Goal: Task Accomplishment & Management: Manage account settings

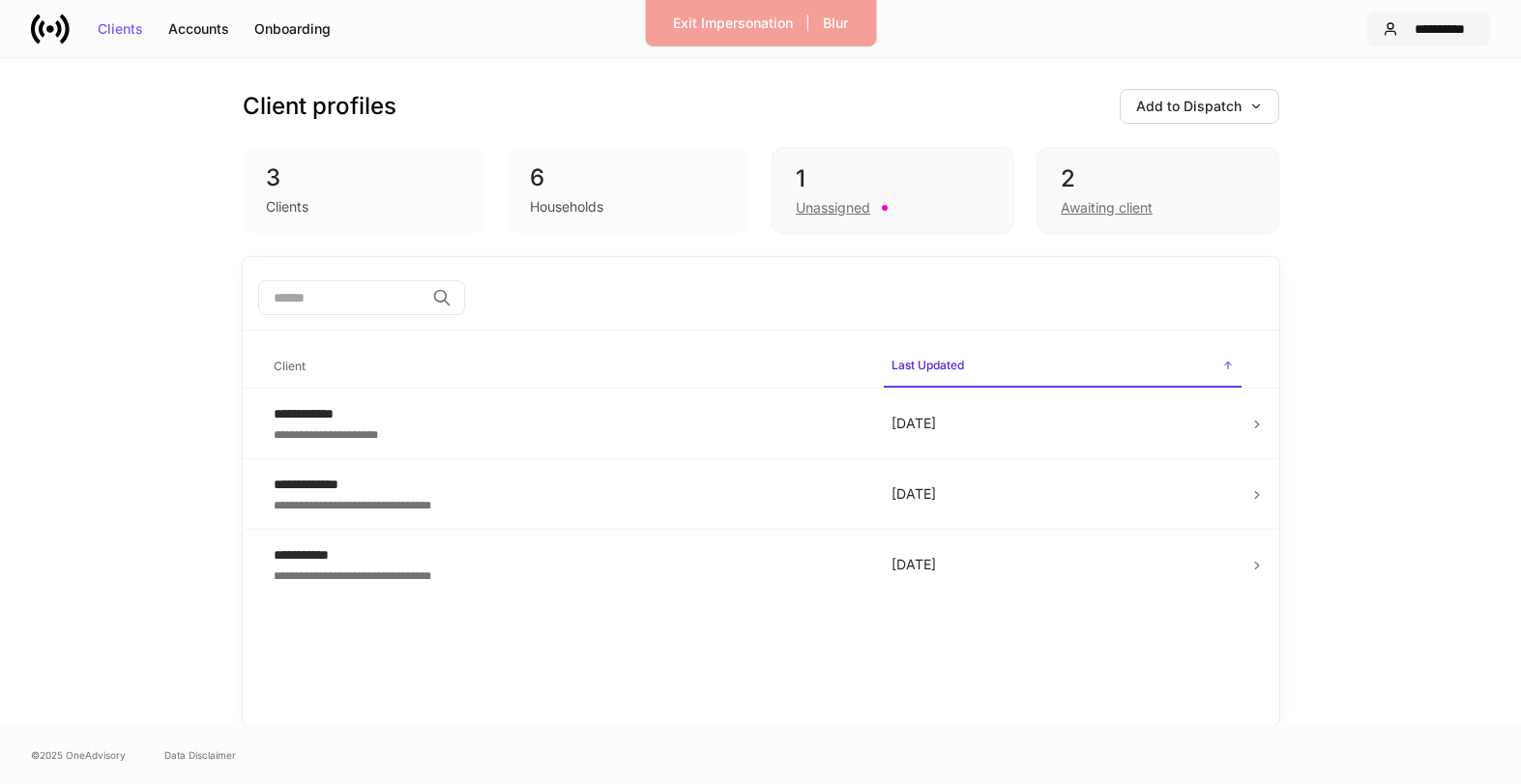
click at [1418, 28] on div "**********" at bounding box center [1439, 29] width 68 height 14
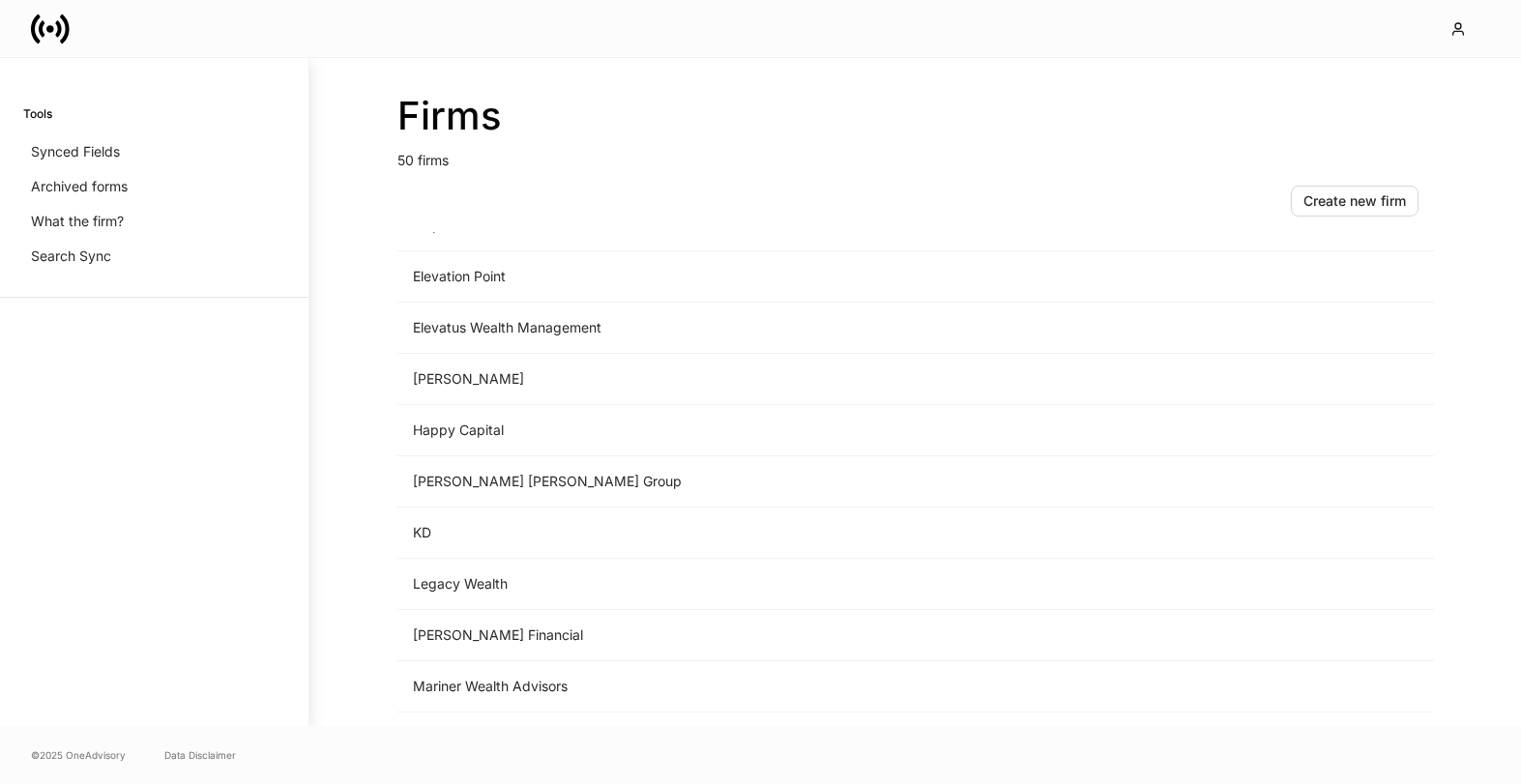
scroll to position [1292, 0]
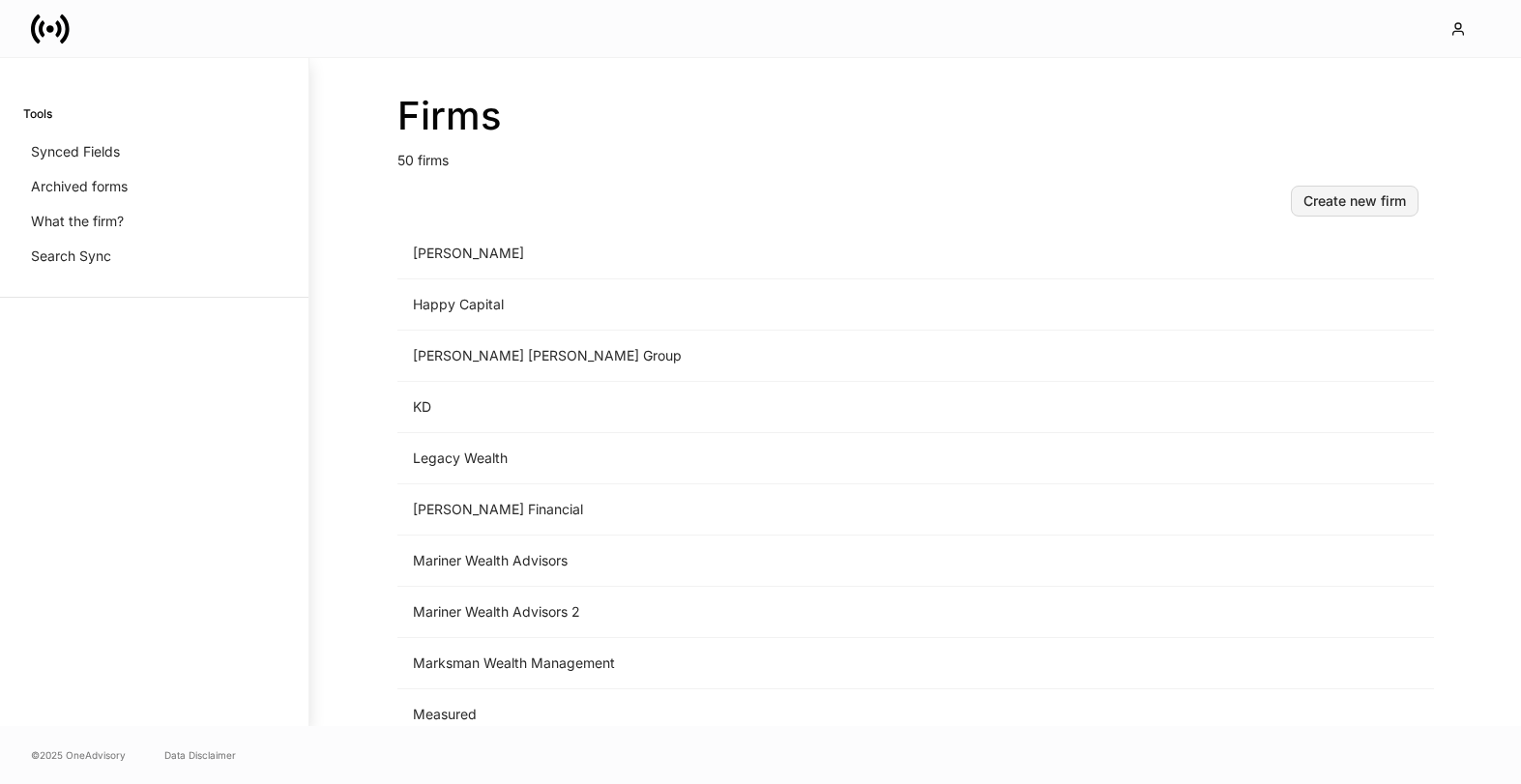
click at [1342, 209] on button "Create new firm" at bounding box center [1355, 200] width 128 height 30
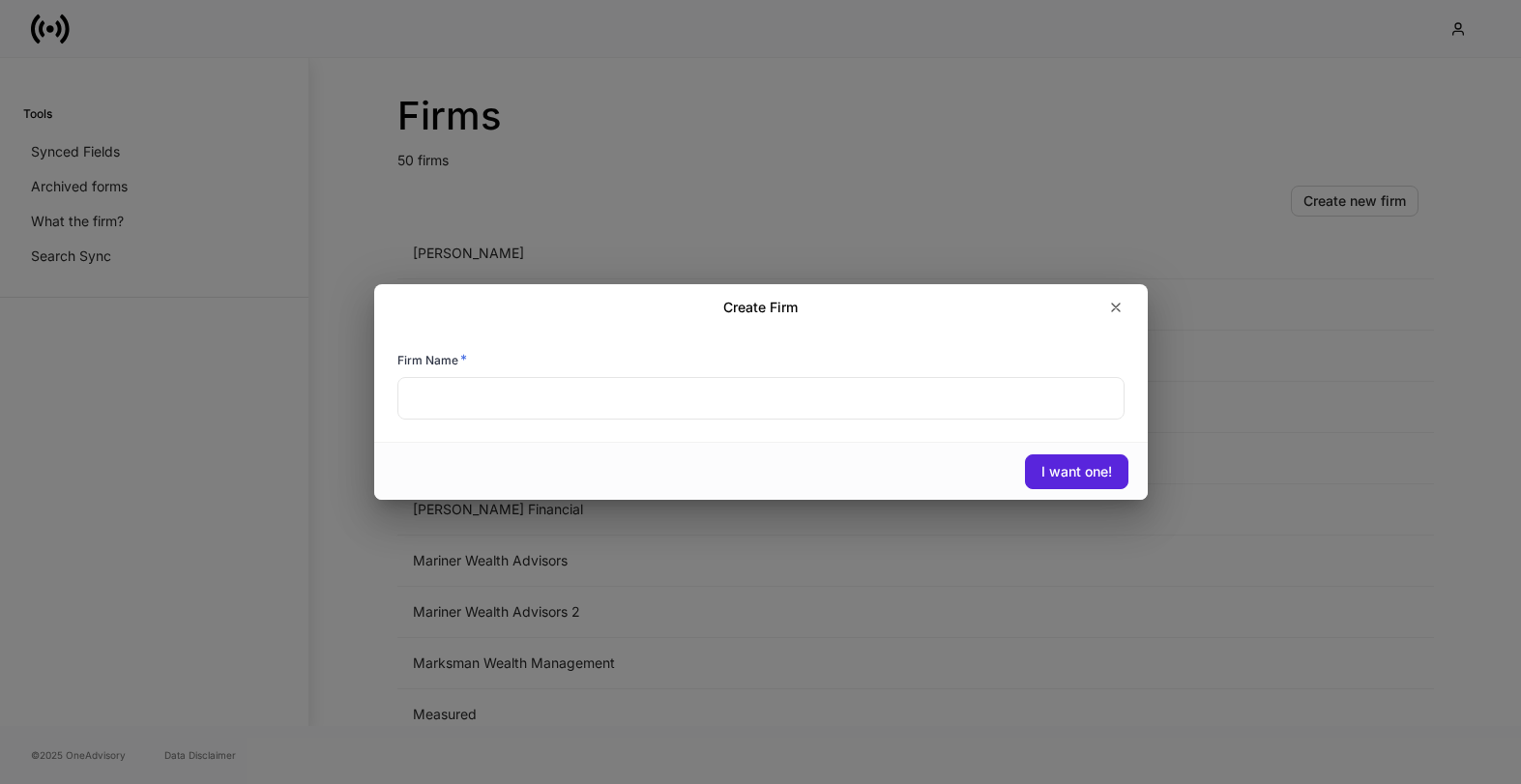
click at [834, 392] on input "text" at bounding box center [760, 398] width 727 height 42
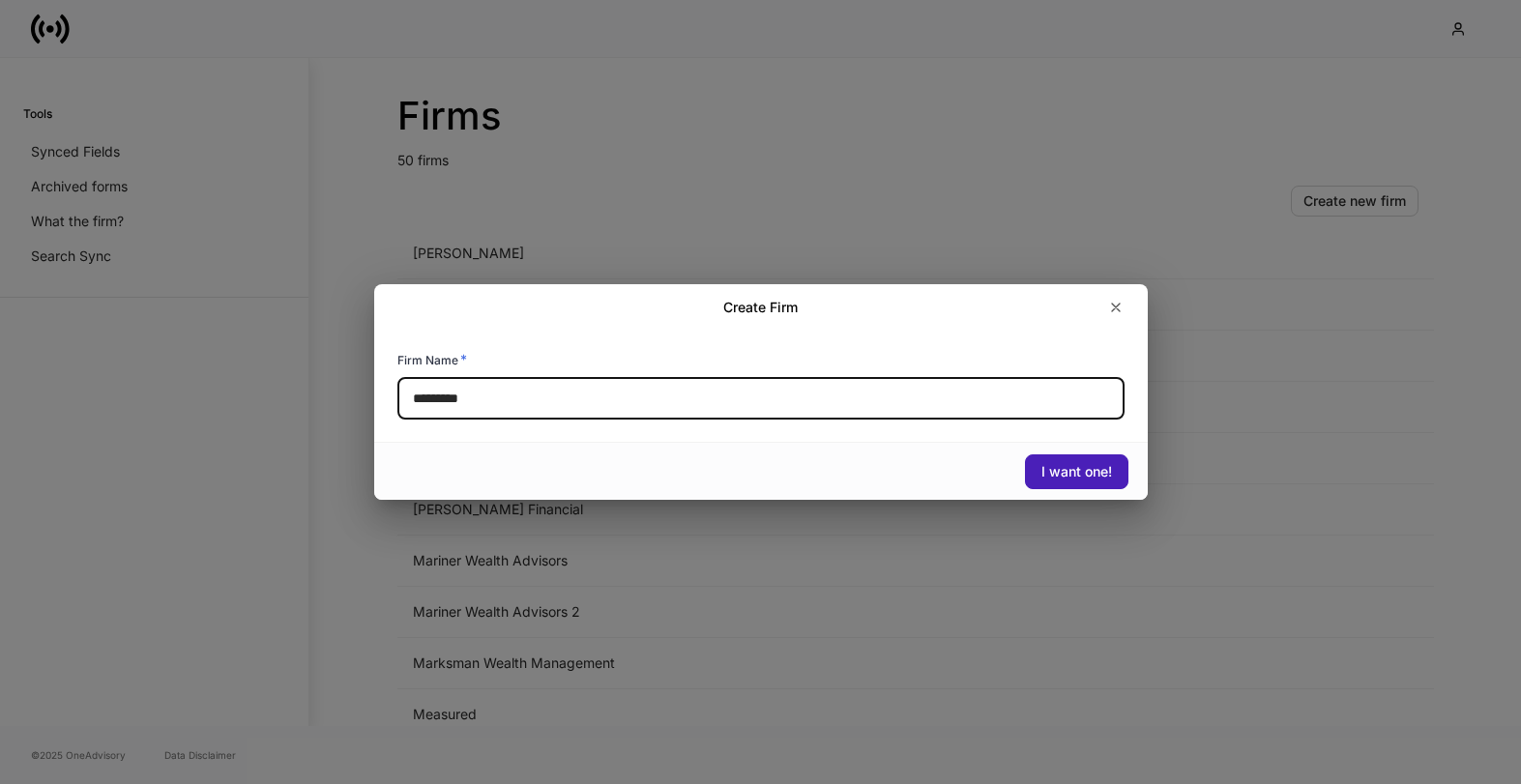
type input "********"
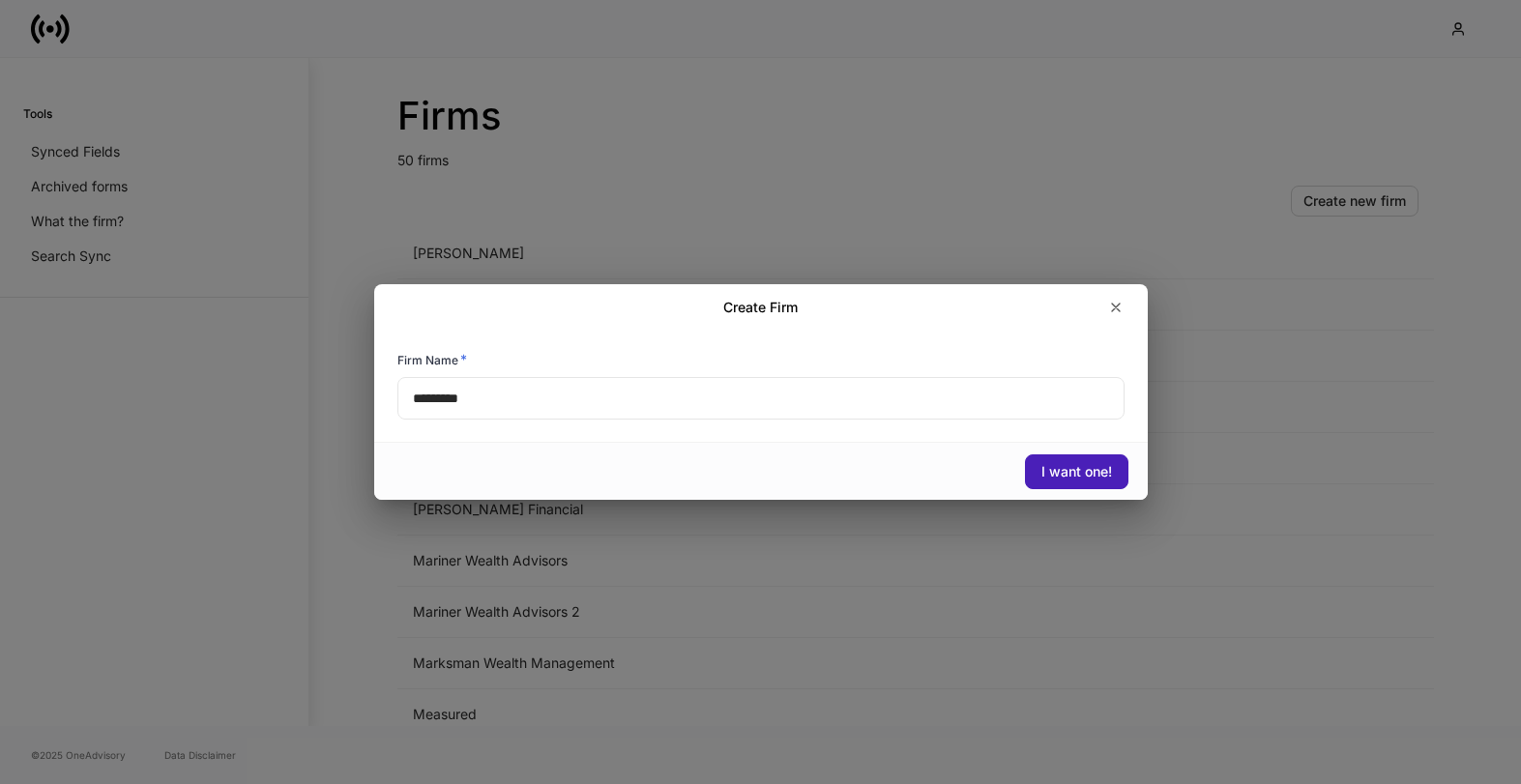
click at [1048, 469] on div "I want one!" at bounding box center [1077, 472] width 71 height 14
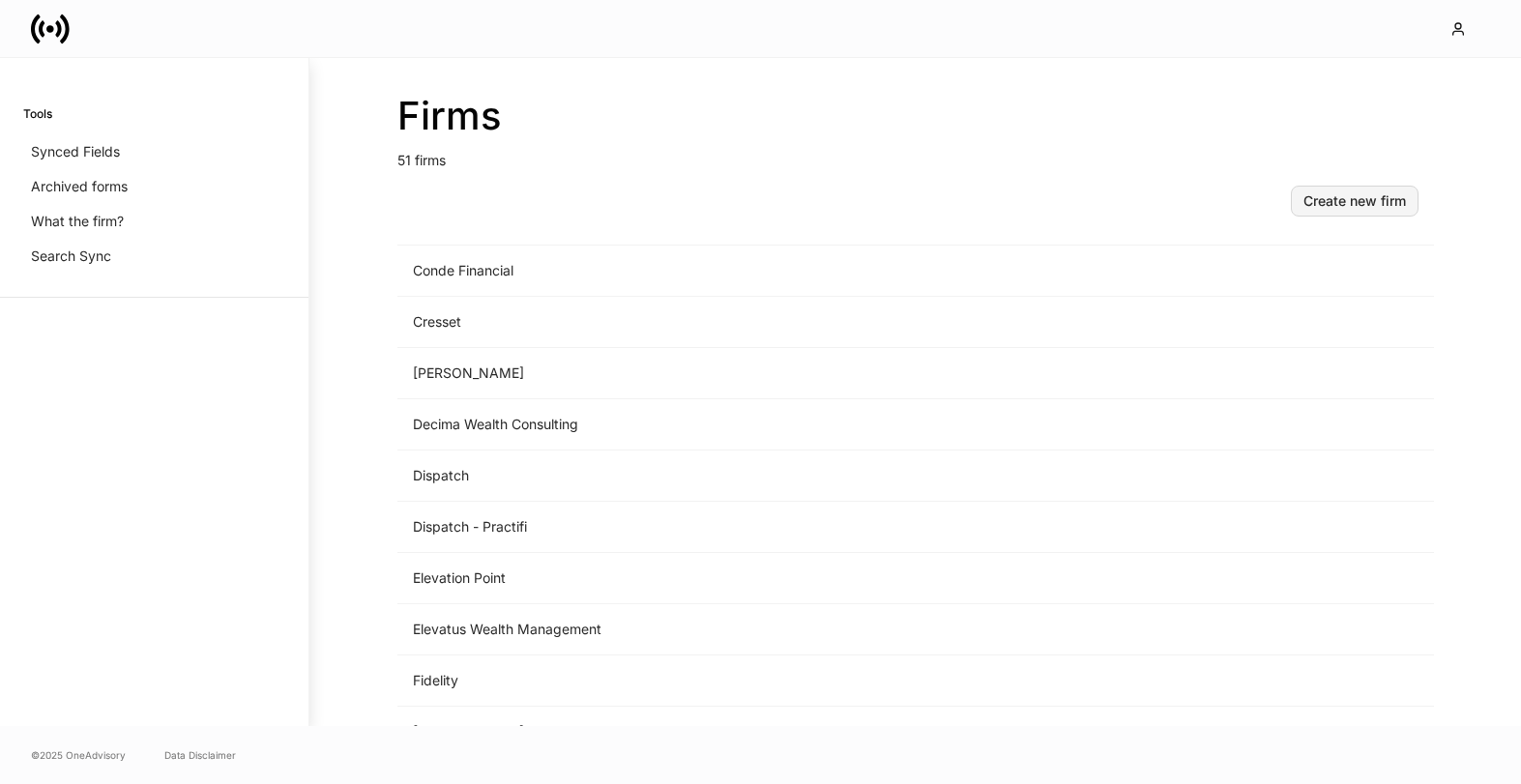
scroll to position [982, 0]
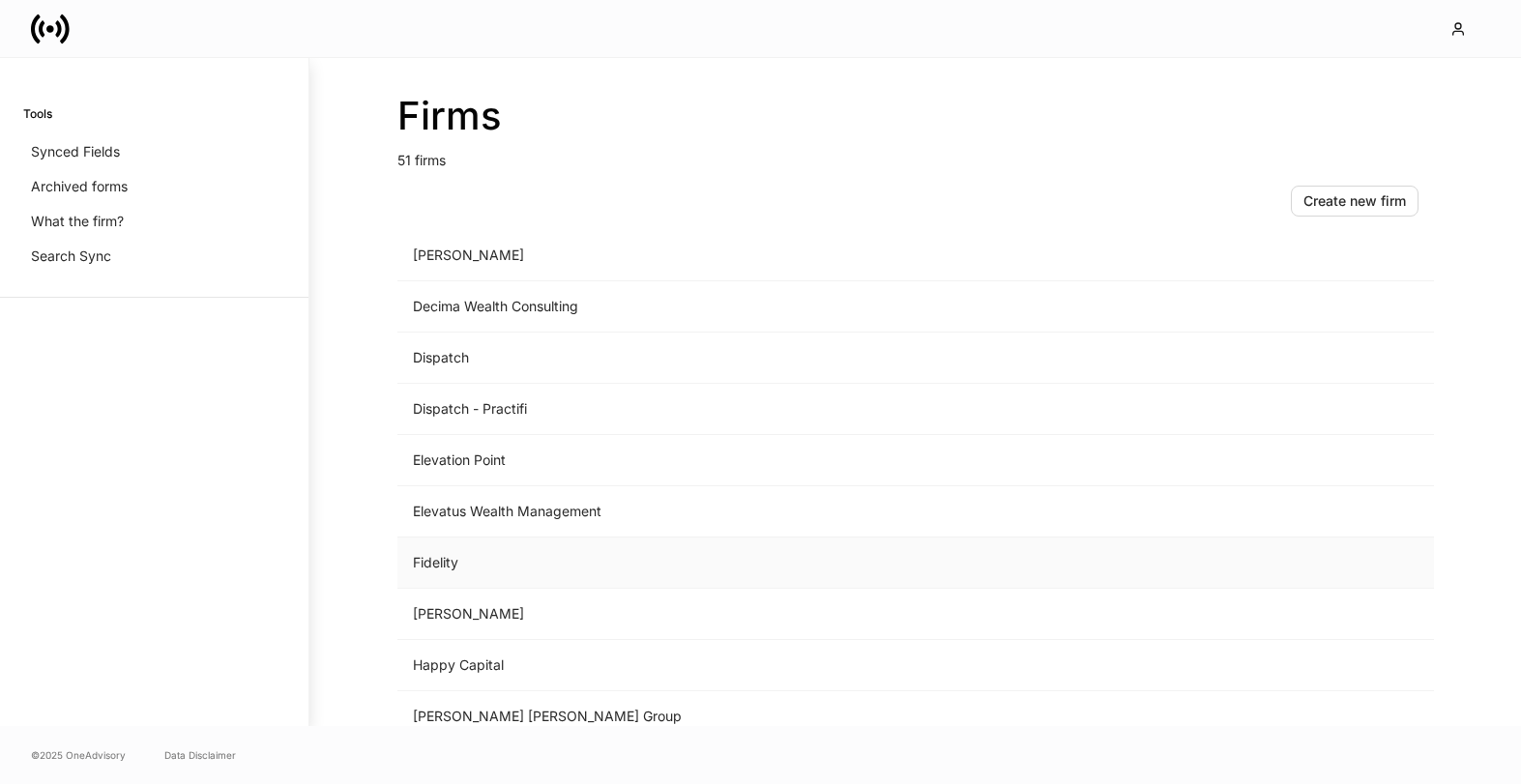
click at [727, 561] on td "Fidelity" at bounding box center [755, 563] width 715 height 51
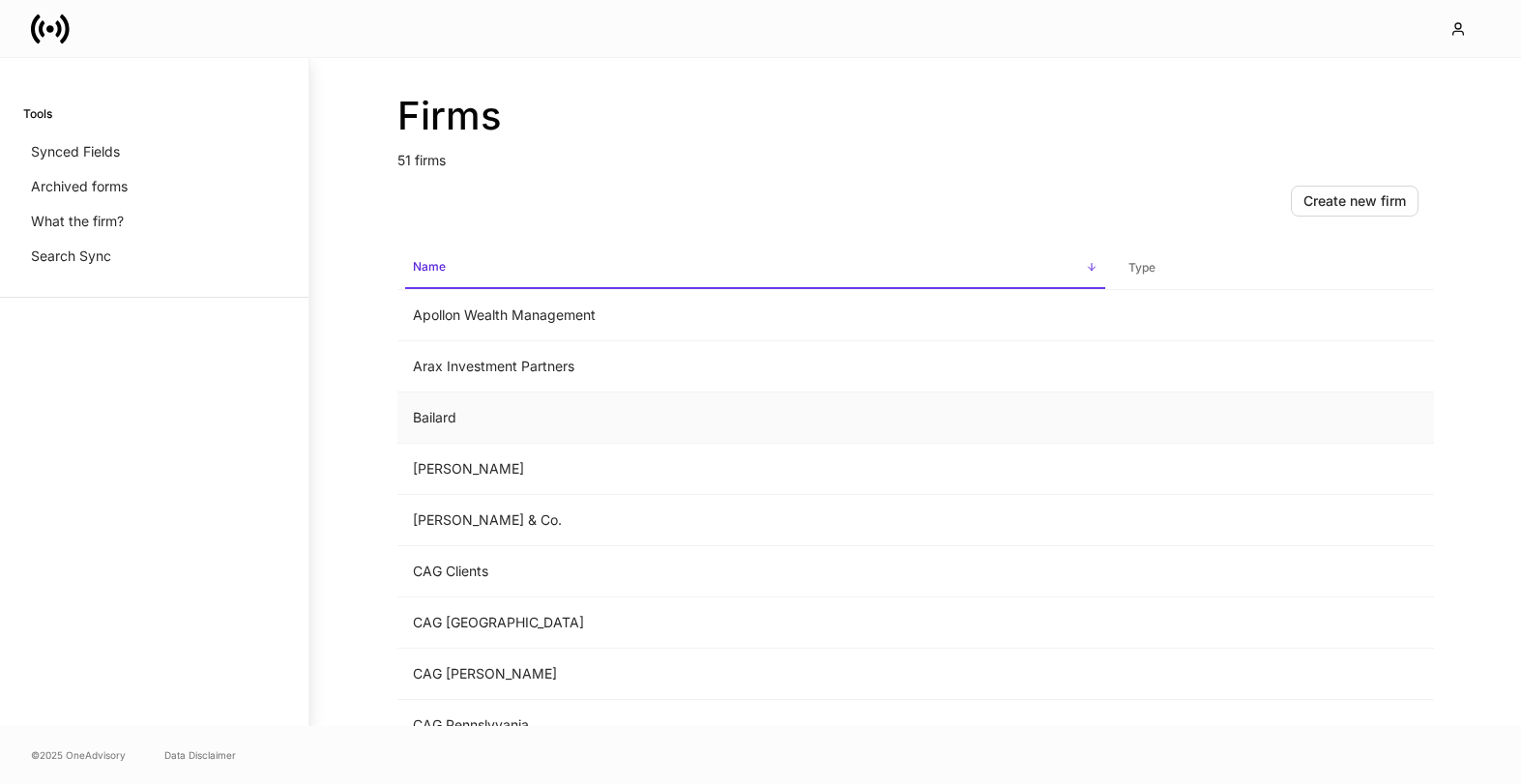
click at [466, 420] on td "Bailard" at bounding box center [755, 418] width 715 height 51
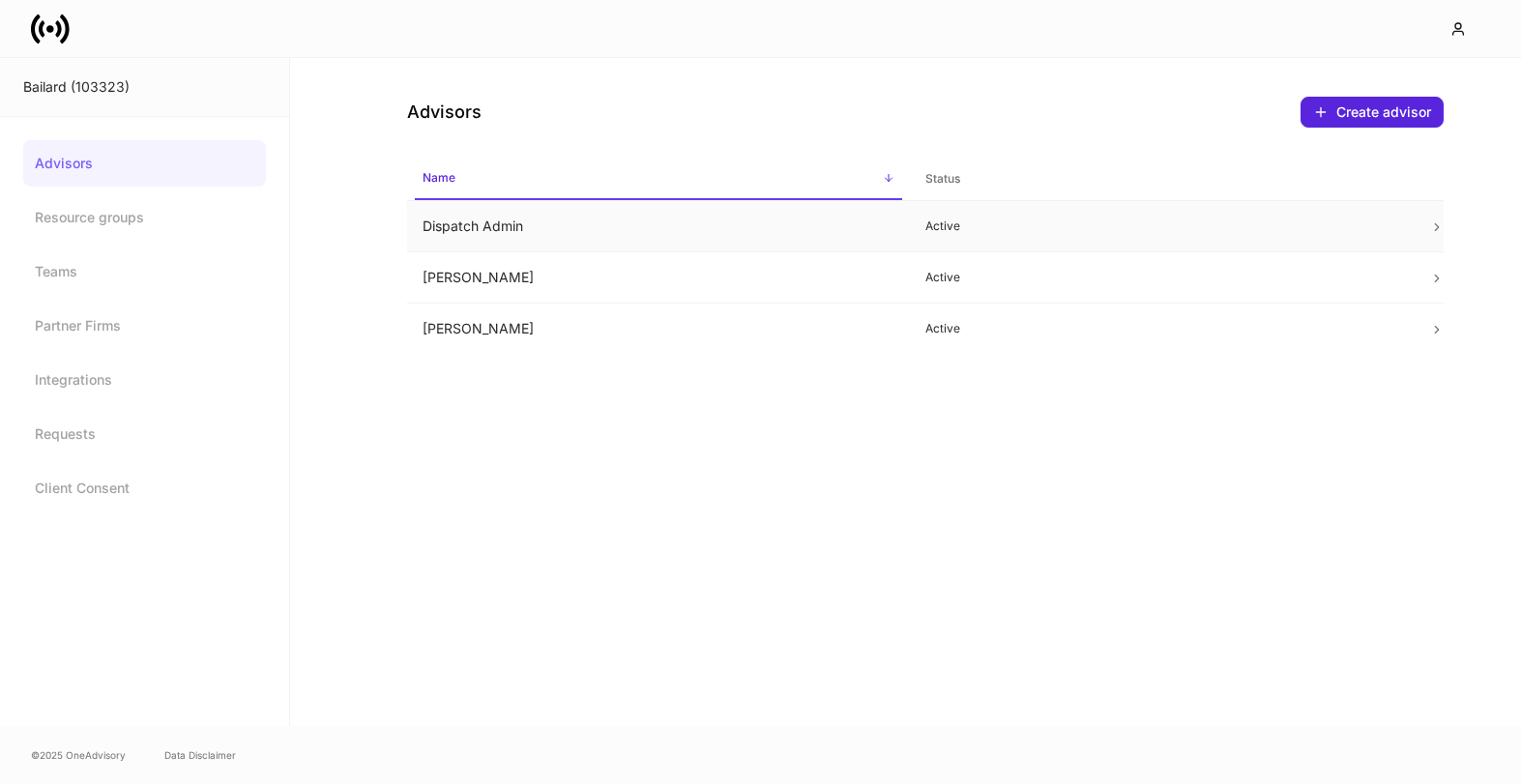
click at [621, 229] on td "Dispatch Admin" at bounding box center [658, 227] width 504 height 51
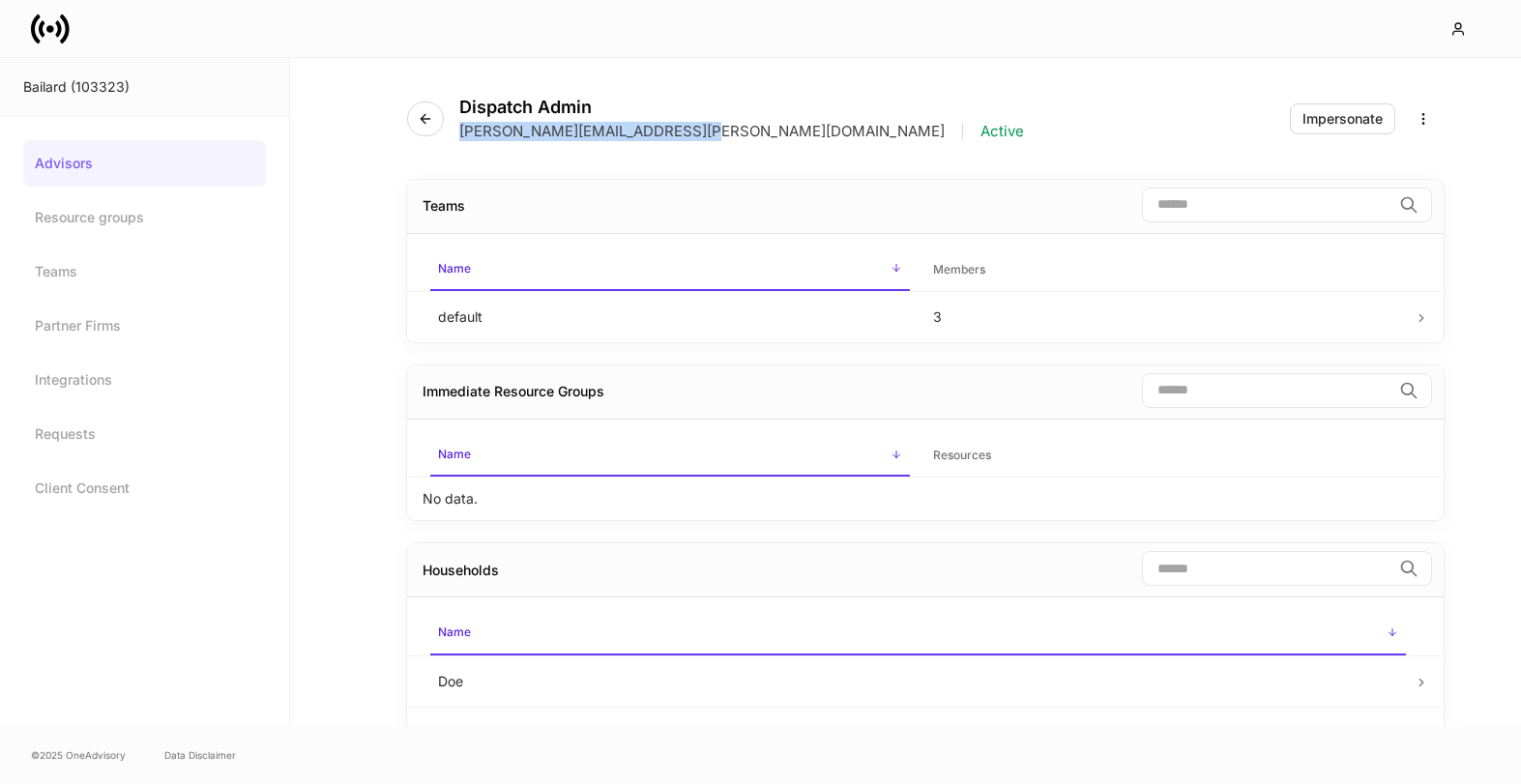
drag, startPoint x: 690, startPoint y: 135, endPoint x: 461, endPoint y: 139, distance: 229.0
click at [461, 139] on div "erika+bailard+demo@dispatch.io | Active" at bounding box center [741, 132] width 565 height 20
copy p "erika+bailard+demo@dispatch.io"
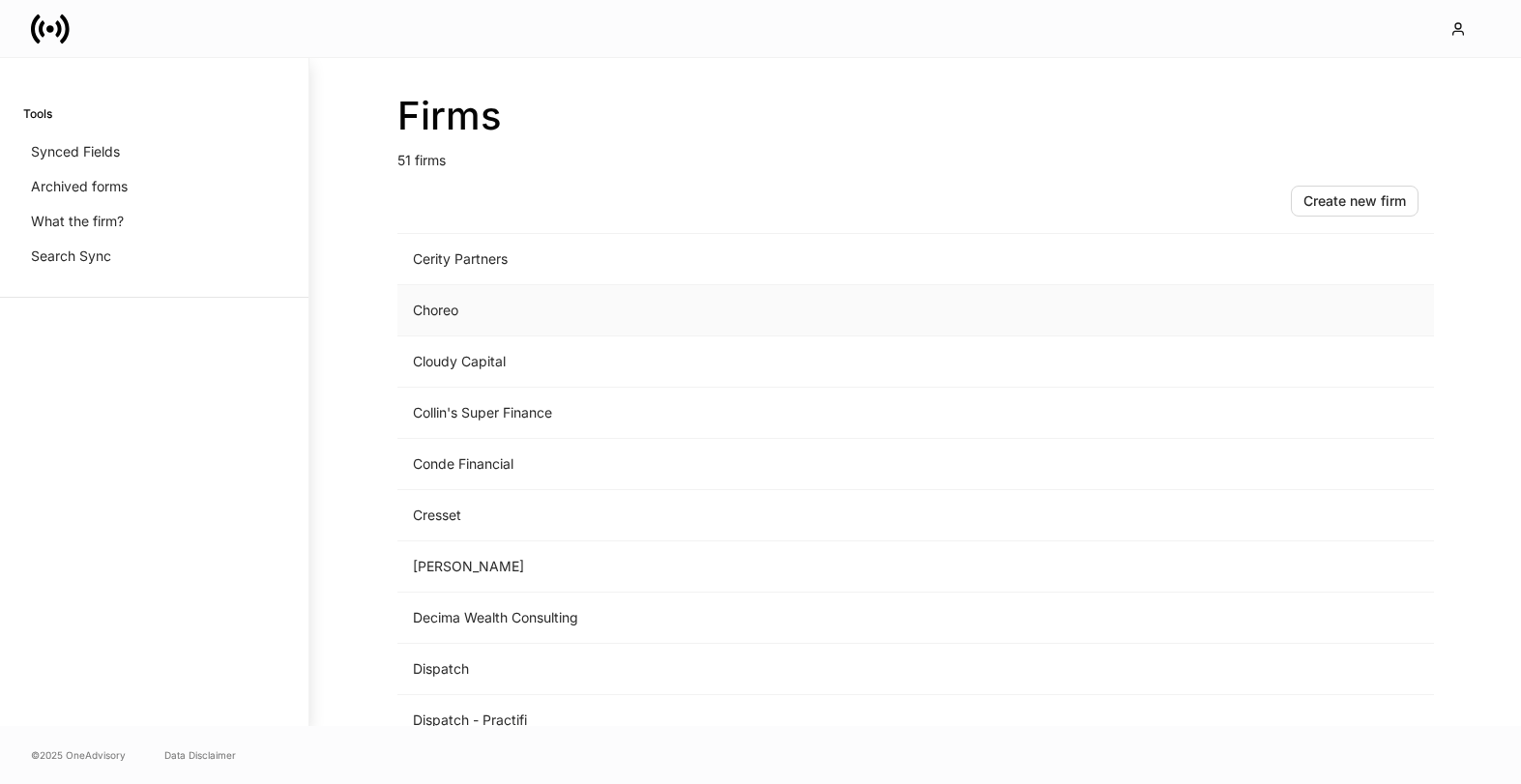
scroll to position [956, 0]
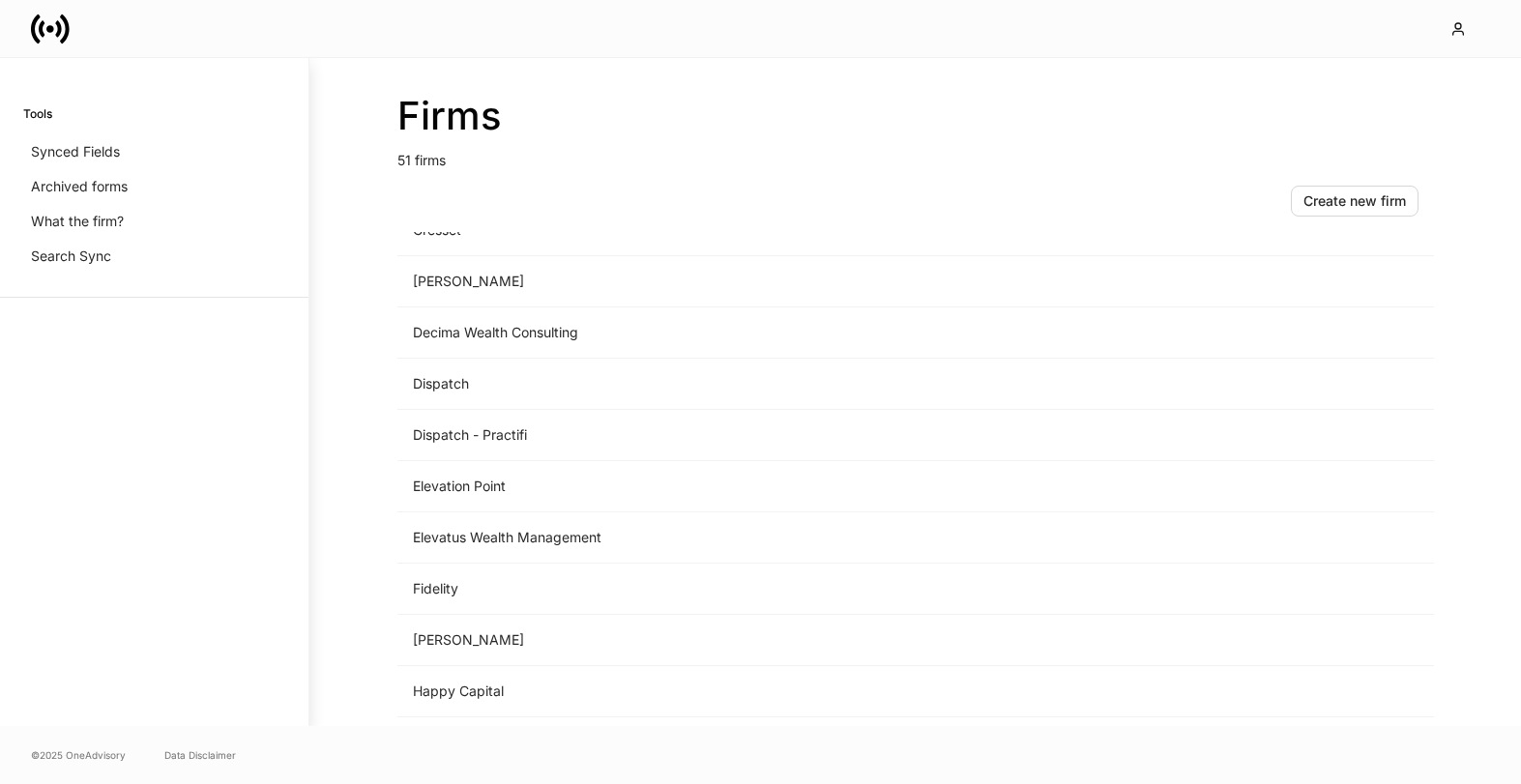
click at [519, 587] on td "Fidelity" at bounding box center [755, 589] width 715 height 51
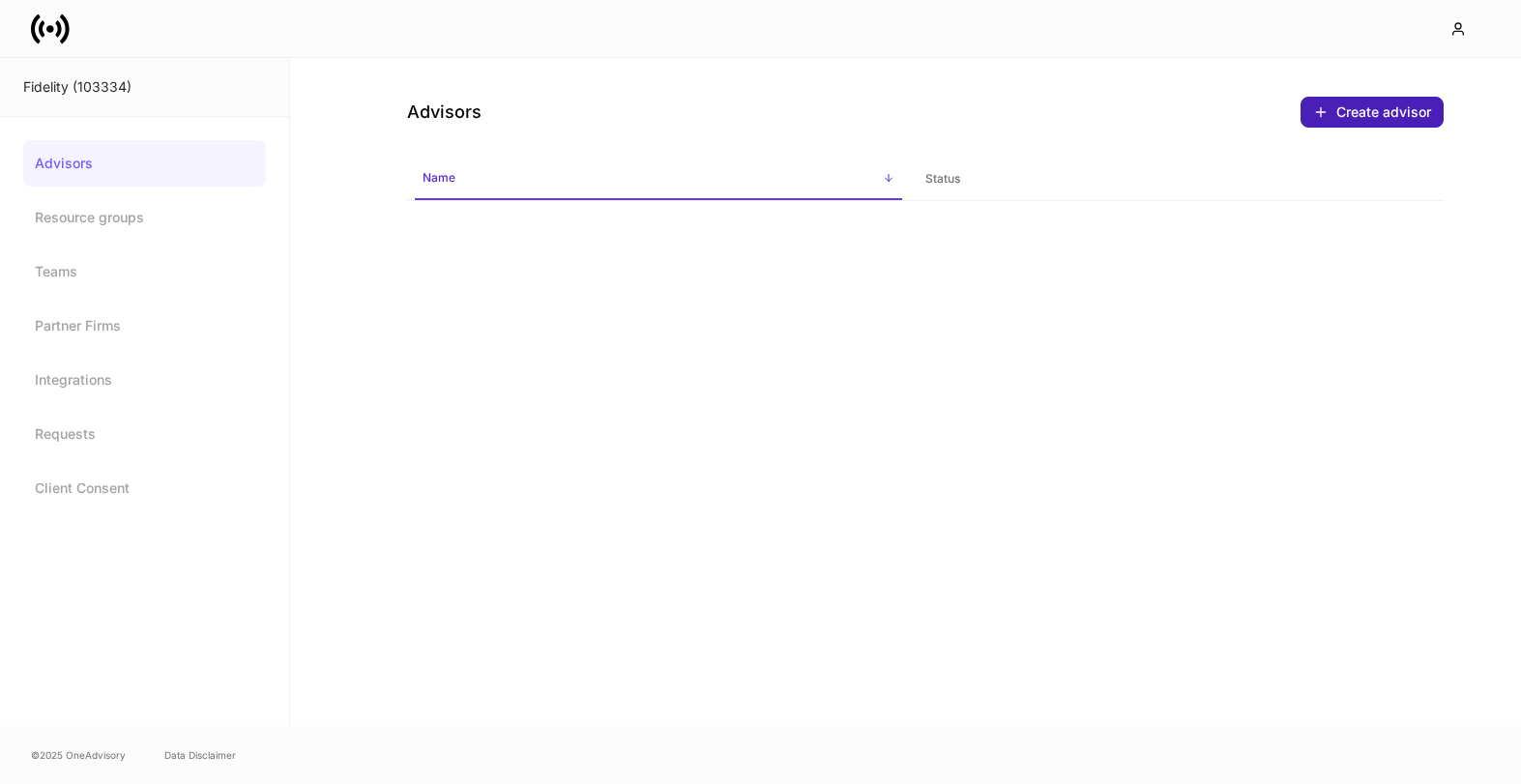
click at [1353, 118] on div "Create advisor" at bounding box center [1372, 112] width 118 height 16
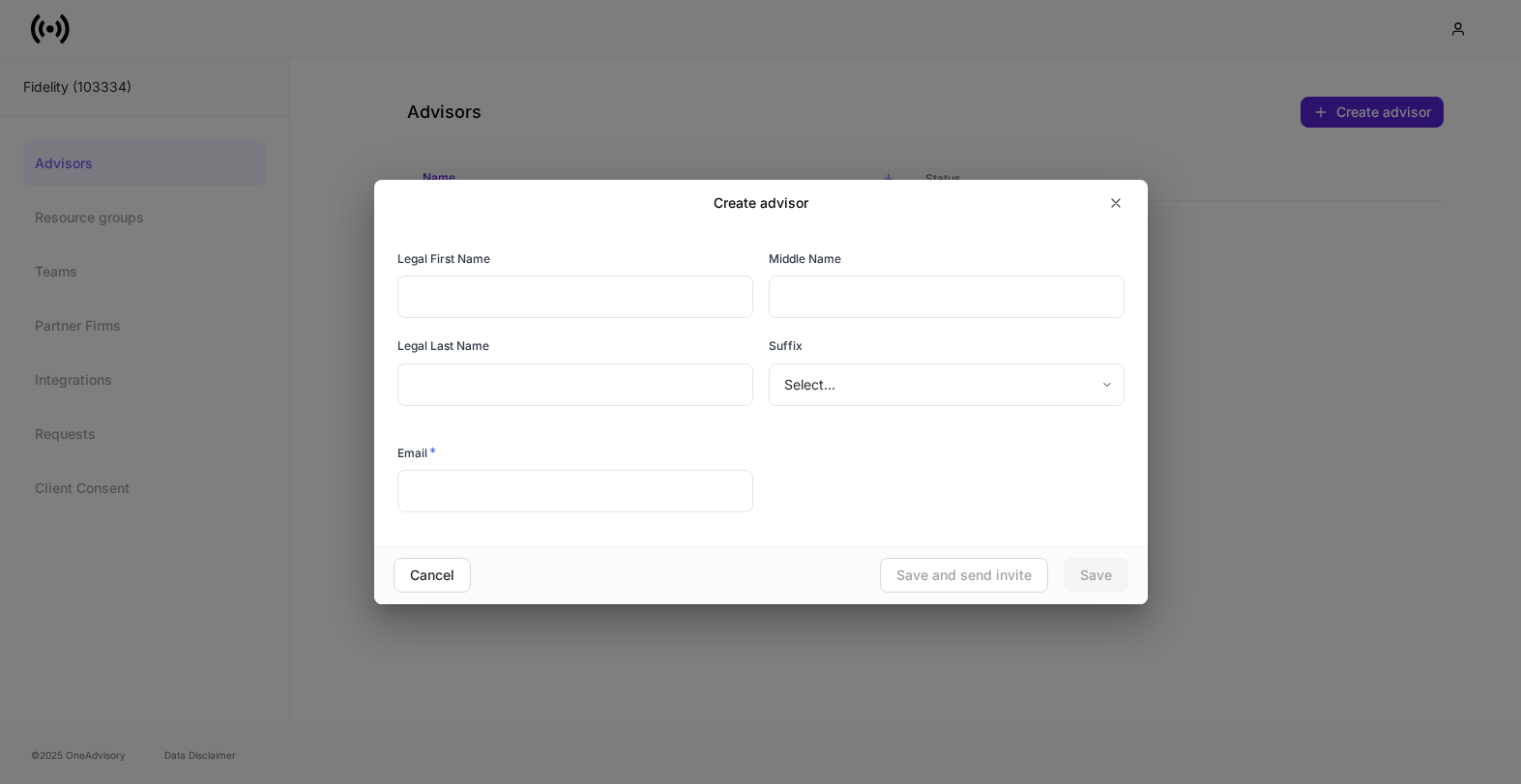
click at [597, 481] on input "text" at bounding box center [575, 490] width 356 height 42
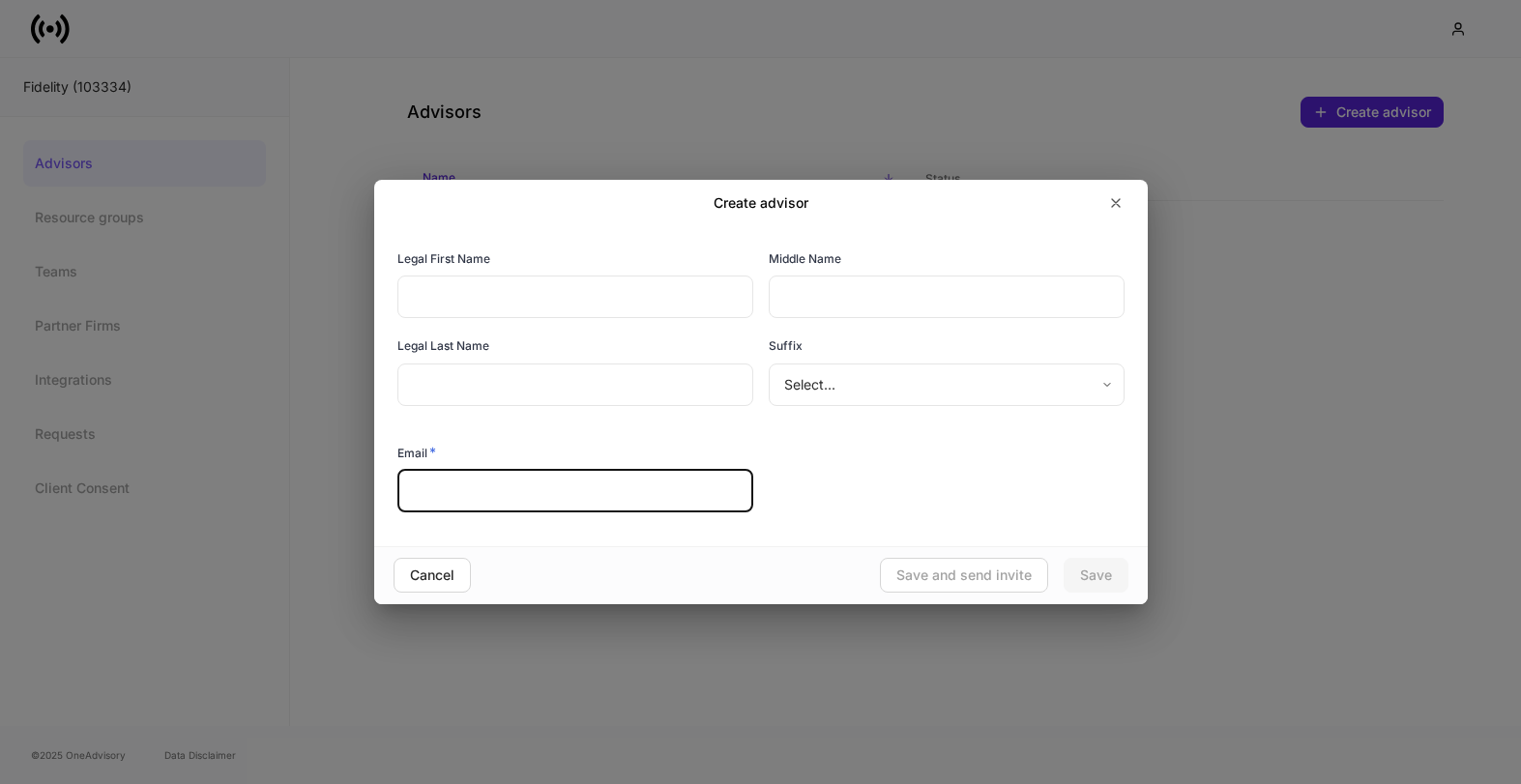
paste input "**********"
drag, startPoint x: 498, startPoint y: 490, endPoint x: 312, endPoint y: 490, distance: 186.0
click at [312, 490] on div "**********" at bounding box center [760, 392] width 1521 height 784
type input "**********"
click at [439, 286] on input "text" at bounding box center [575, 296] width 356 height 42
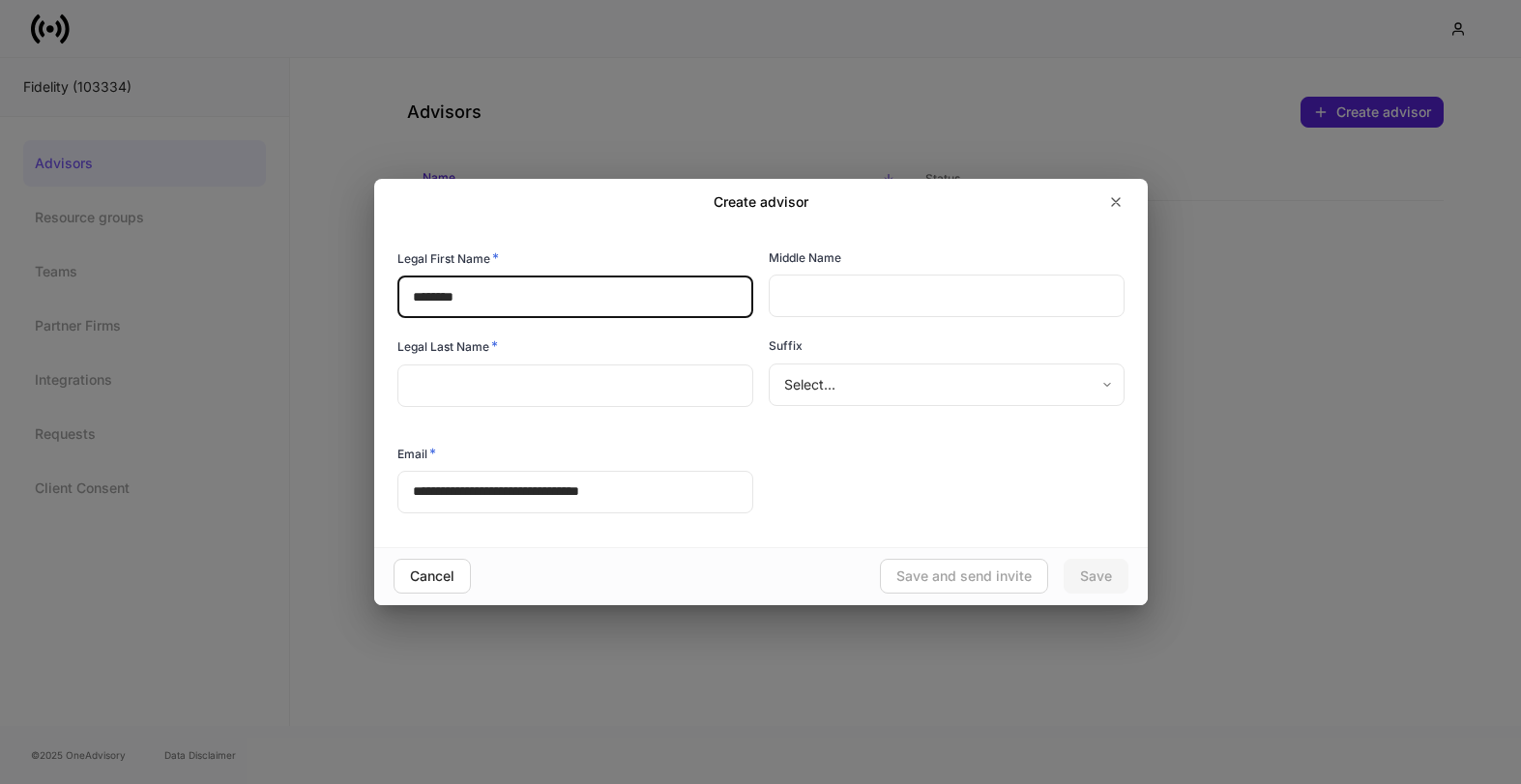
type input "********"
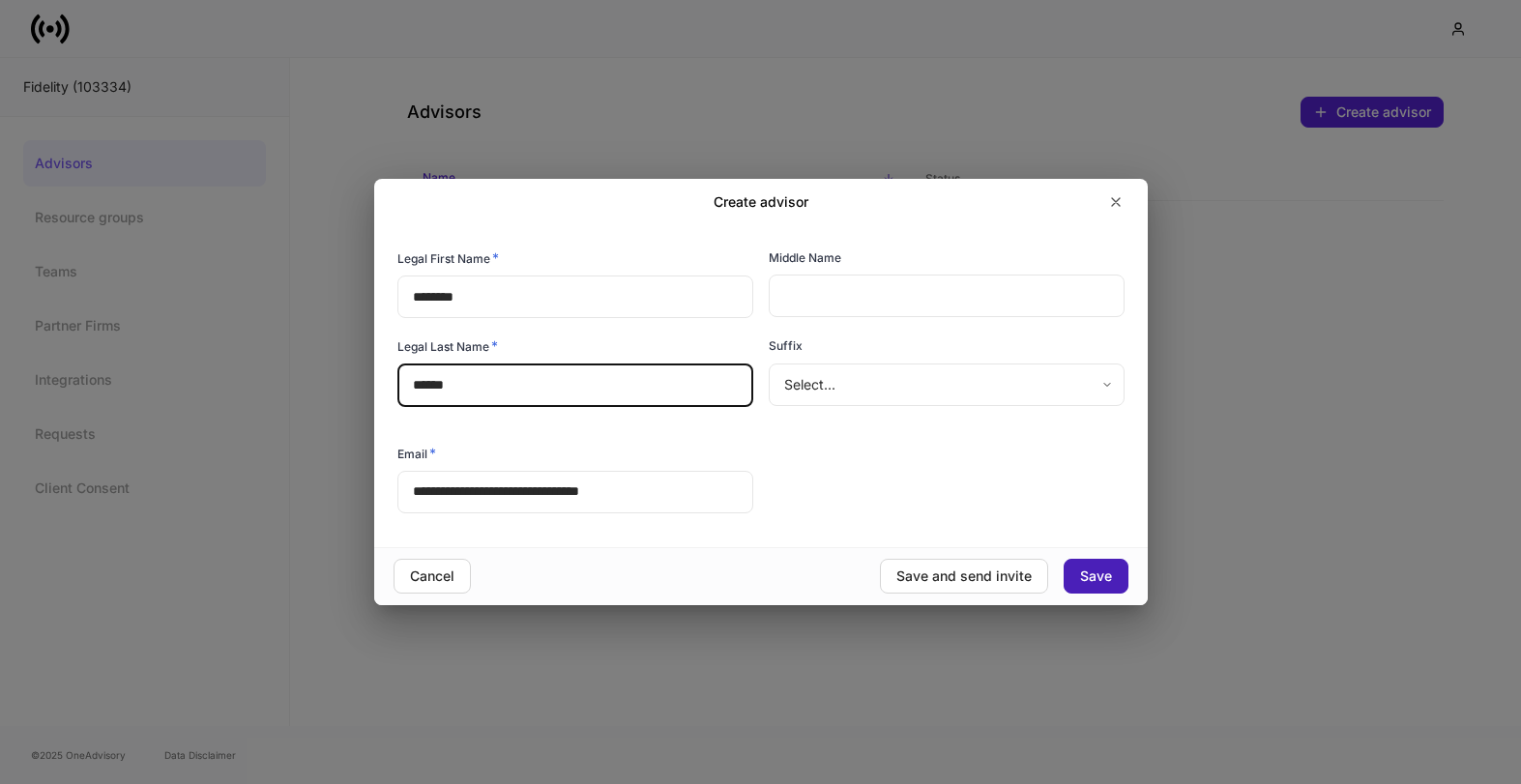
type input "*****"
click at [1078, 575] on button "Save" at bounding box center [1096, 576] width 65 height 34
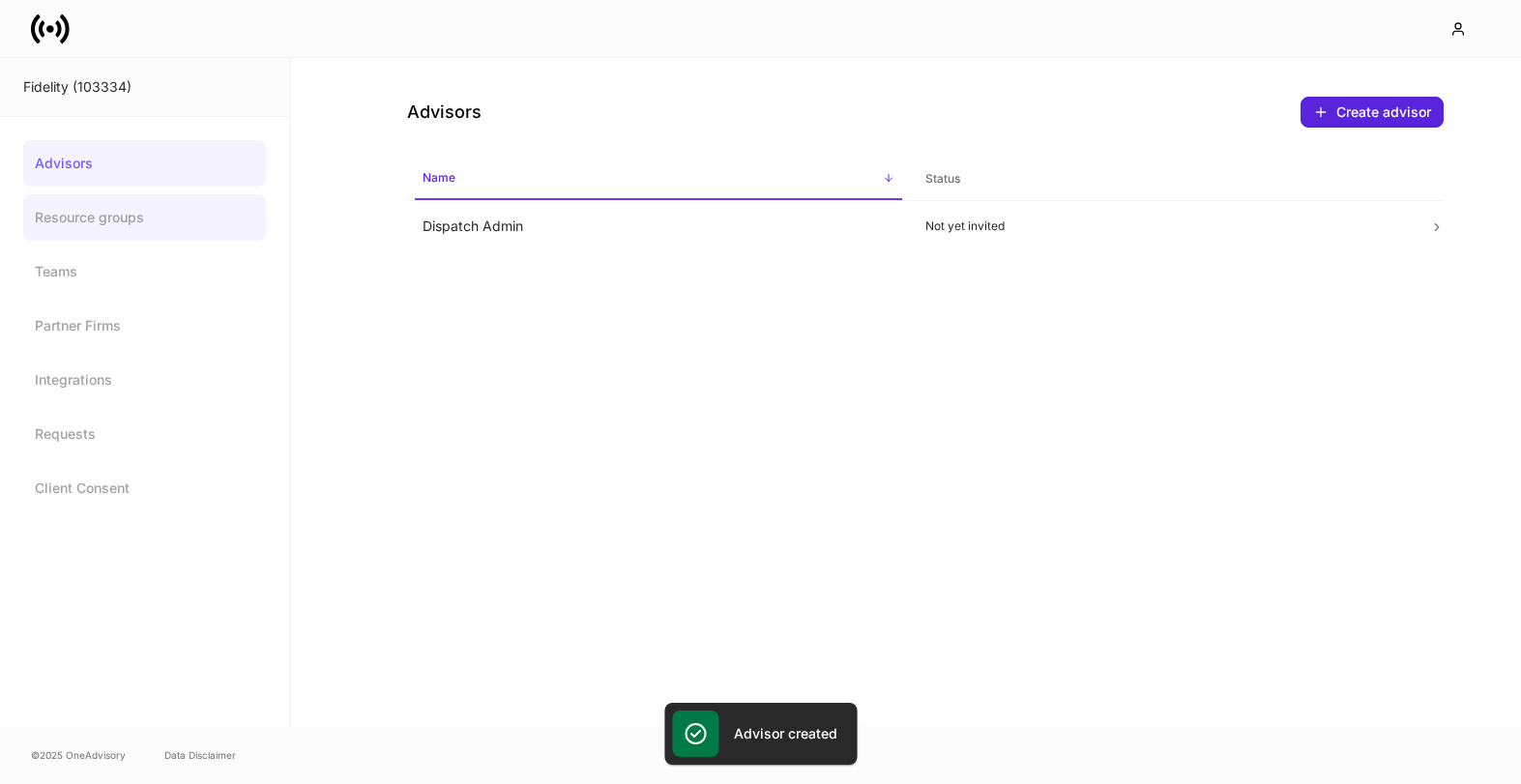
click at [154, 219] on link "Resource groups" at bounding box center [144, 217] width 243 height 46
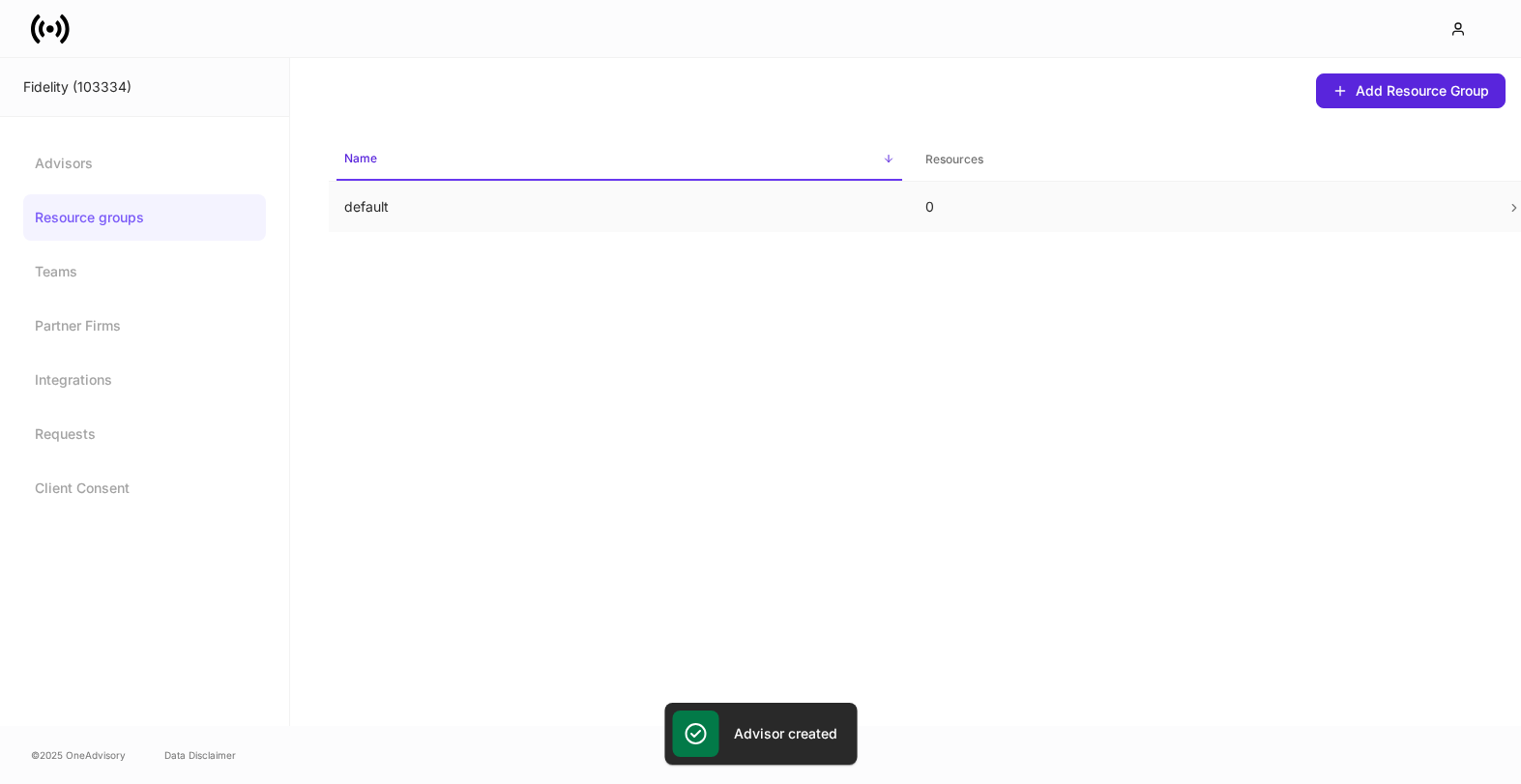
click at [432, 202] on p "default" at bounding box center [619, 207] width 550 height 20
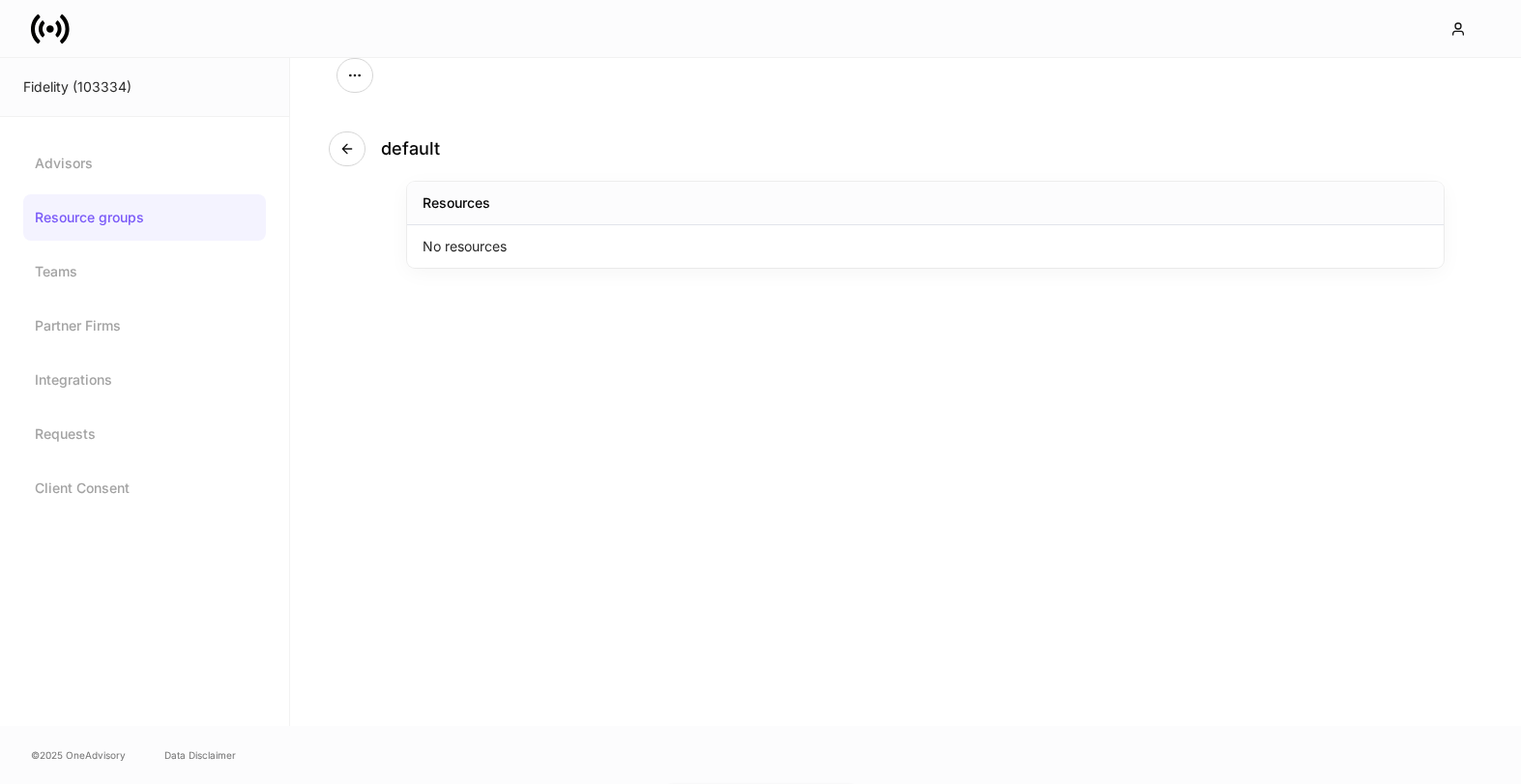
click at [487, 257] on div "No resources" at bounding box center [925, 246] width 1037 height 42
click at [341, 150] on icon "button" at bounding box center [347, 149] width 16 height 16
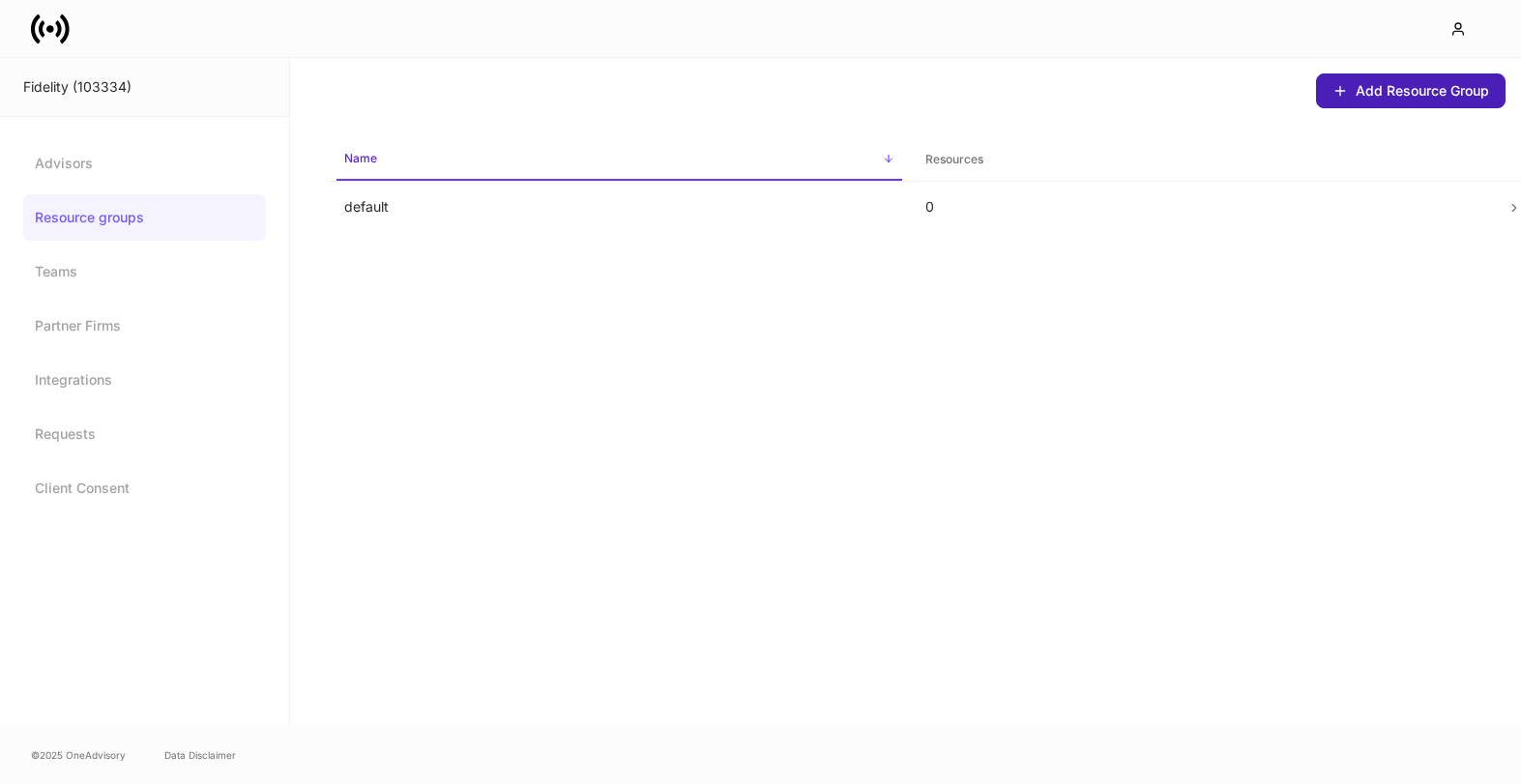
click at [1373, 101] on button "Add Resource Group" at bounding box center [1410, 90] width 190 height 34
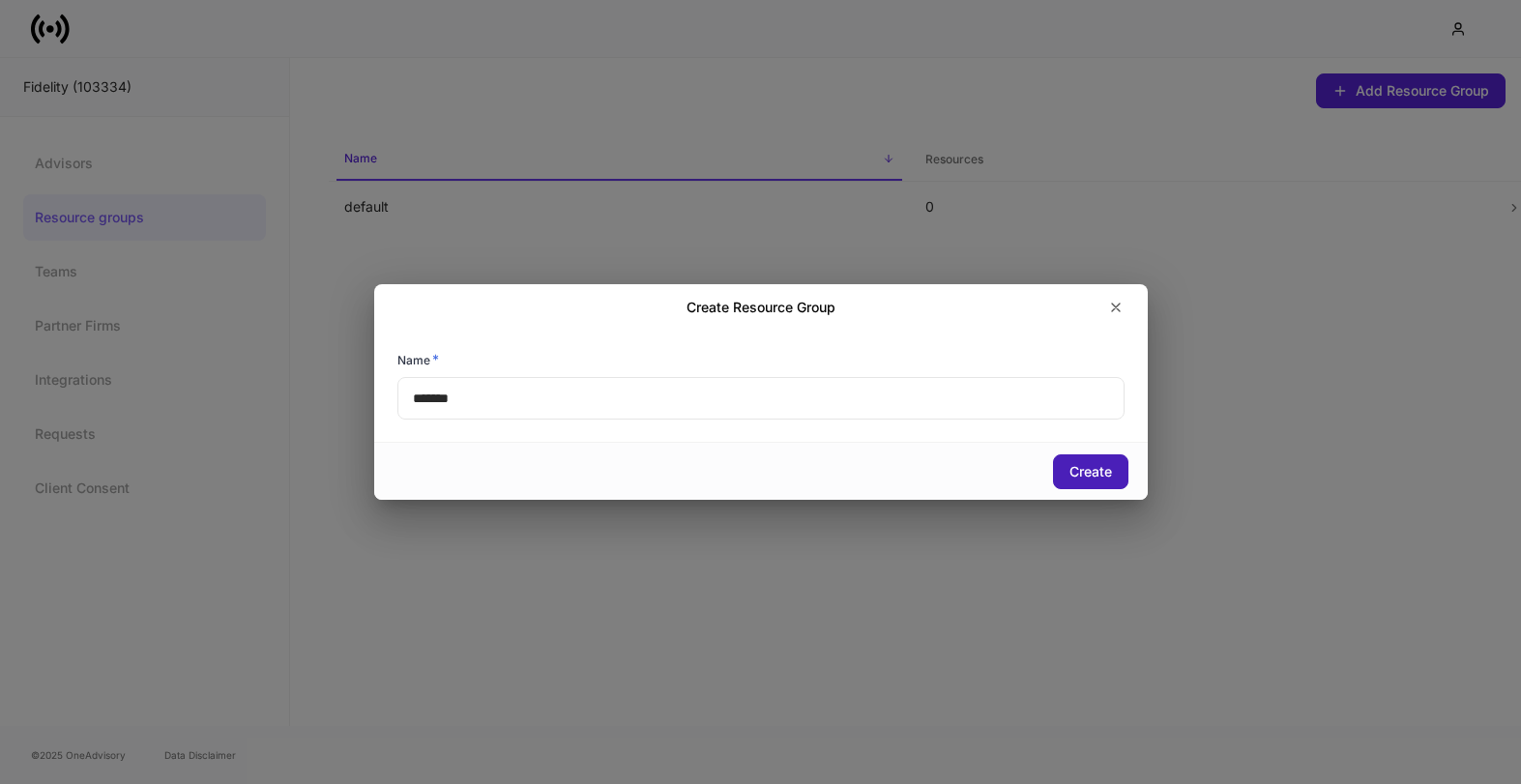
click at [1075, 466] on div "Create" at bounding box center [1090, 472] width 42 height 14
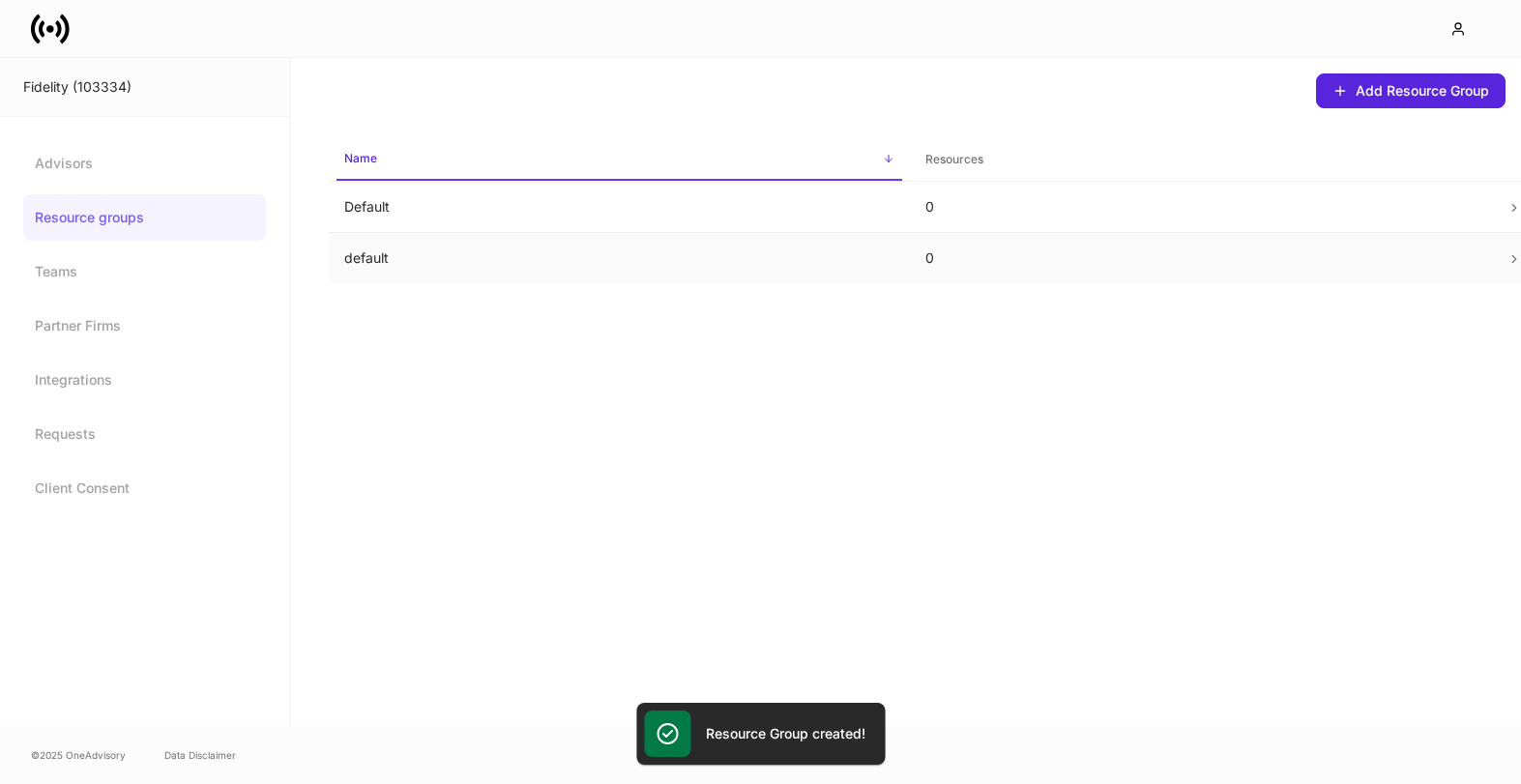
click at [850, 254] on p "default" at bounding box center [619, 258] width 550 height 20
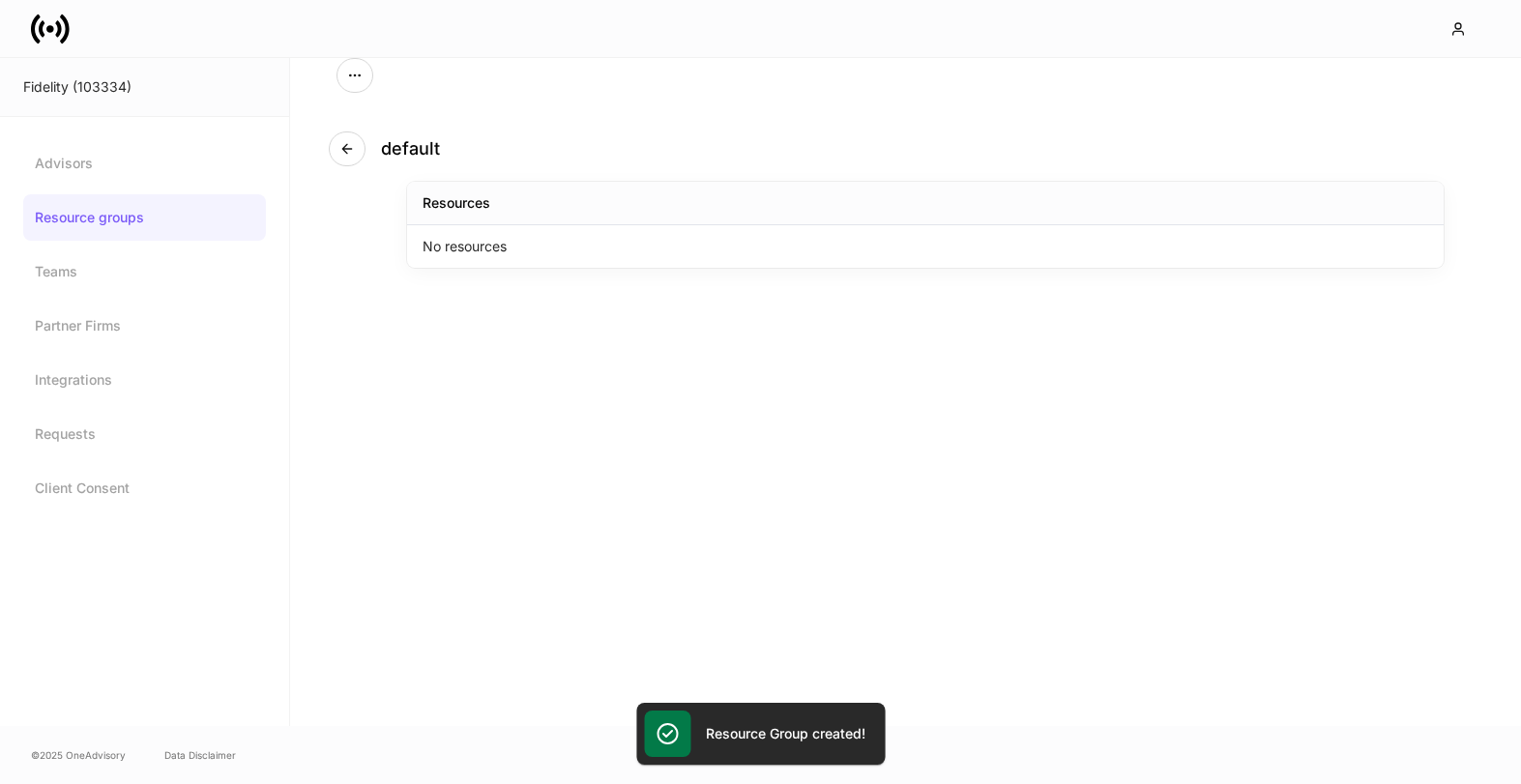
click at [850, 254] on div "No resources" at bounding box center [925, 246] width 1037 height 42
click at [341, 151] on icon "button" at bounding box center [347, 149] width 16 height 16
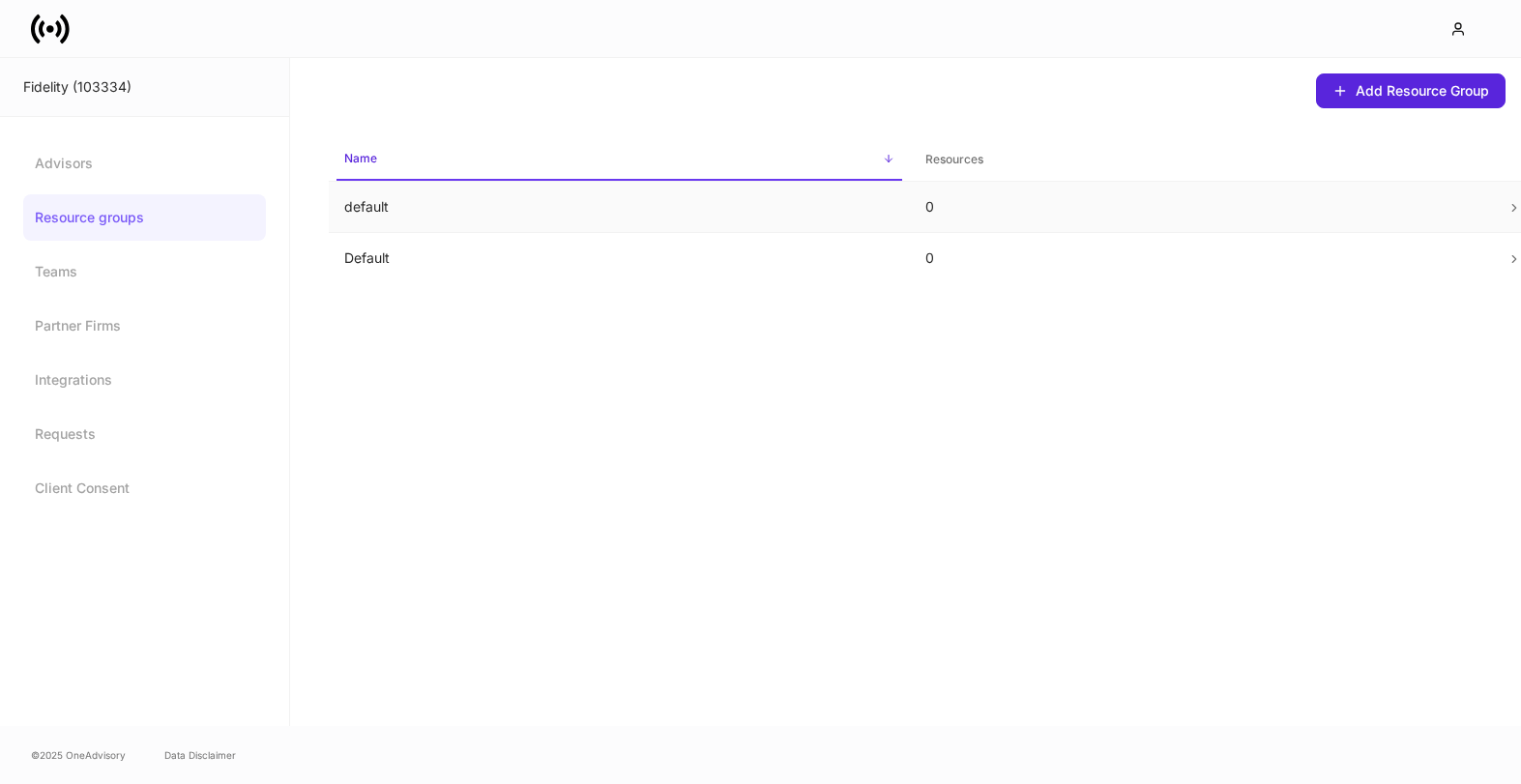
click at [553, 212] on p "default" at bounding box center [619, 207] width 550 height 20
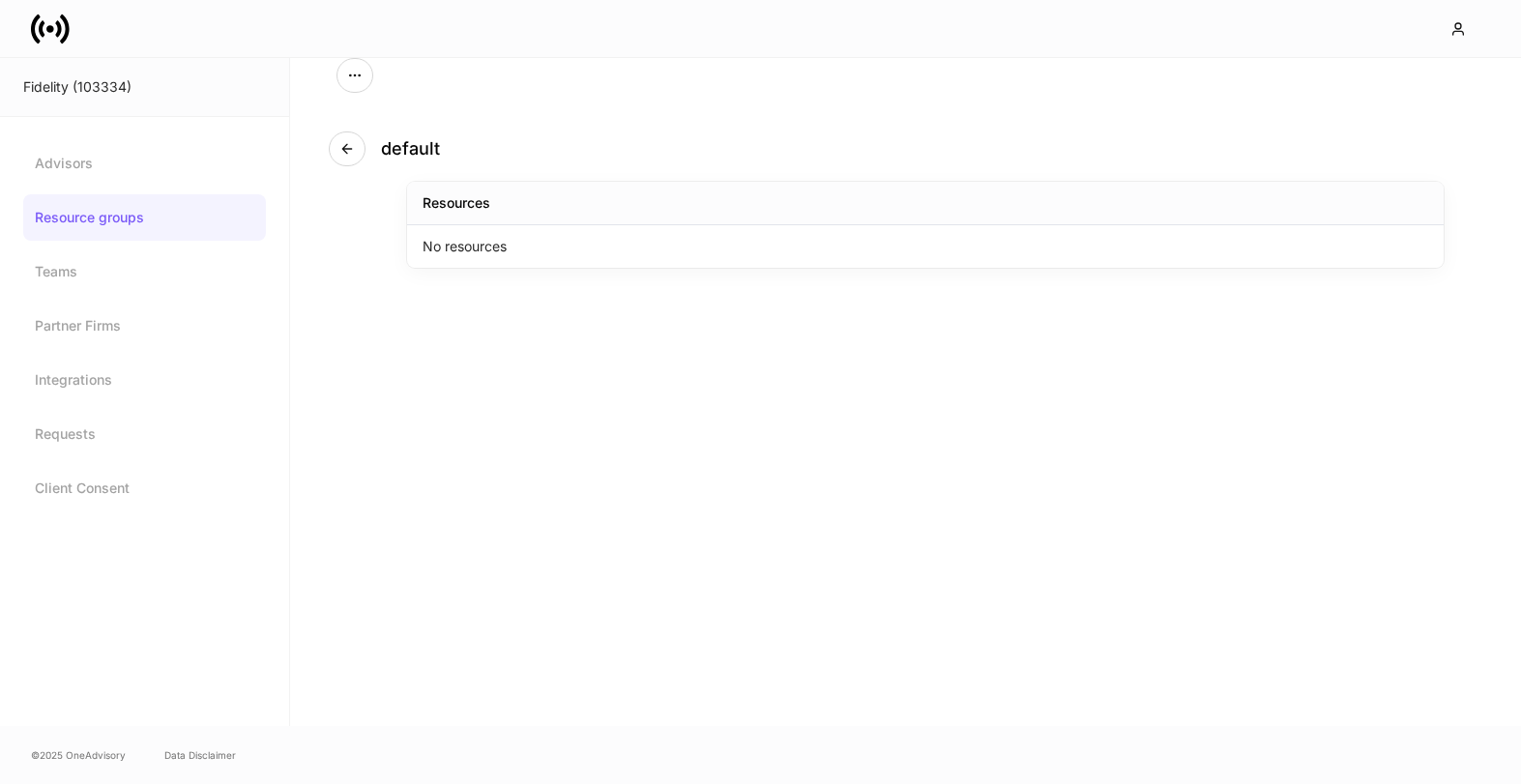
click at [552, 253] on div "No resources" at bounding box center [925, 246] width 1037 height 42
click at [345, 154] on icon "button" at bounding box center [347, 149] width 16 height 16
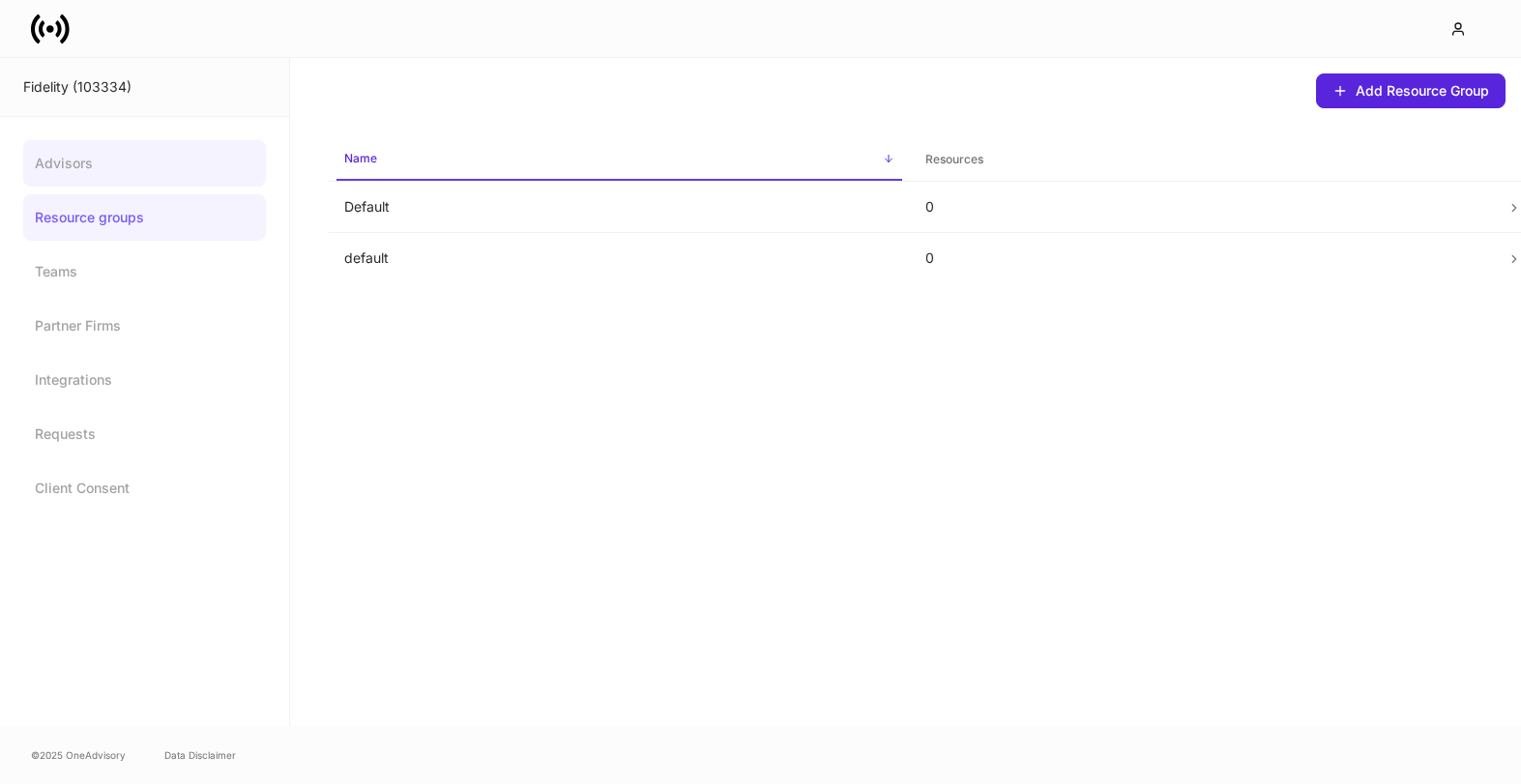
click at [61, 143] on link "Advisors" at bounding box center [144, 163] width 243 height 46
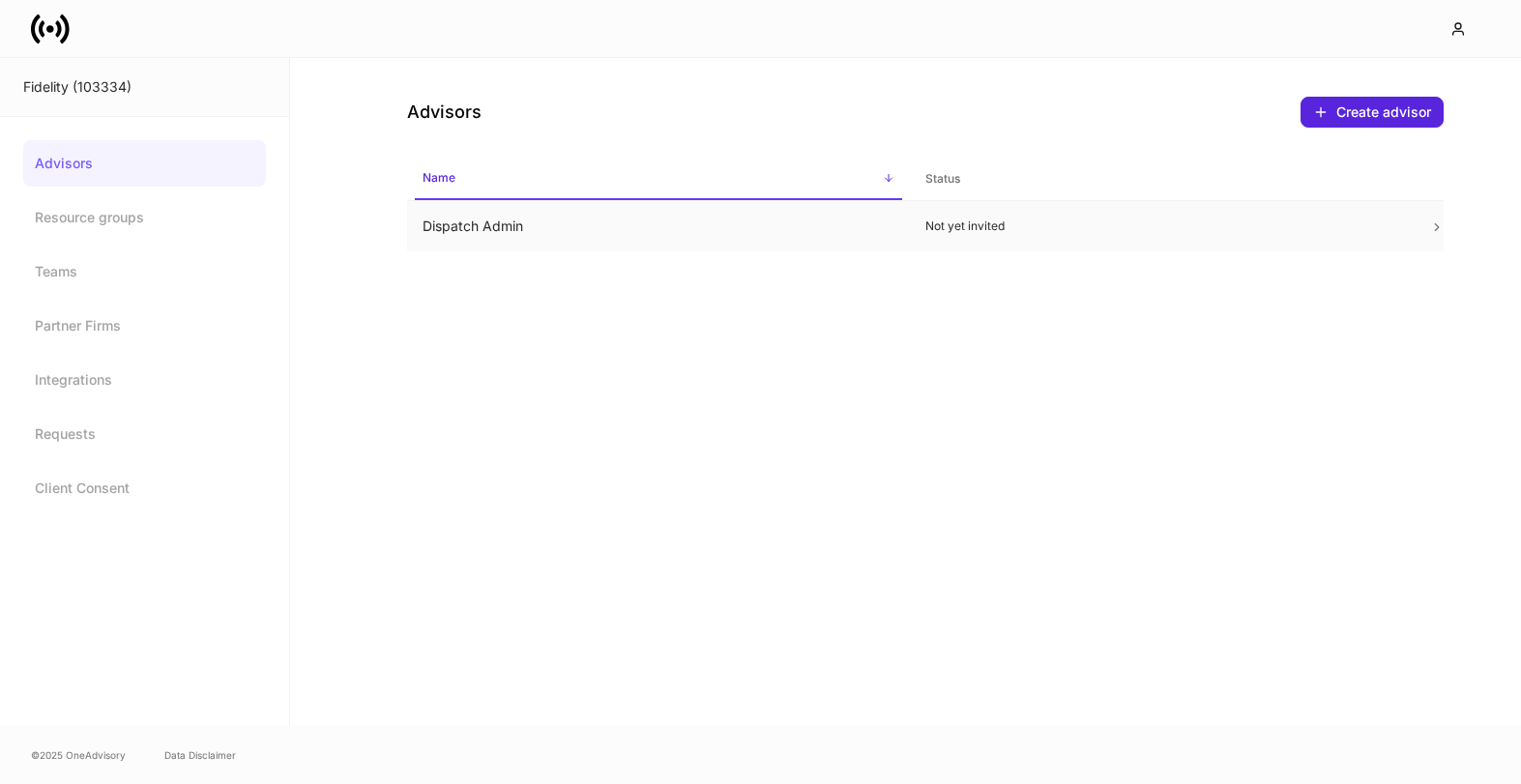
click at [490, 222] on td "Dispatch Admin" at bounding box center [658, 227] width 504 height 51
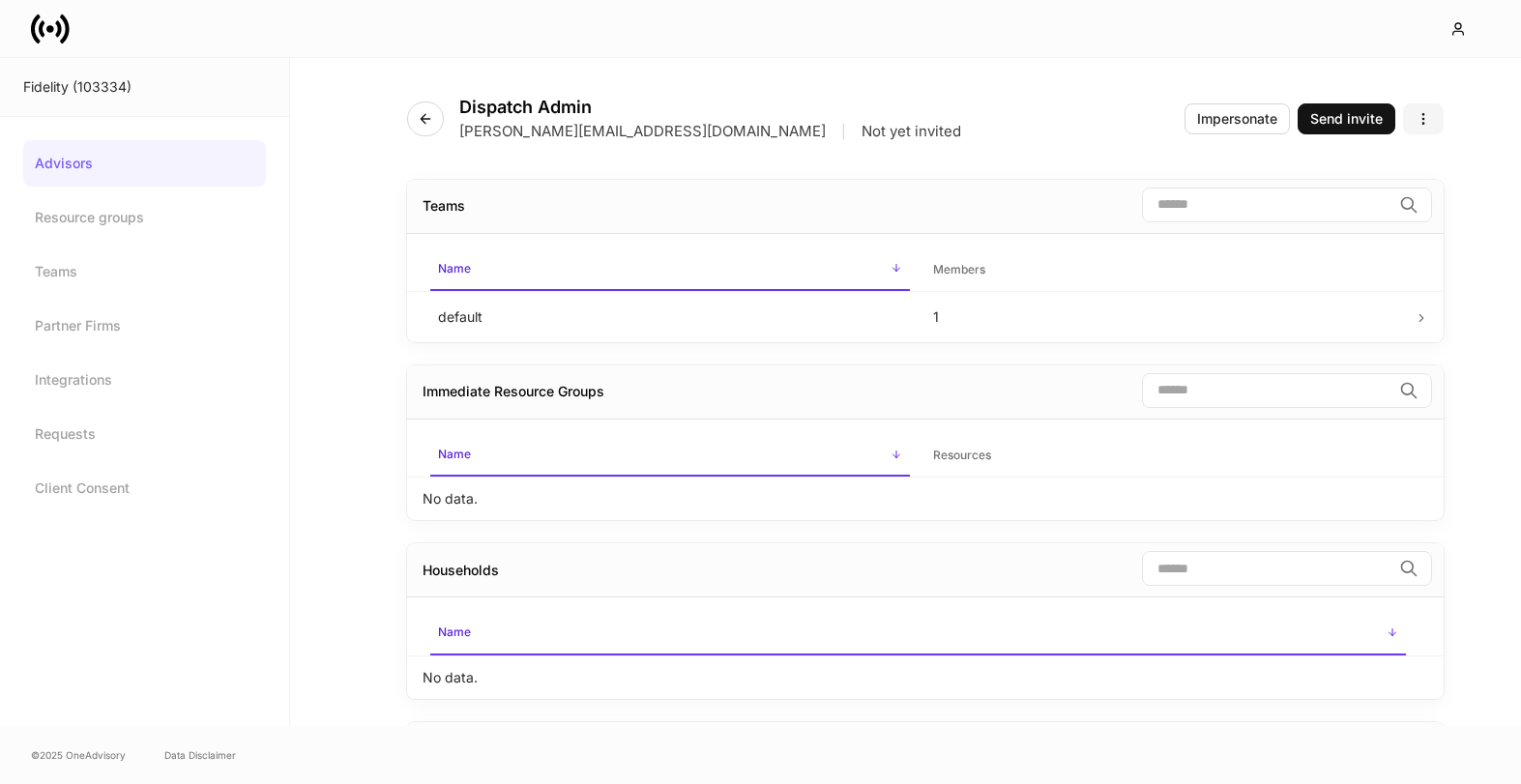
click at [1427, 121] on icon "button" at bounding box center [1424, 119] width 16 height 16
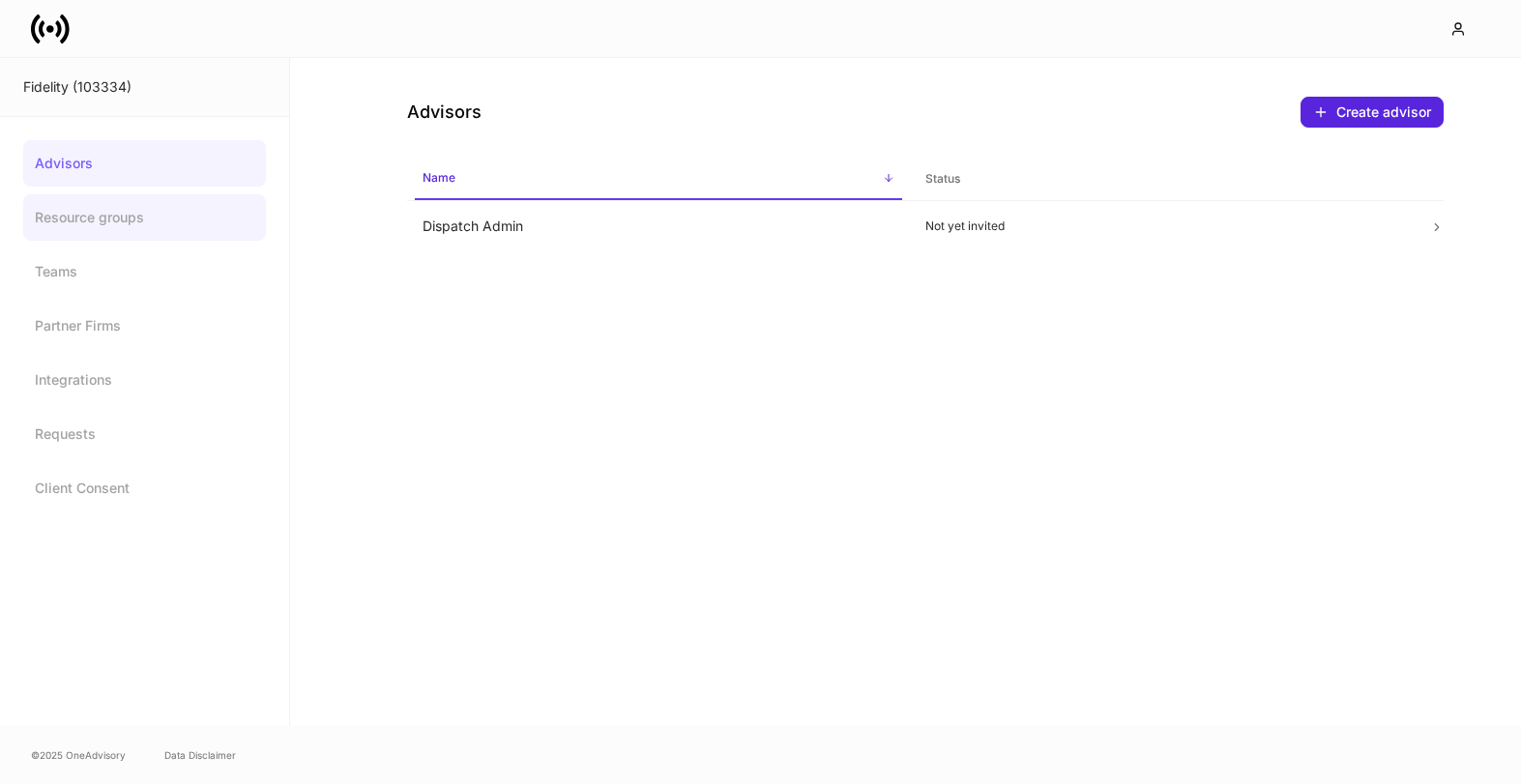
click at [84, 230] on link "Resource groups" at bounding box center [144, 217] width 243 height 46
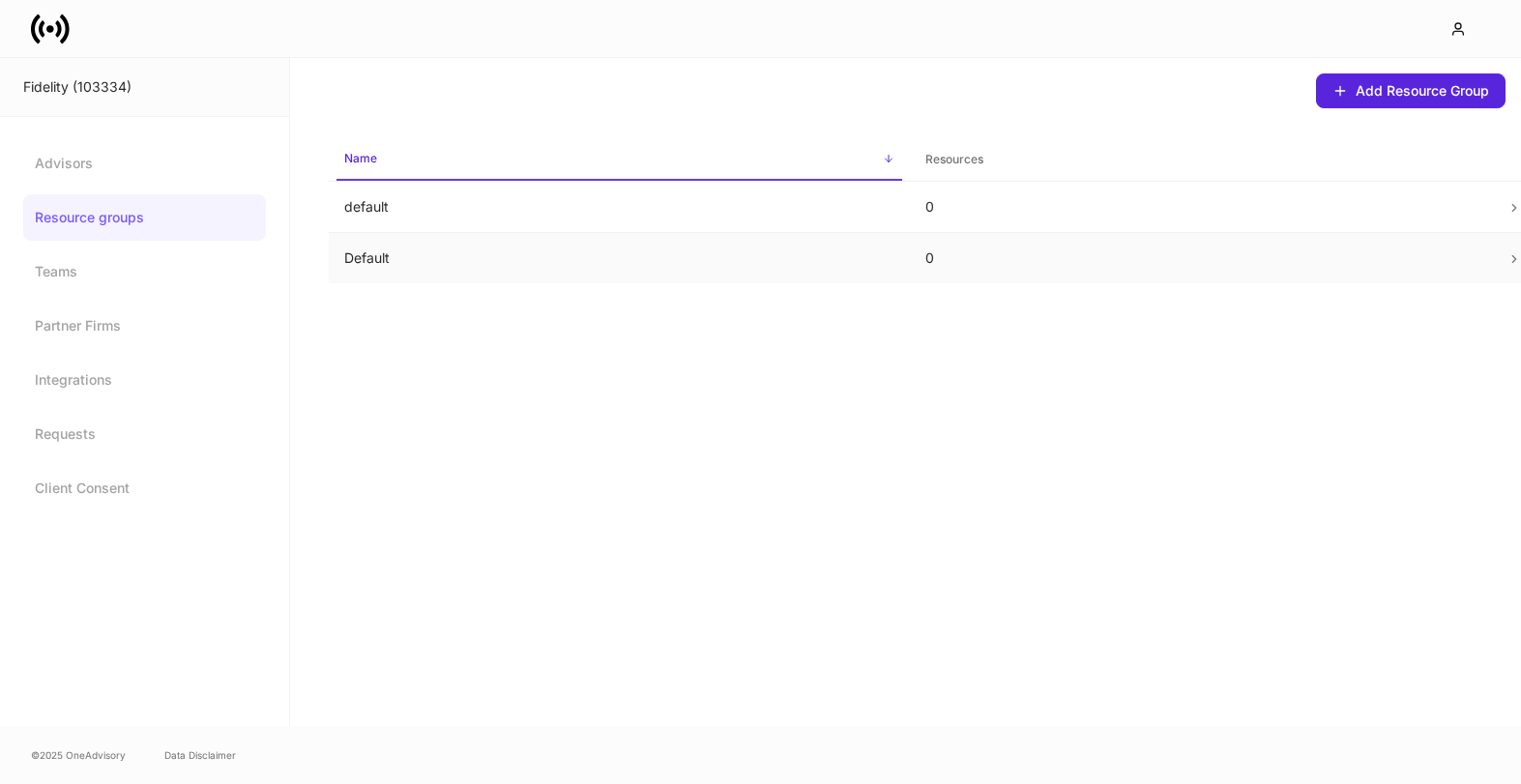
click at [691, 260] on p "Default" at bounding box center [619, 258] width 550 height 20
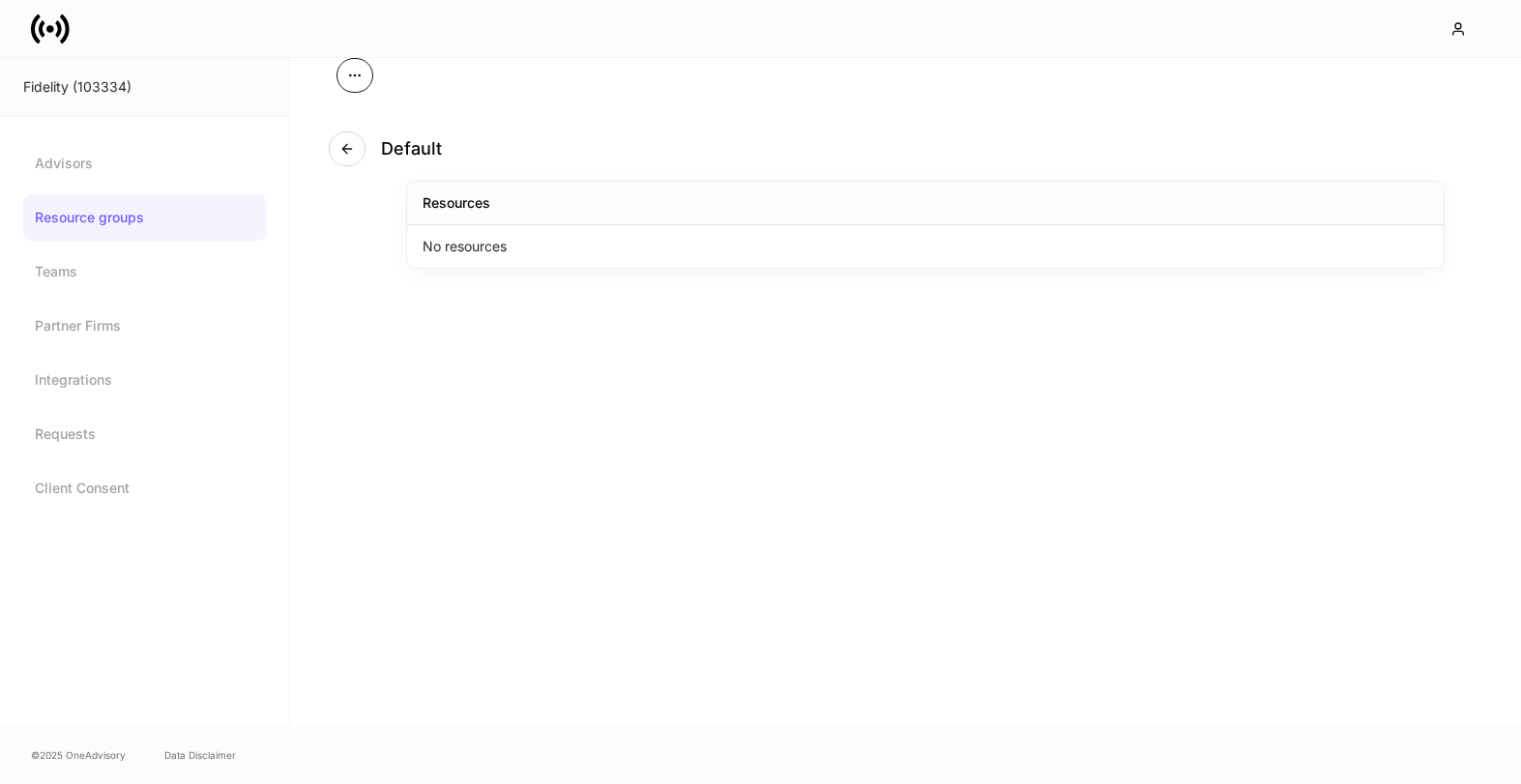
click at [348, 73] on icon "button" at bounding box center [355, 76] width 16 height 16
click at [333, 123] on li "Update Resource Group" at bounding box center [280, 123] width 184 height 30
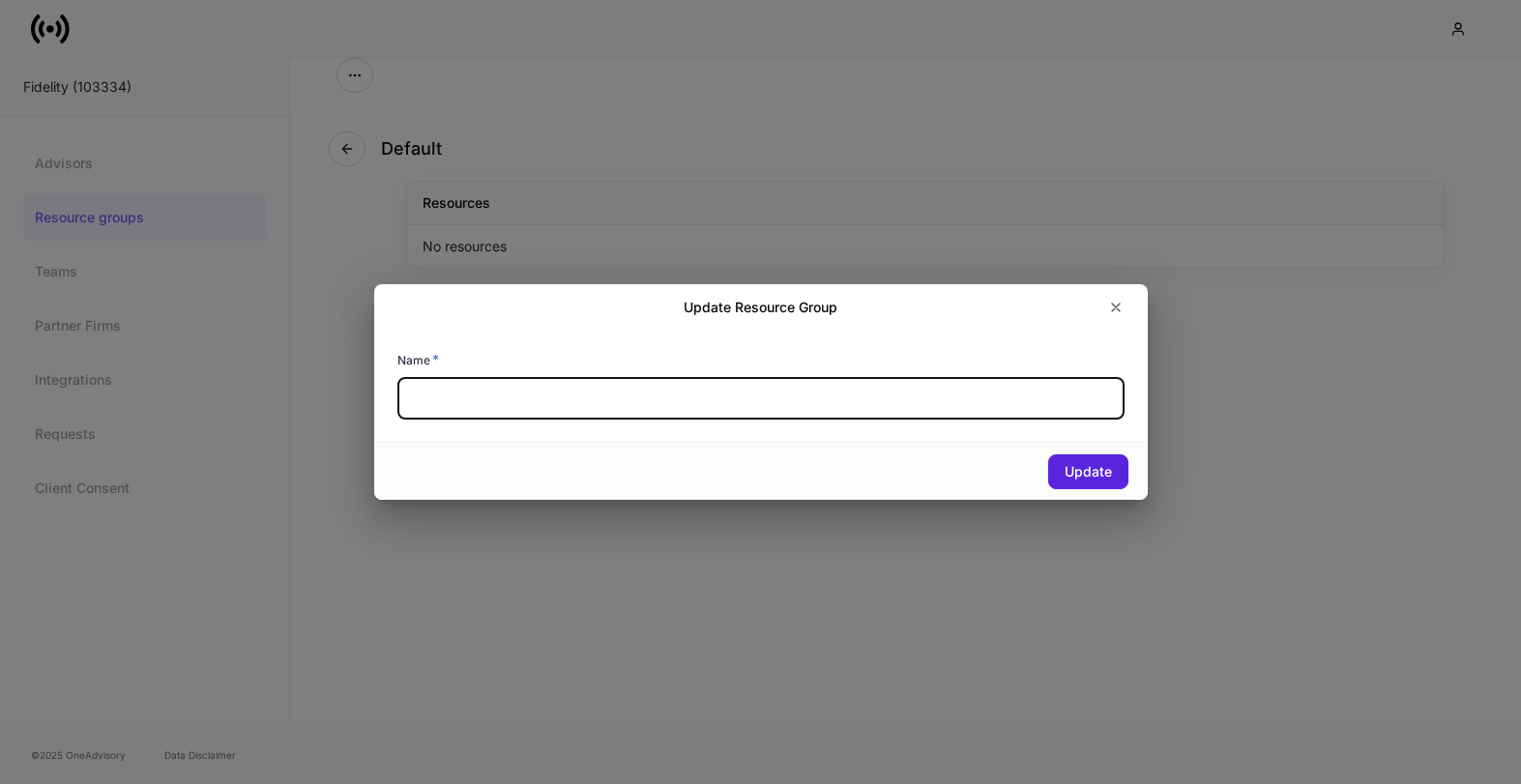
click at [519, 411] on input "text" at bounding box center [760, 398] width 727 height 42
click at [1117, 308] on icon "button" at bounding box center [1116, 308] width 8 height 8
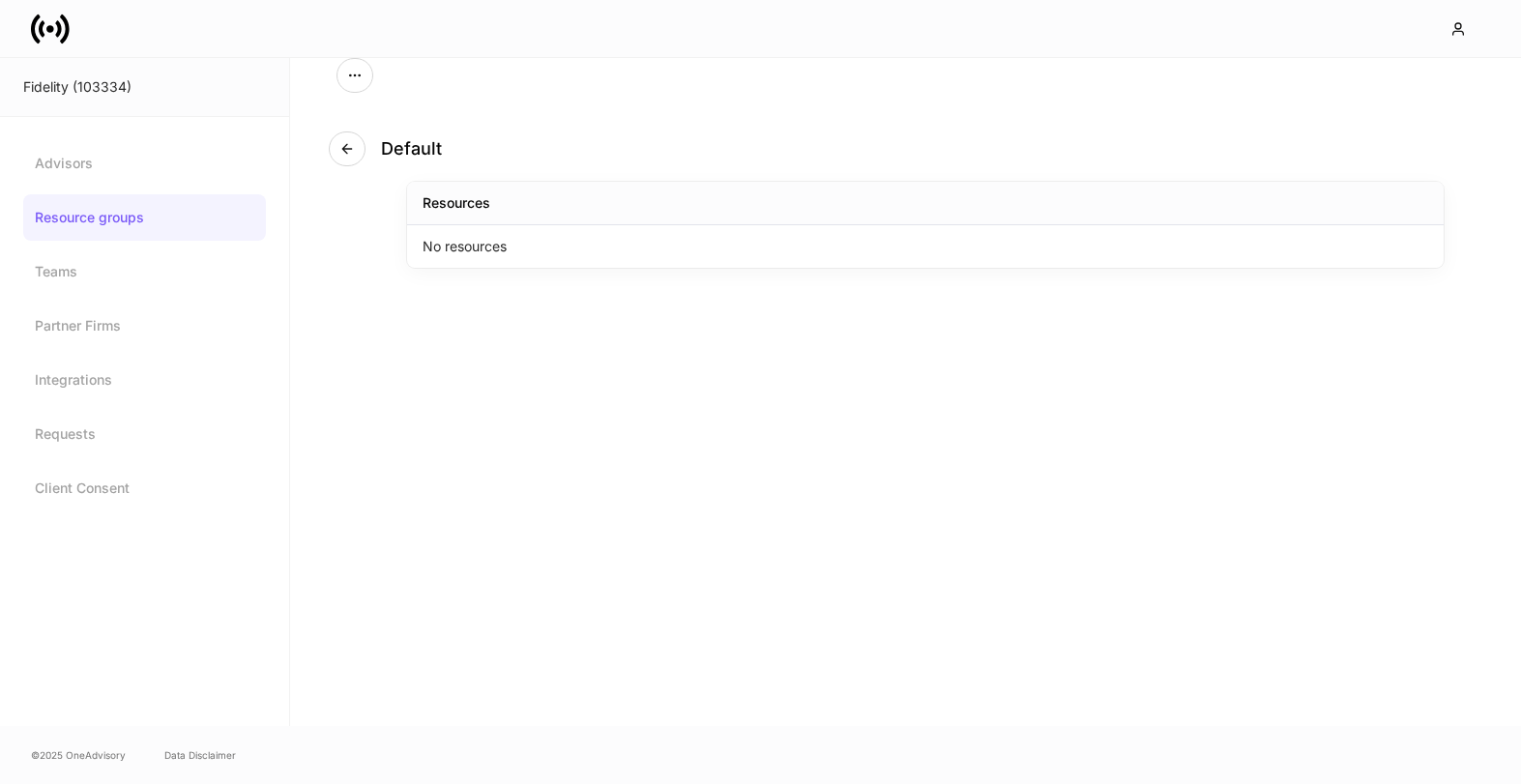
click at [112, 200] on link "Resource groups" at bounding box center [144, 217] width 243 height 46
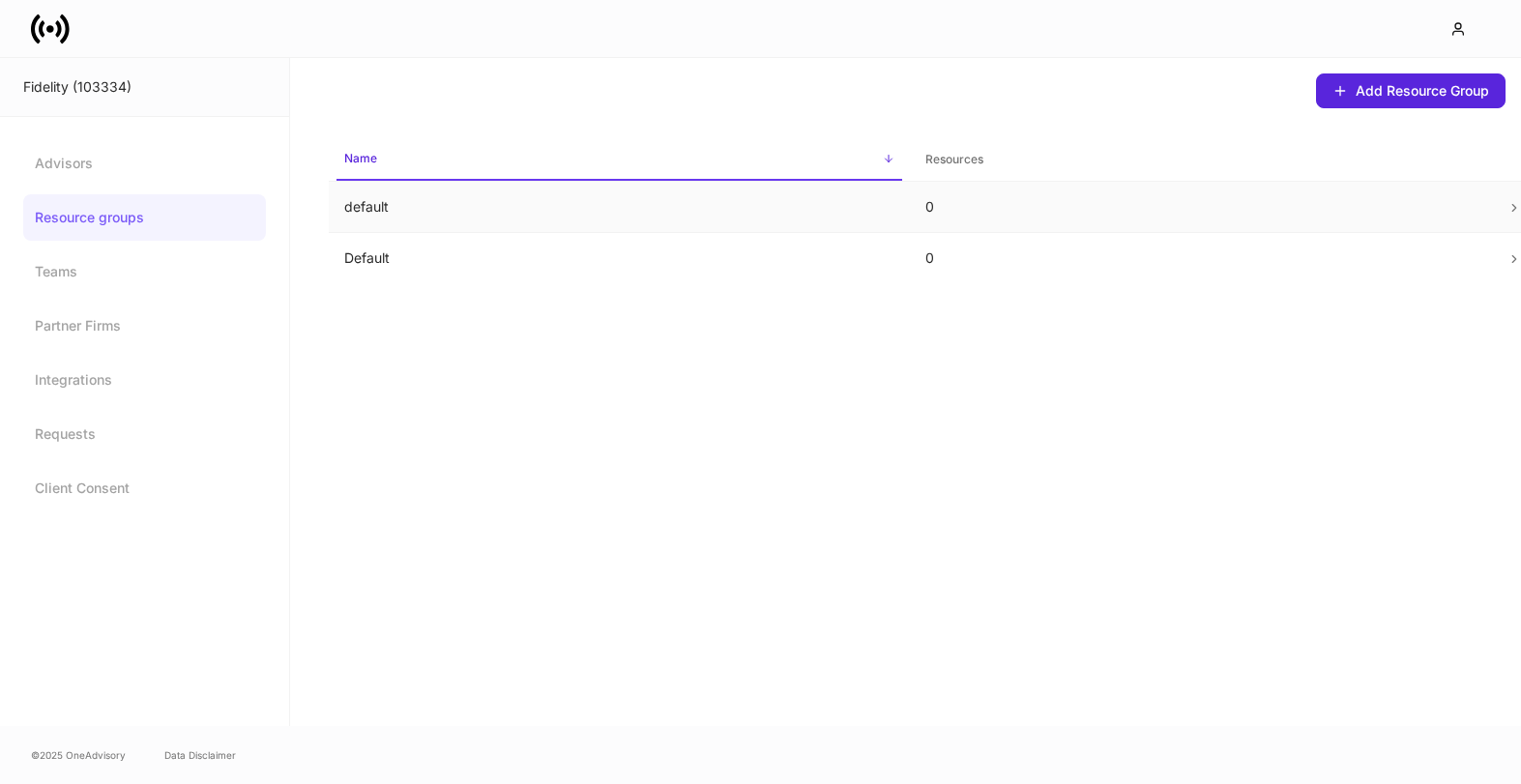
click at [583, 214] on p "default" at bounding box center [619, 207] width 550 height 20
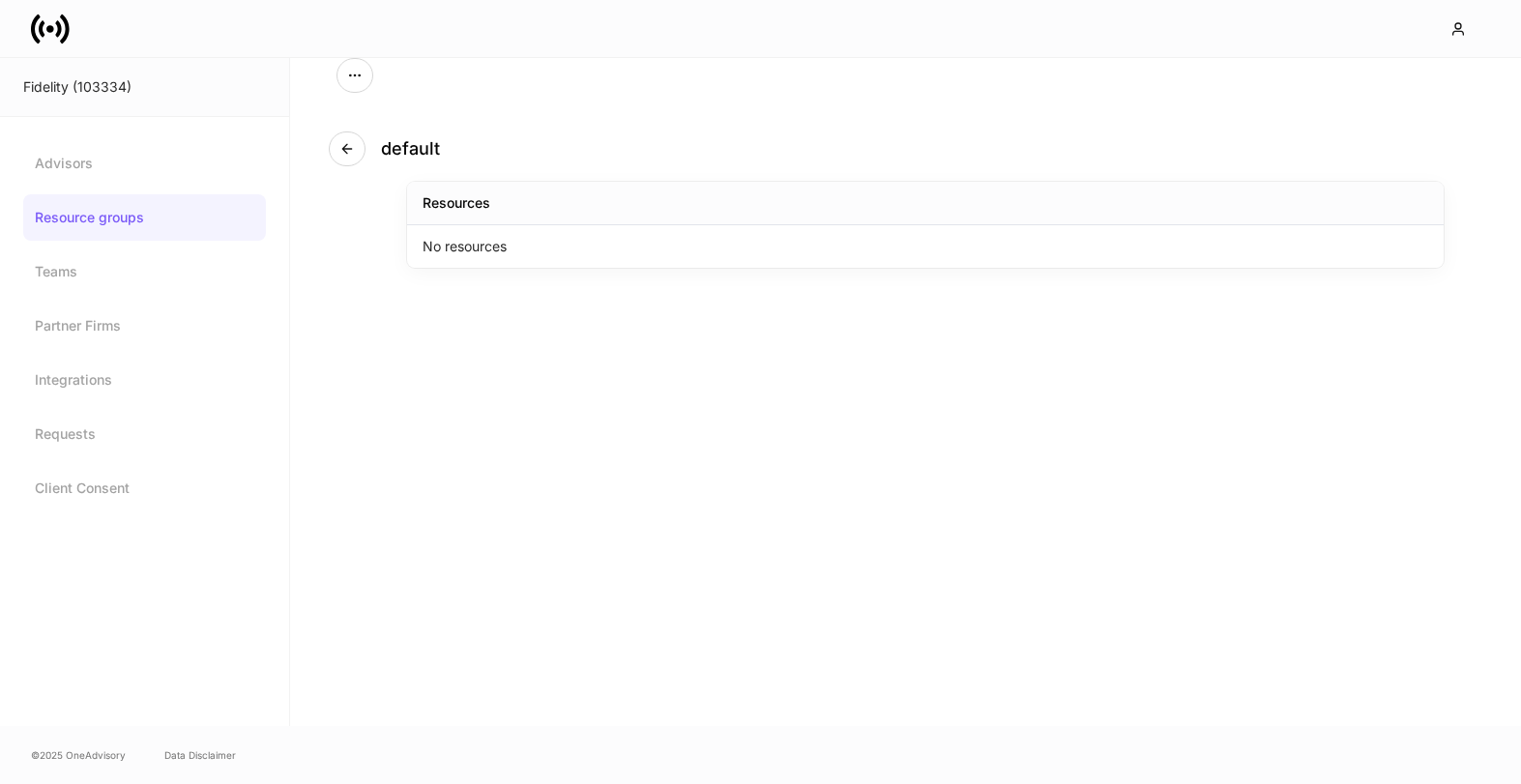
click at [563, 251] on div "No resources" at bounding box center [925, 246] width 1037 height 42
click at [72, 271] on link "Teams" at bounding box center [144, 271] width 243 height 46
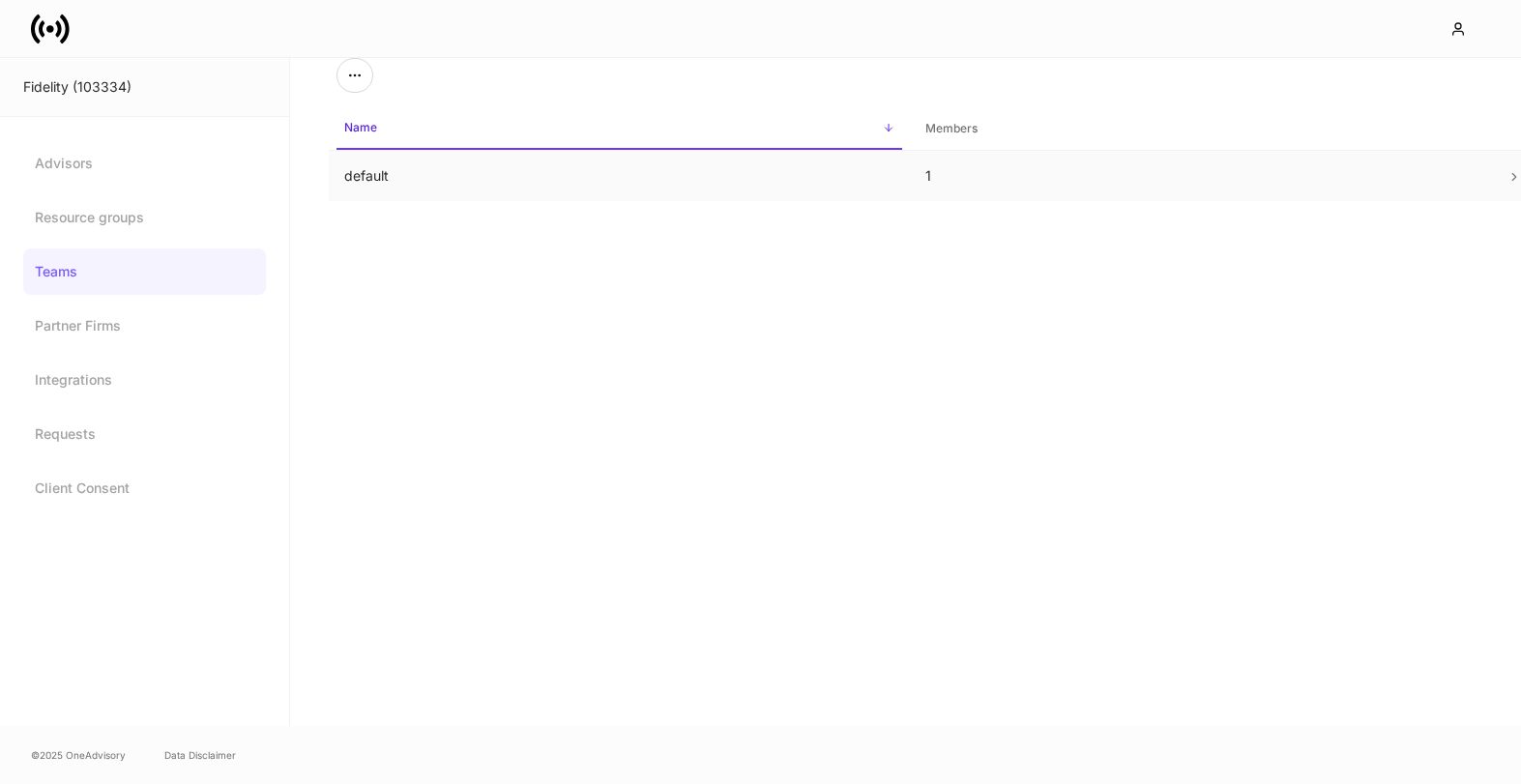
click at [449, 176] on td "default" at bounding box center [619, 177] width 581 height 51
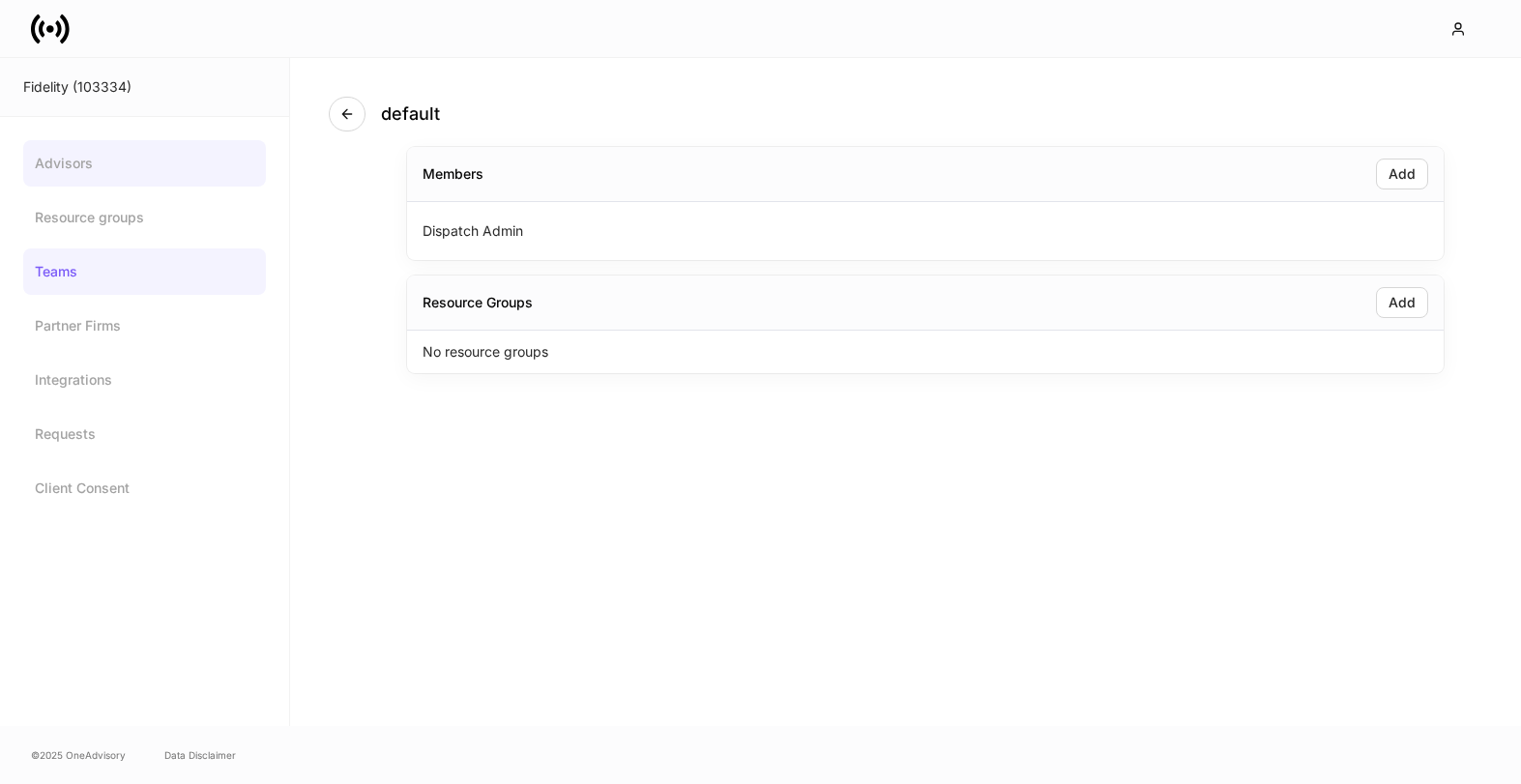
click at [141, 157] on link "Advisors" at bounding box center [144, 163] width 243 height 46
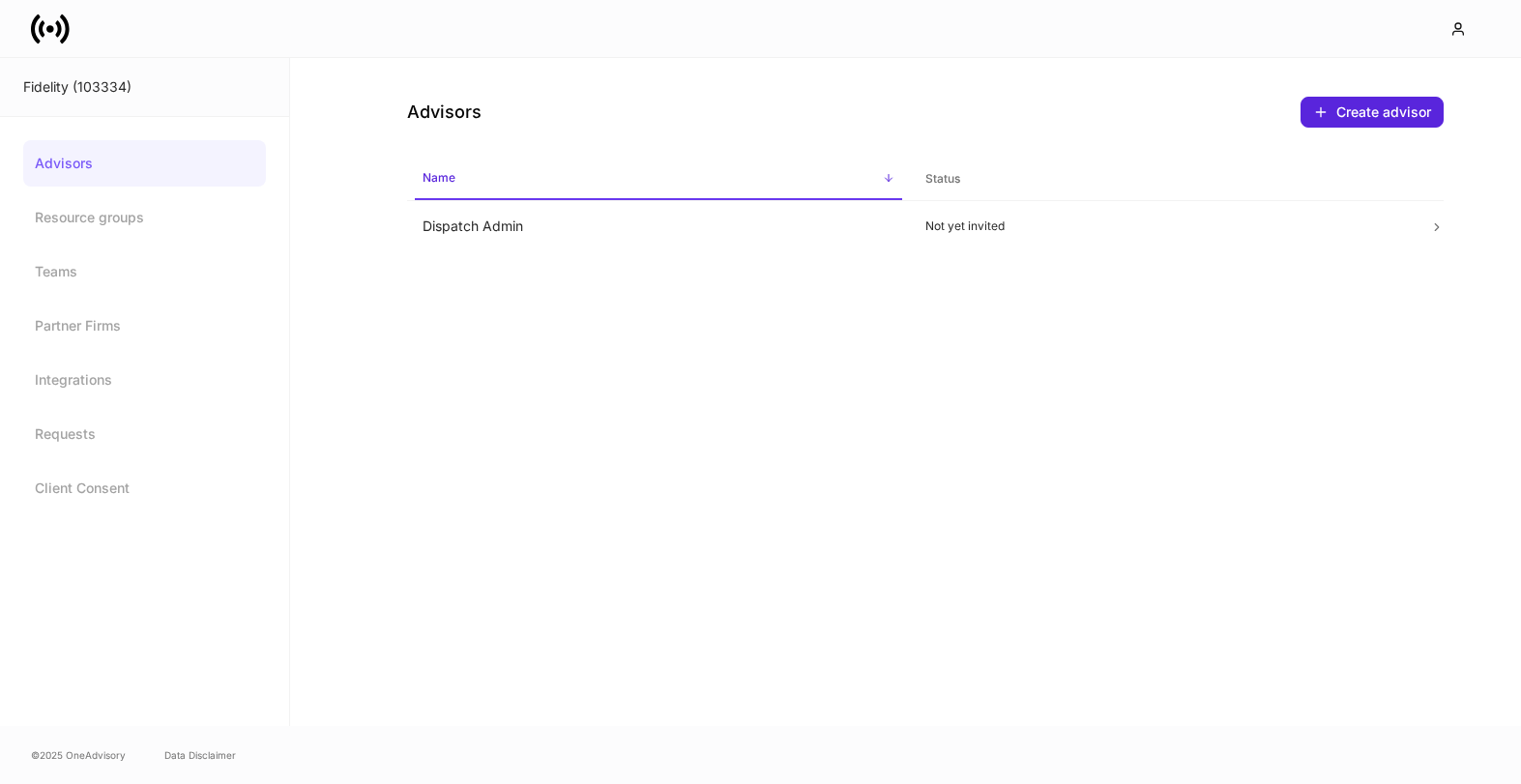
click at [78, 84] on div "Fidelity (103334)" at bounding box center [144, 87] width 243 height 20
click at [147, 217] on link "Resource groups" at bounding box center [144, 217] width 243 height 46
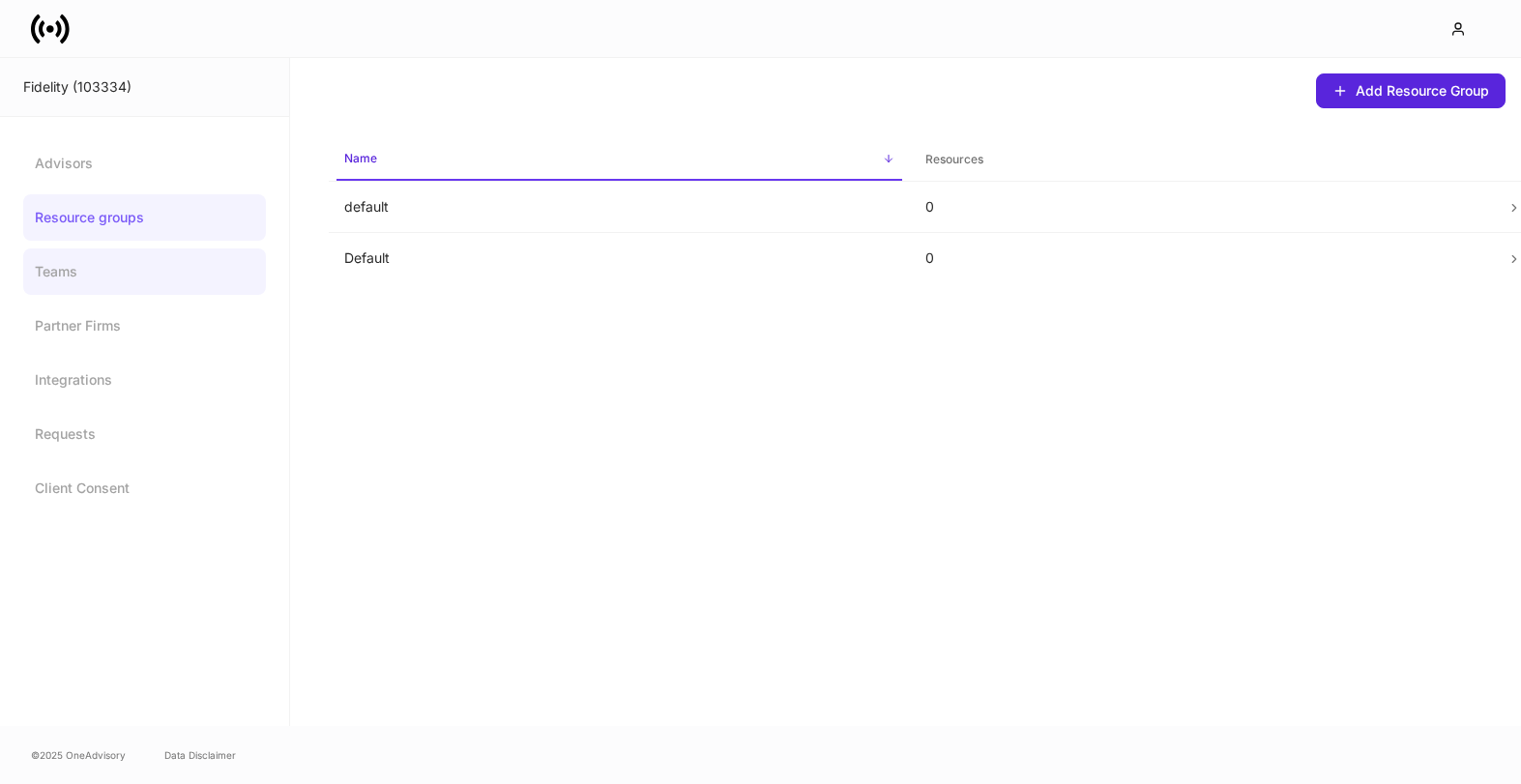
click at [151, 260] on link "Teams" at bounding box center [144, 271] width 243 height 46
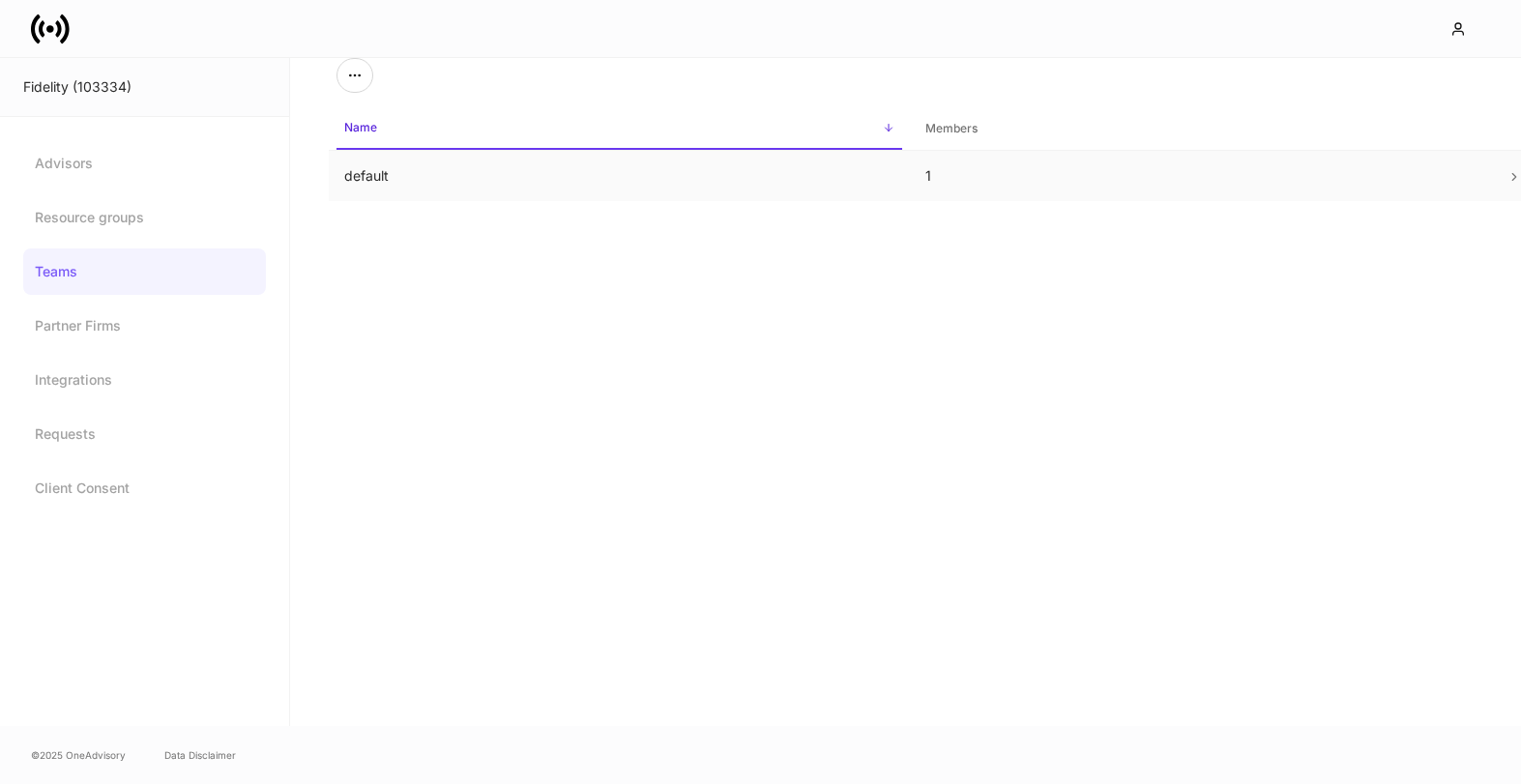
click at [366, 176] on td "default" at bounding box center [619, 177] width 581 height 51
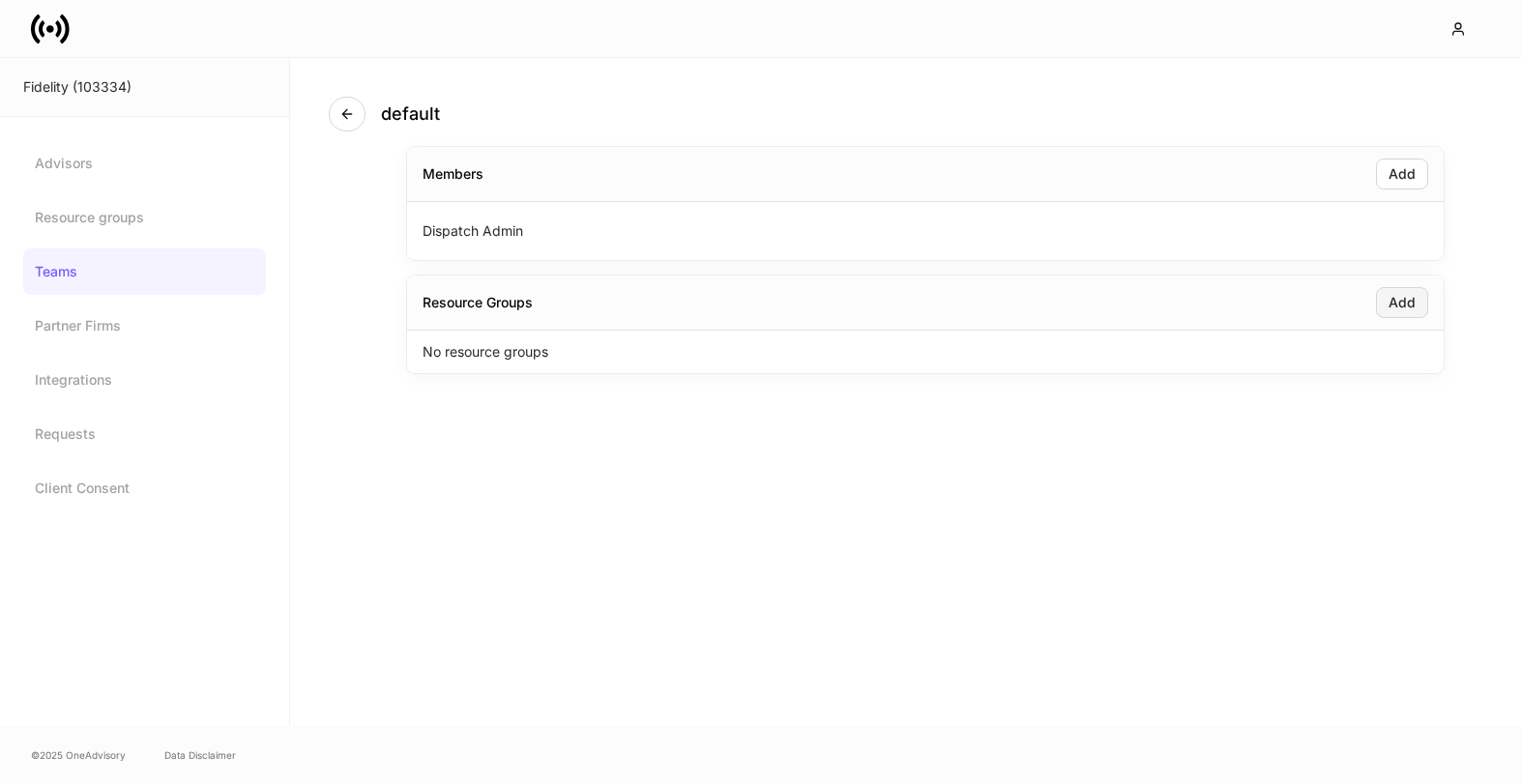
click at [1386, 309] on button "Add" at bounding box center [1401, 302] width 52 height 30
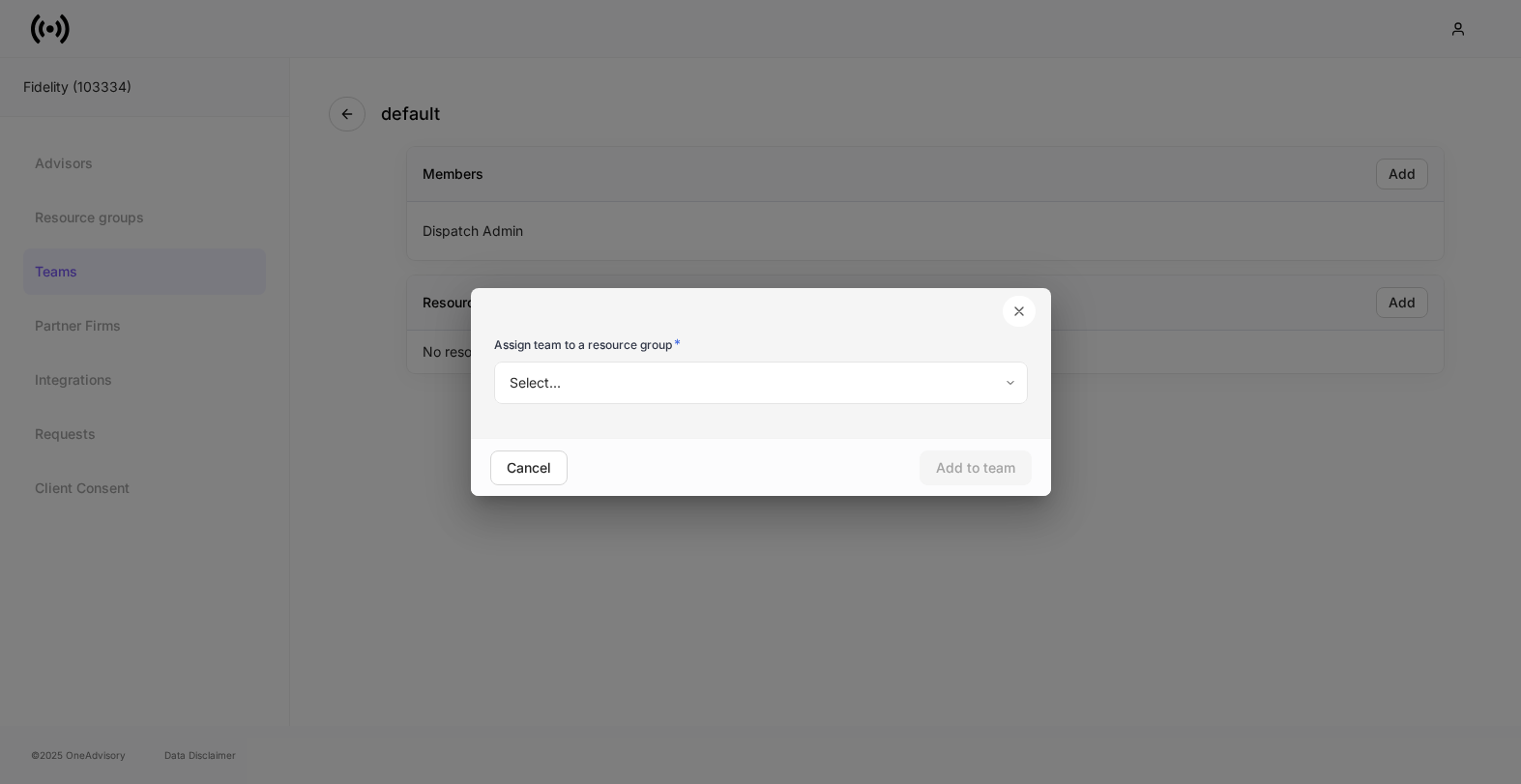
click at [776, 367] on body "Fidelity (103334) Advisors Resource groups Teams Partner Firms Integrations Req…" at bounding box center [760, 392] width 1521 height 784
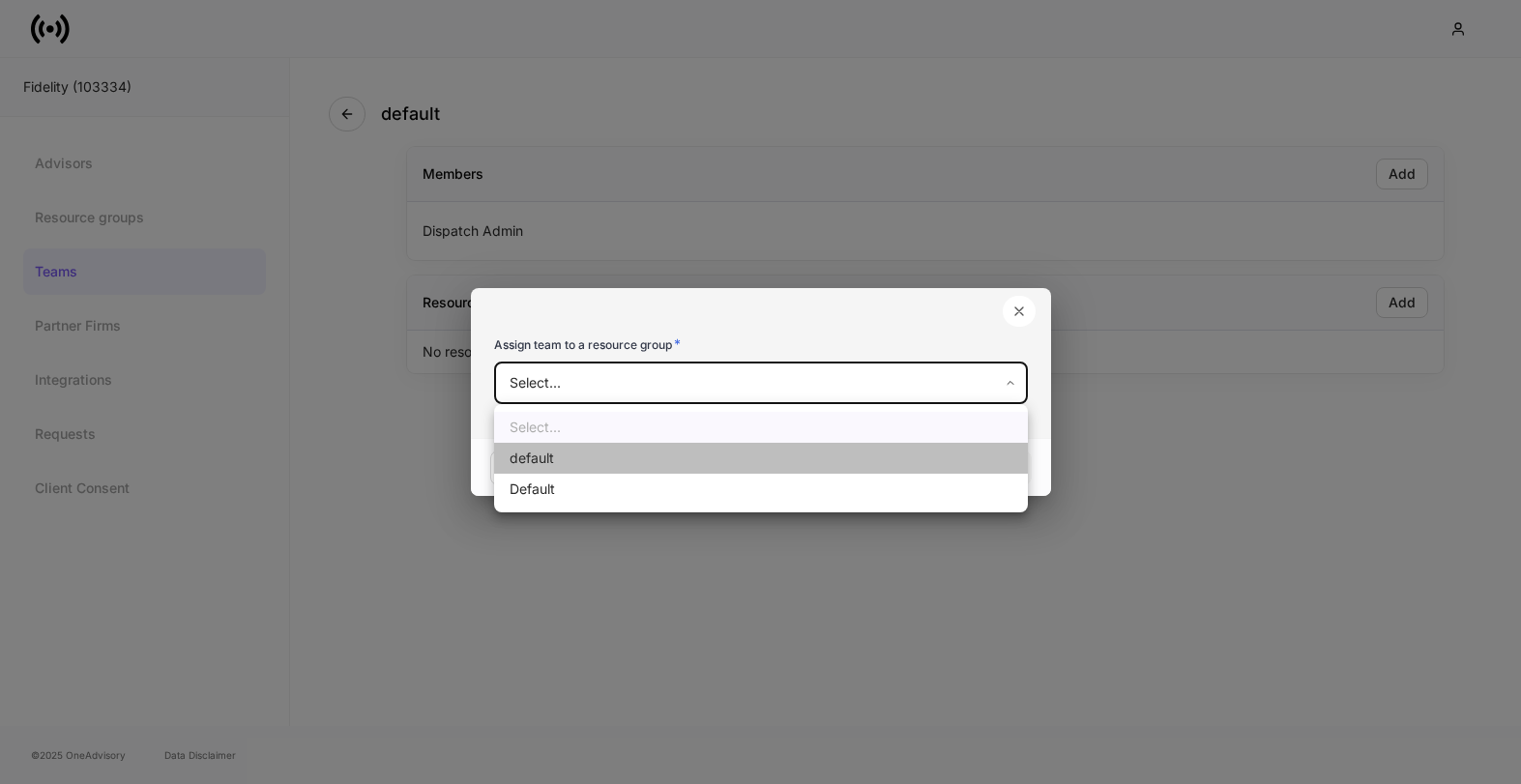
click at [743, 451] on li "default" at bounding box center [760, 458] width 534 height 30
type input "**********"
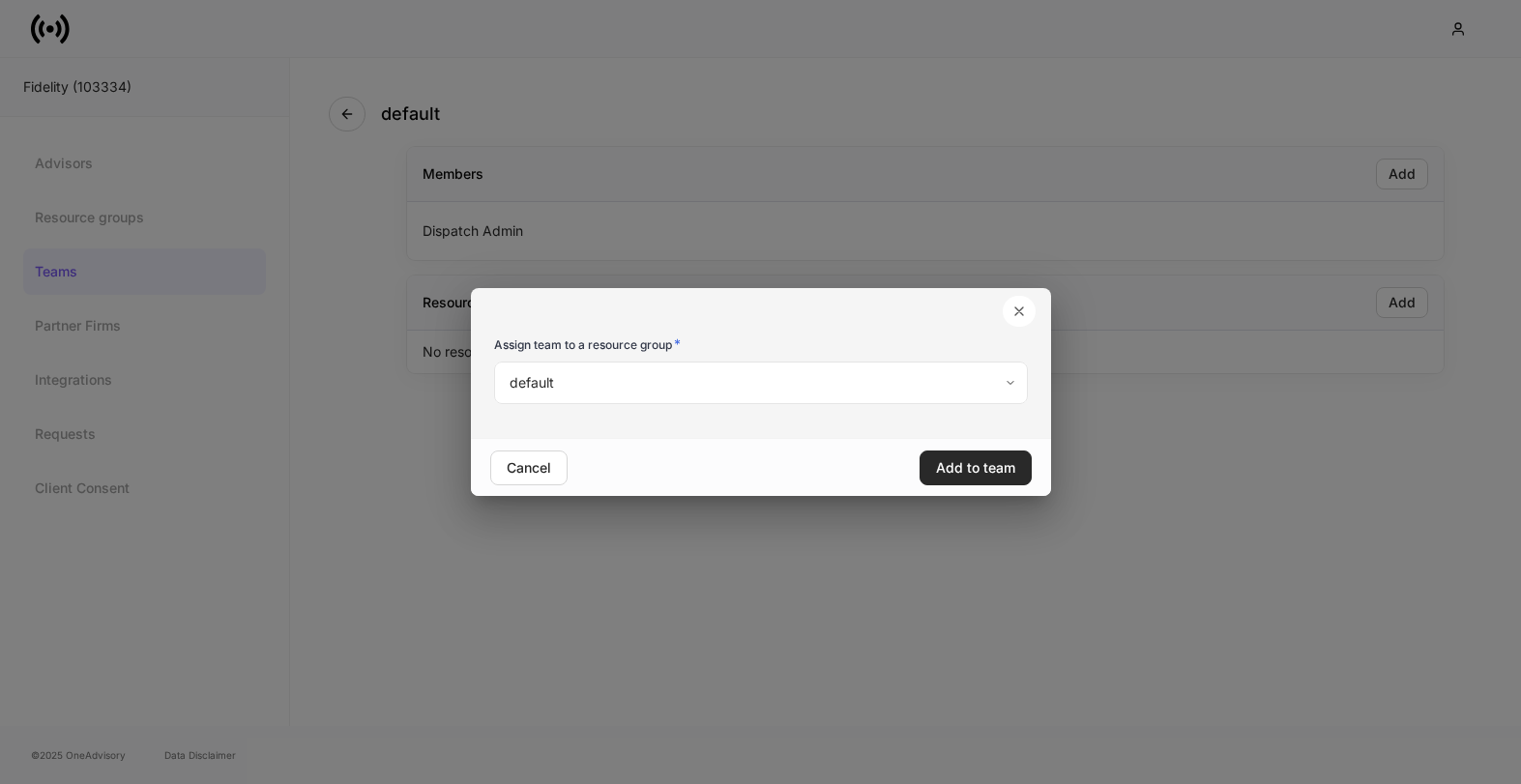
click at [961, 471] on div "Add to team" at bounding box center [975, 468] width 80 height 14
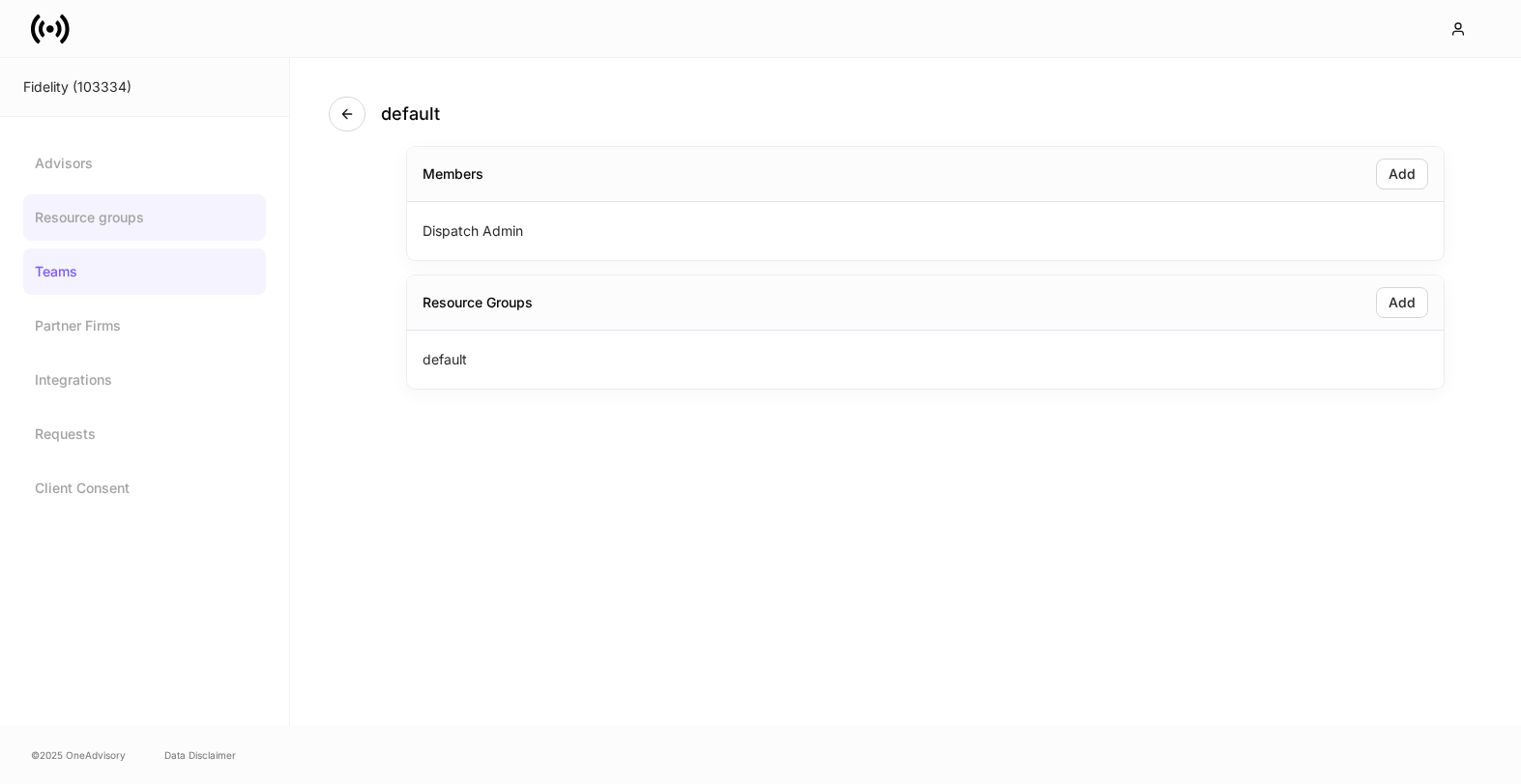
click at [162, 222] on link "Resource groups" at bounding box center [144, 217] width 243 height 46
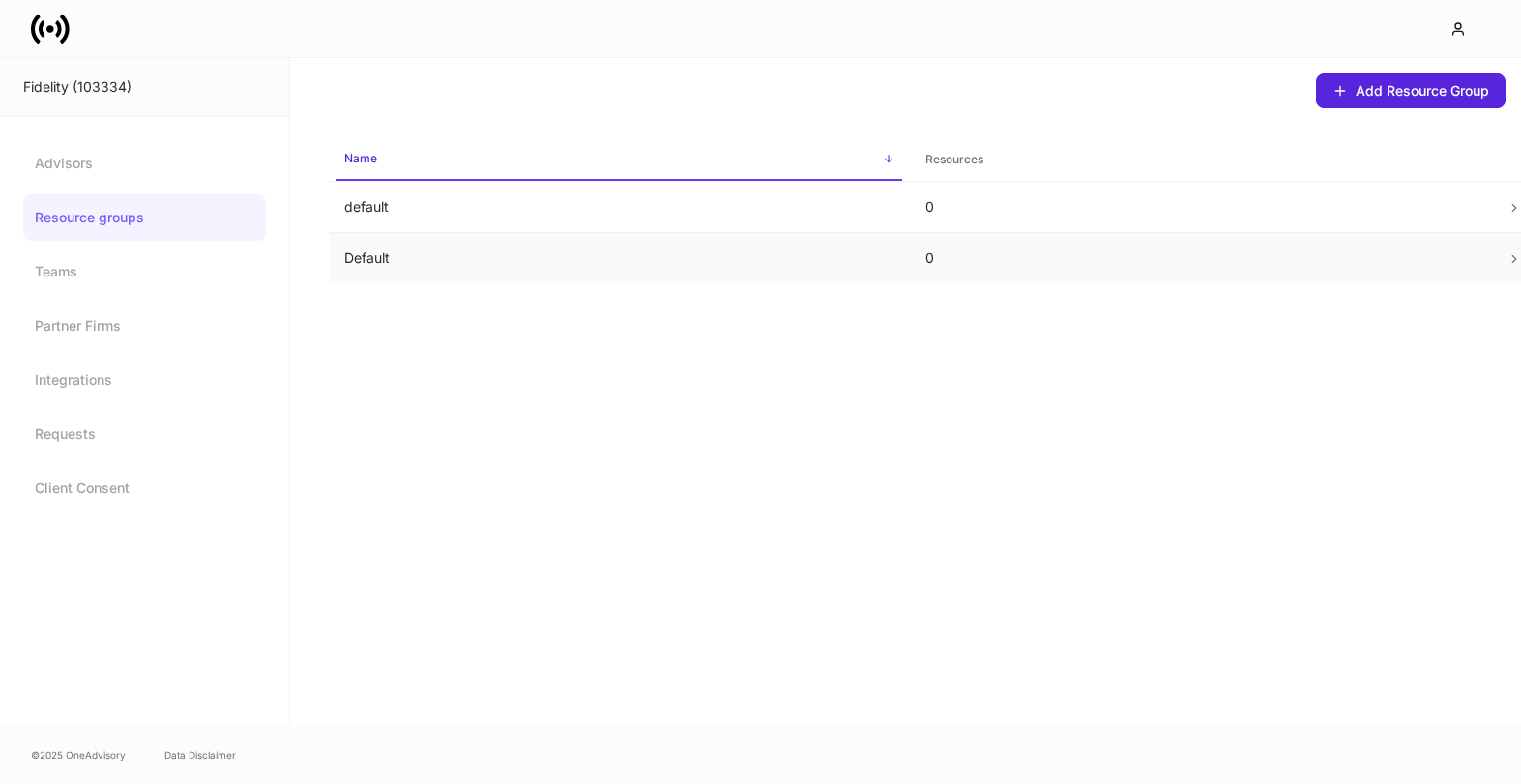
click at [911, 257] on td "0" at bounding box center [1200, 258] width 581 height 51
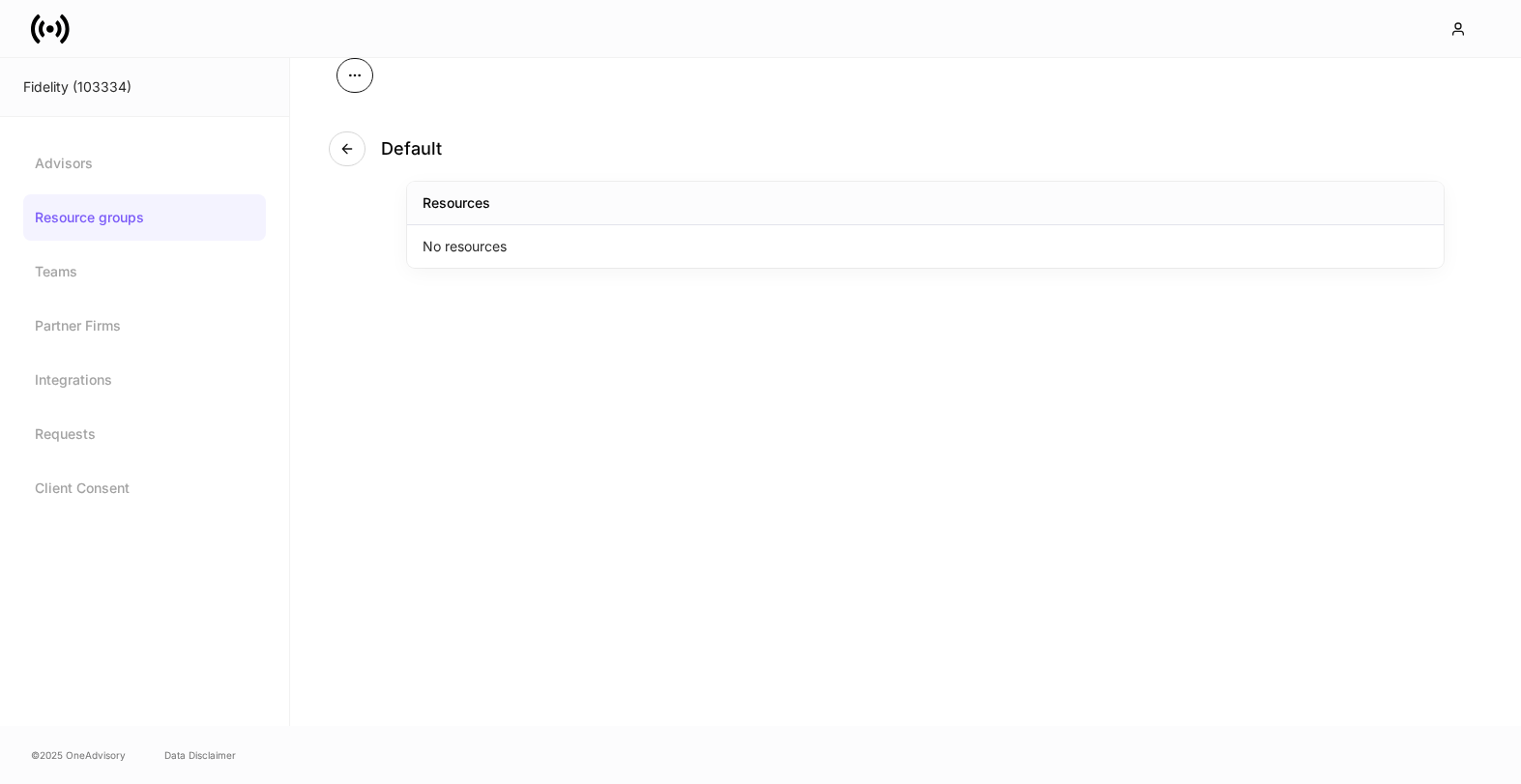
click at [349, 79] on icon "button" at bounding box center [355, 76] width 16 height 16
click at [333, 121] on li "Update Resource Group" at bounding box center [280, 123] width 184 height 30
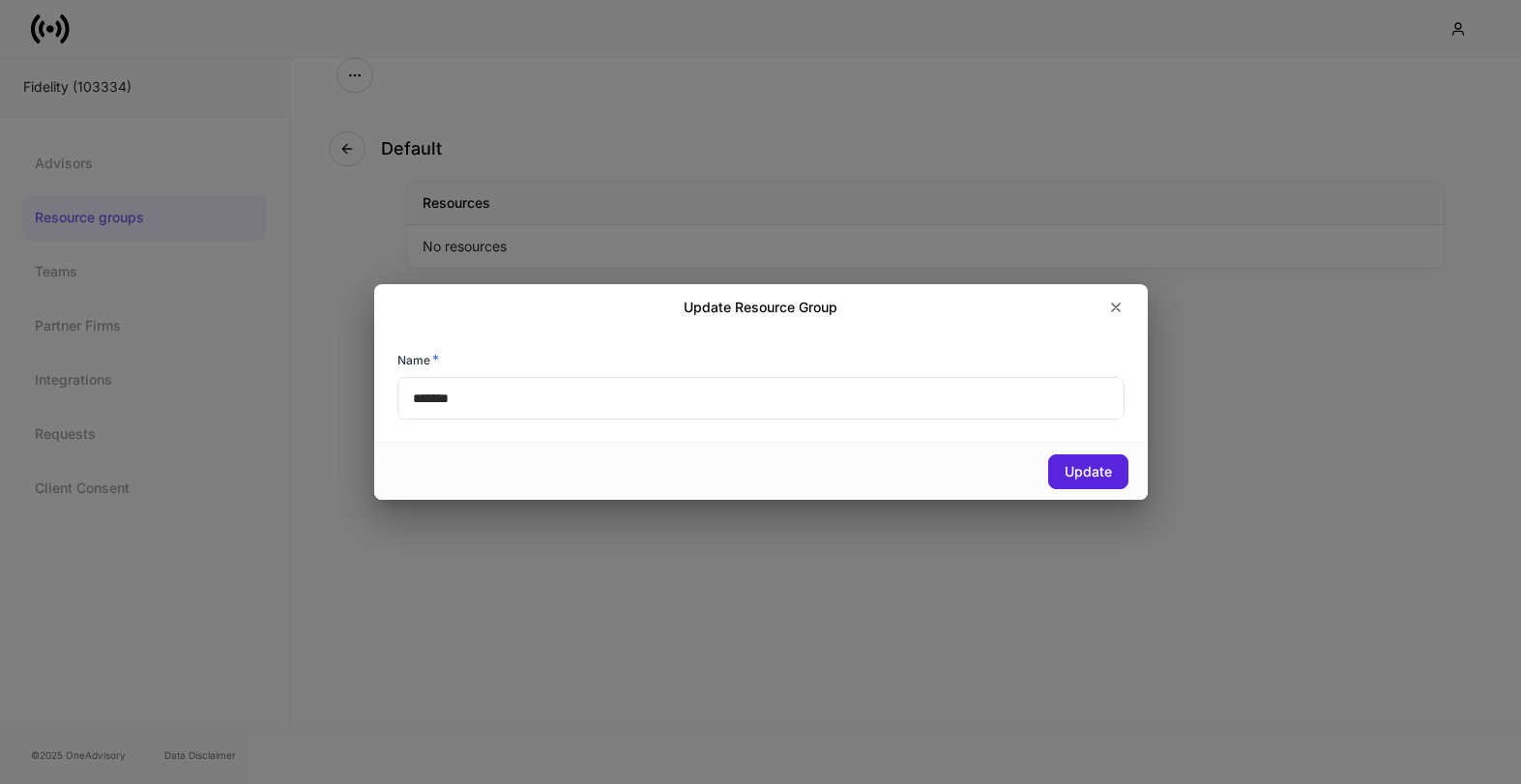
click at [1000, 396] on input "*******" at bounding box center [760, 398] width 727 height 42
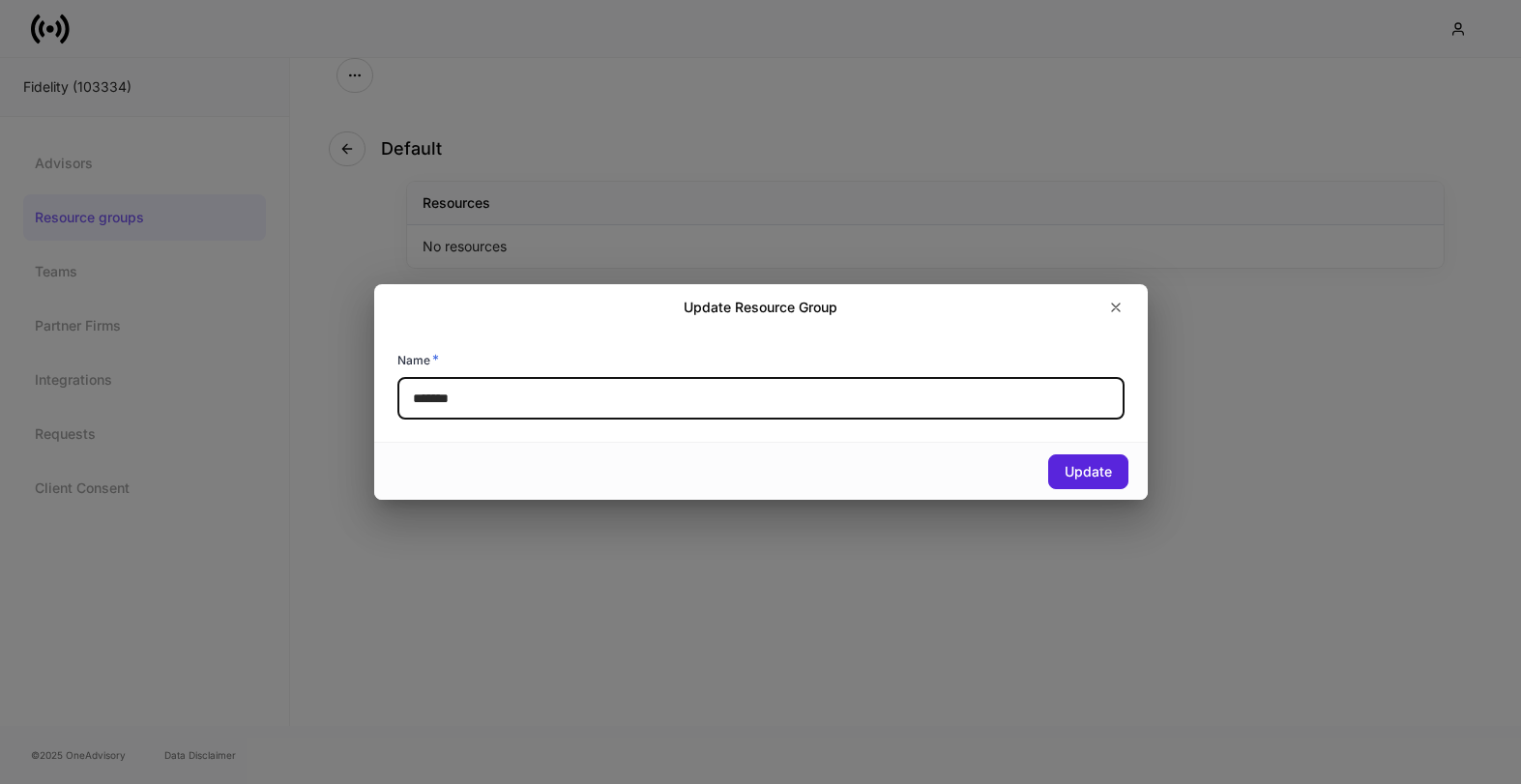
click at [1000, 396] on input "*******" at bounding box center [760, 398] width 727 height 42
click at [1083, 475] on div "Update" at bounding box center [1088, 472] width 47 height 14
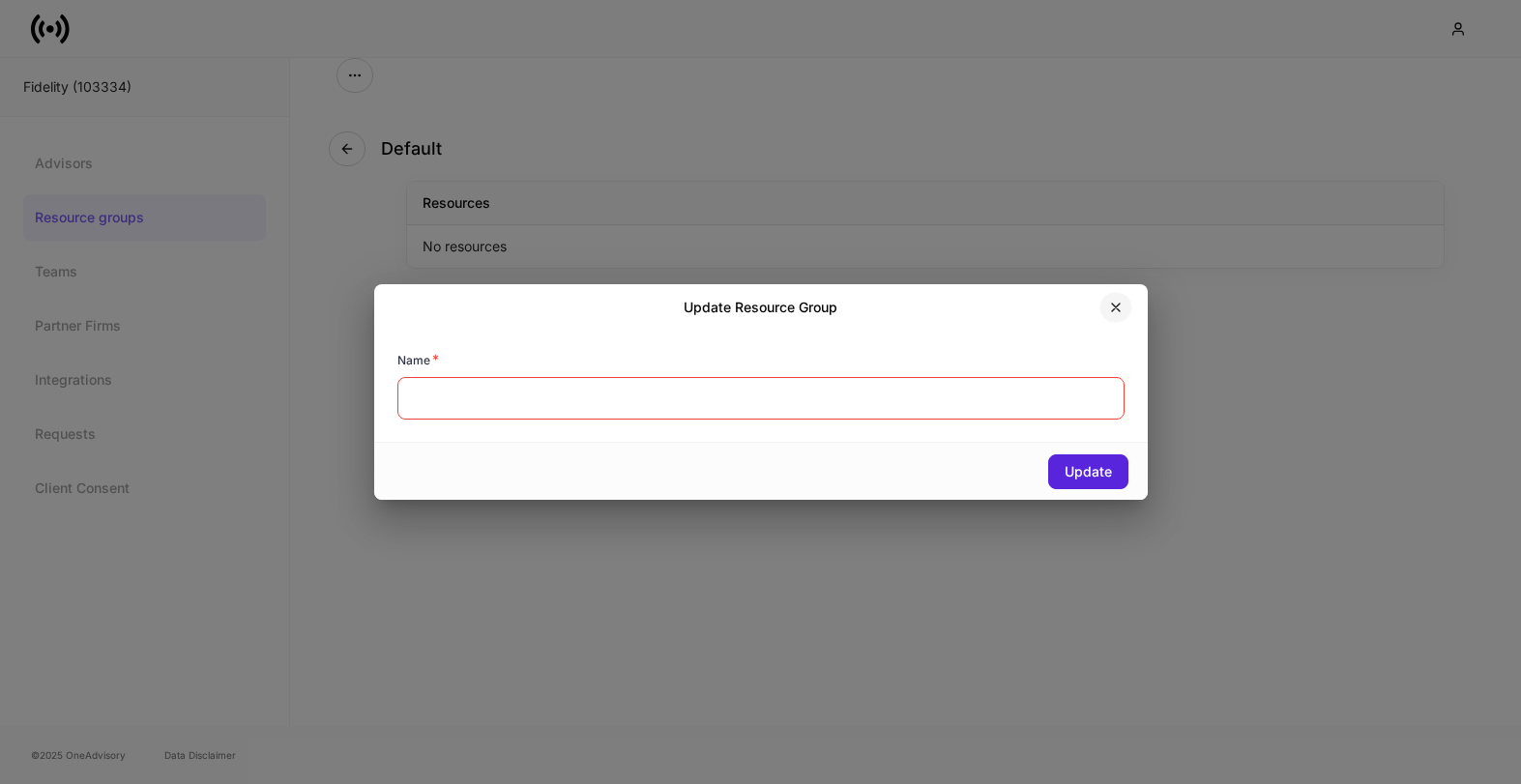
click at [1110, 304] on icon "button" at bounding box center [1116, 308] width 16 height 16
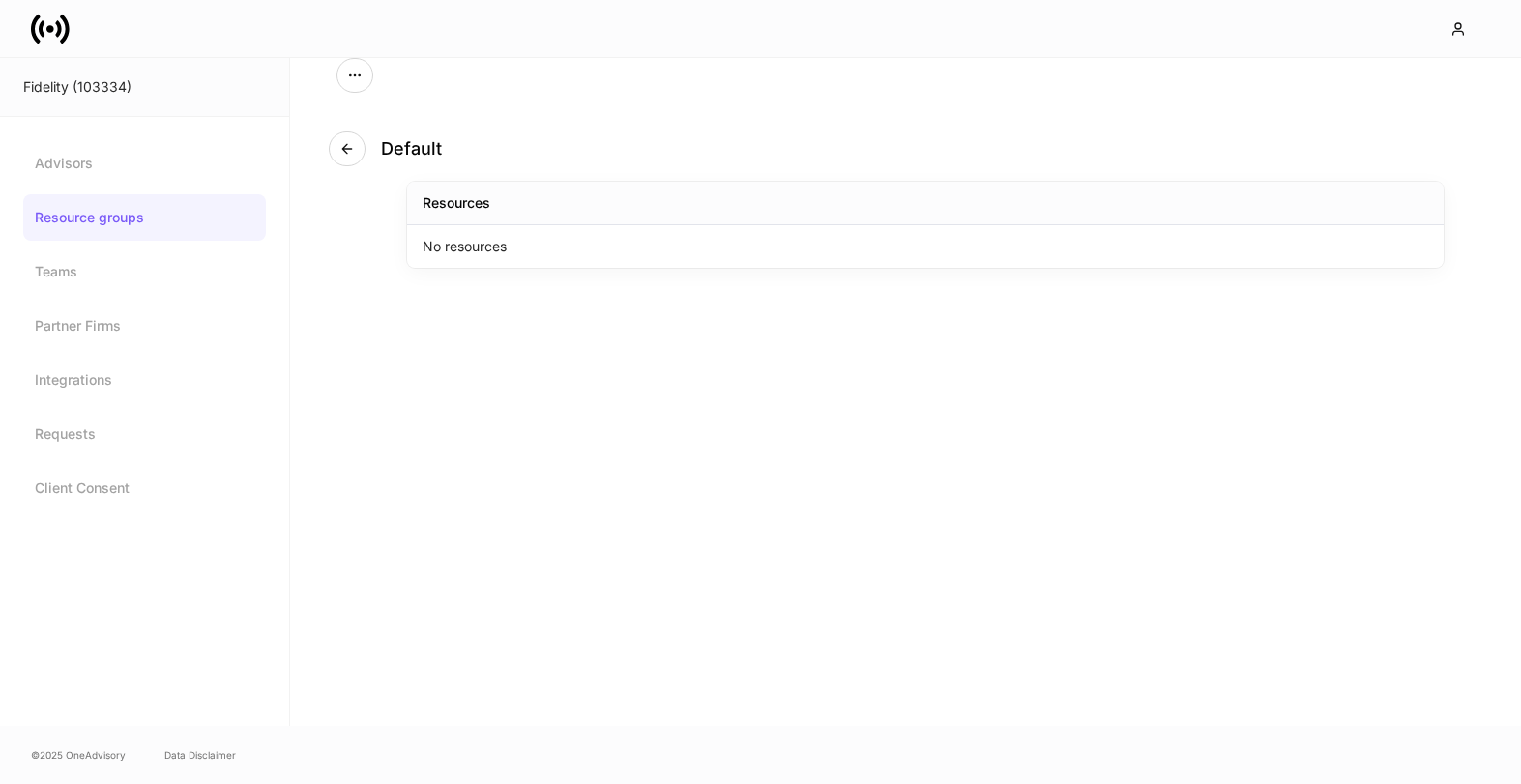
click at [184, 211] on link "Resource groups" at bounding box center [144, 217] width 243 height 46
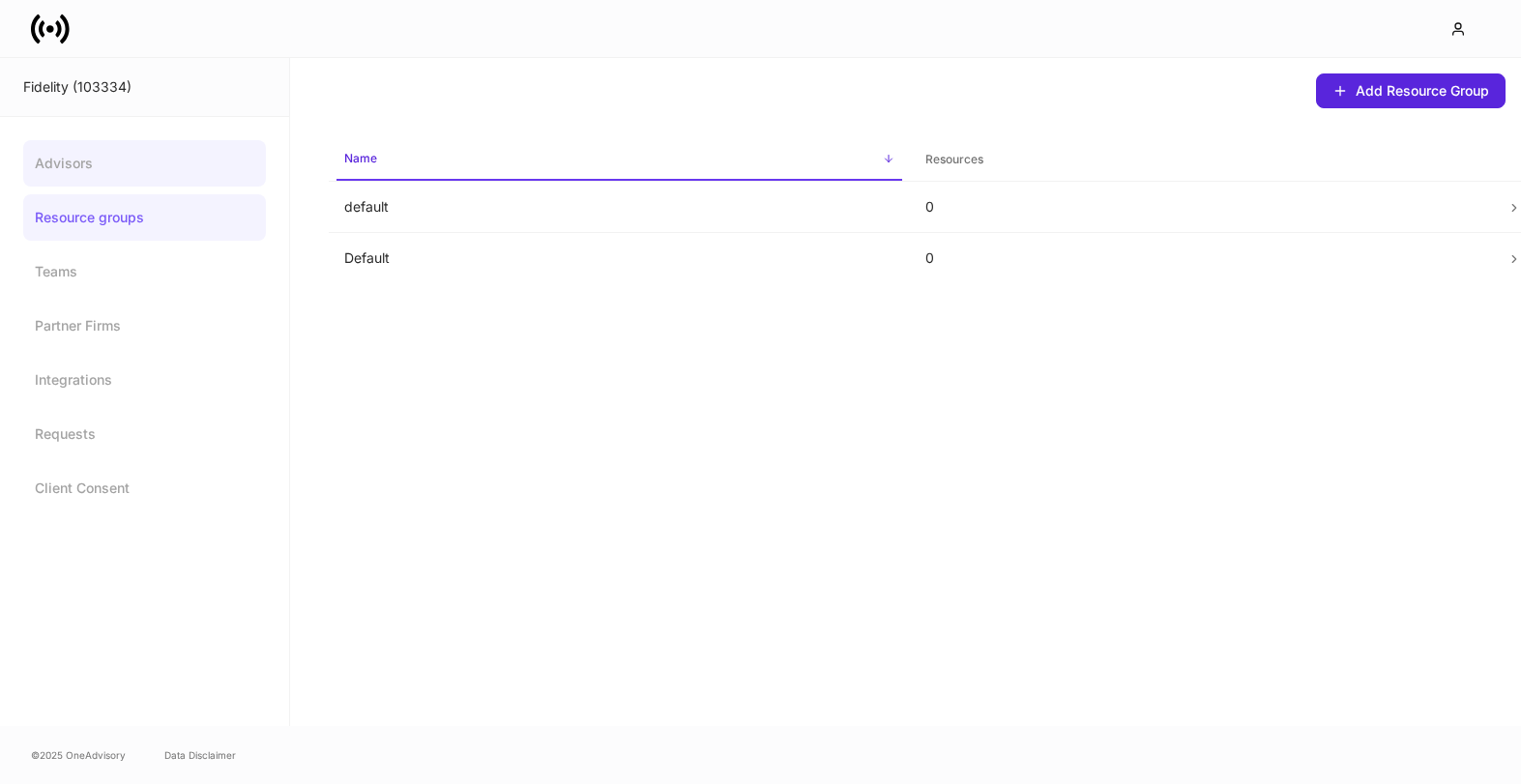
click at [138, 158] on link "Advisors" at bounding box center [144, 163] width 243 height 46
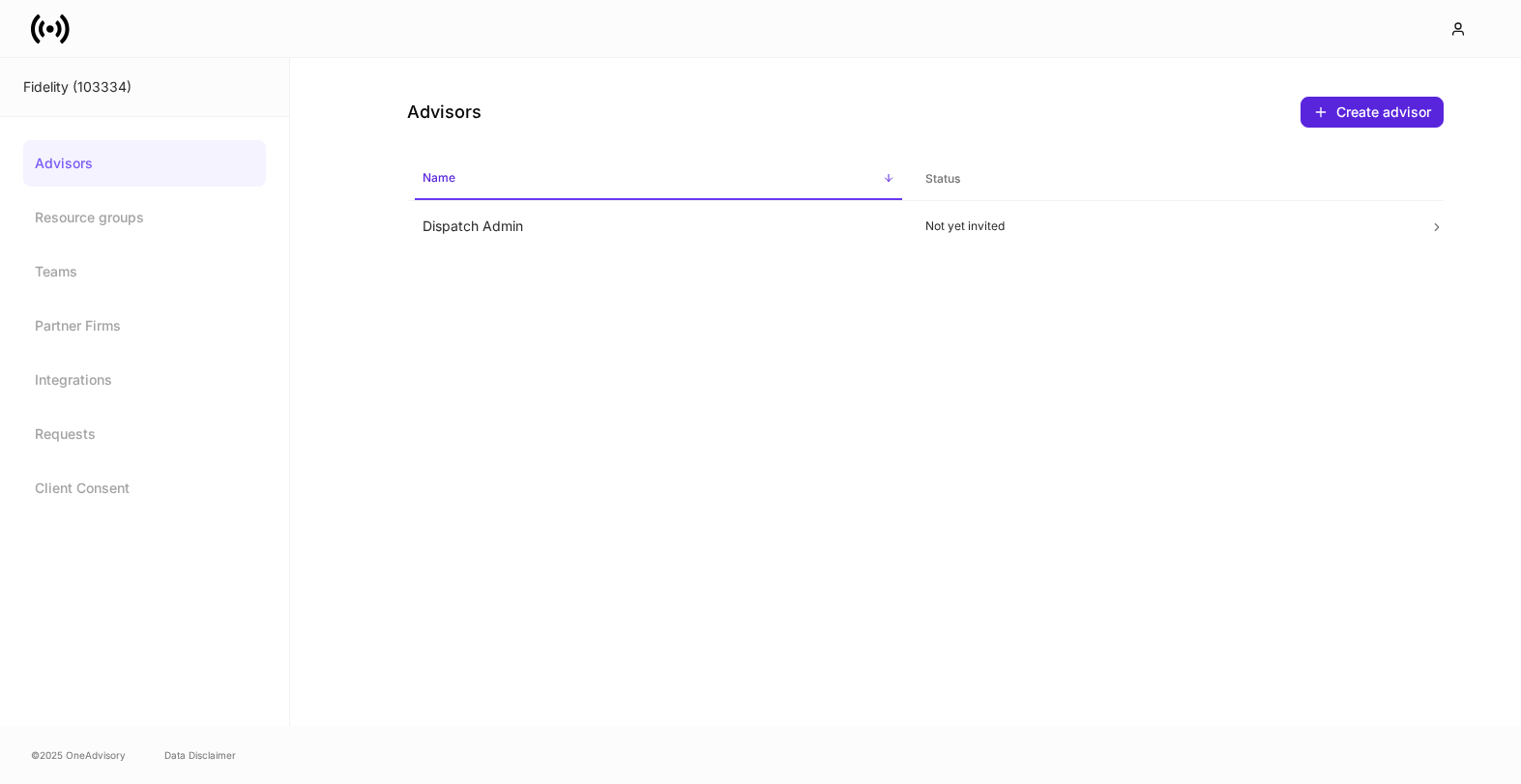
click at [84, 83] on div "Fidelity (103334)" at bounding box center [144, 87] width 243 height 20
click at [582, 232] on td "Dispatch Admin" at bounding box center [658, 227] width 504 height 51
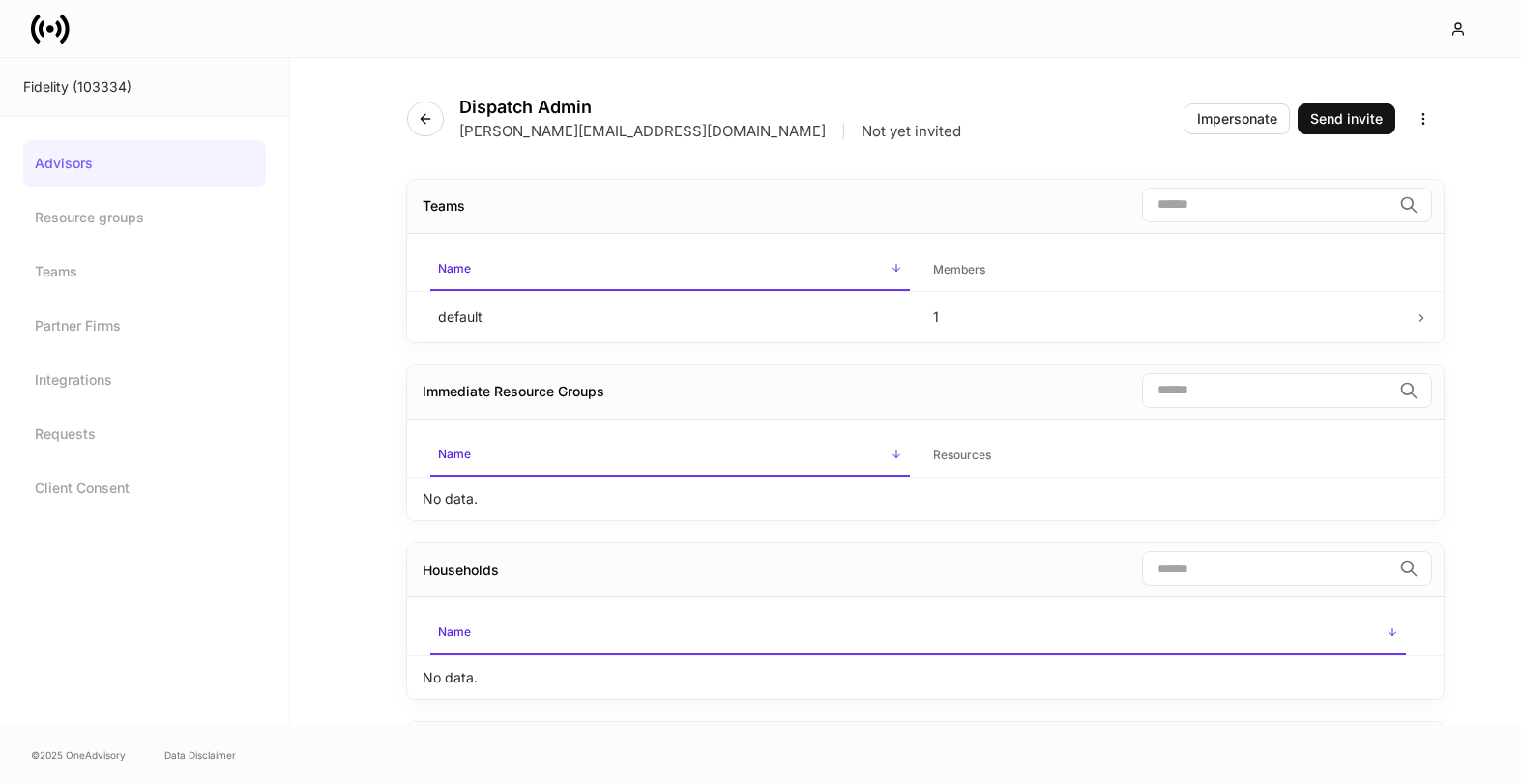
click at [119, 139] on div "Advisors Resource groups Teams Partner Firms Integrations Requests Client Conse…" at bounding box center [144, 325] width 289 height 418
click at [95, 86] on div "Fidelity (103334)" at bounding box center [144, 87] width 243 height 20
click at [87, 226] on link "Resource groups" at bounding box center [144, 217] width 243 height 46
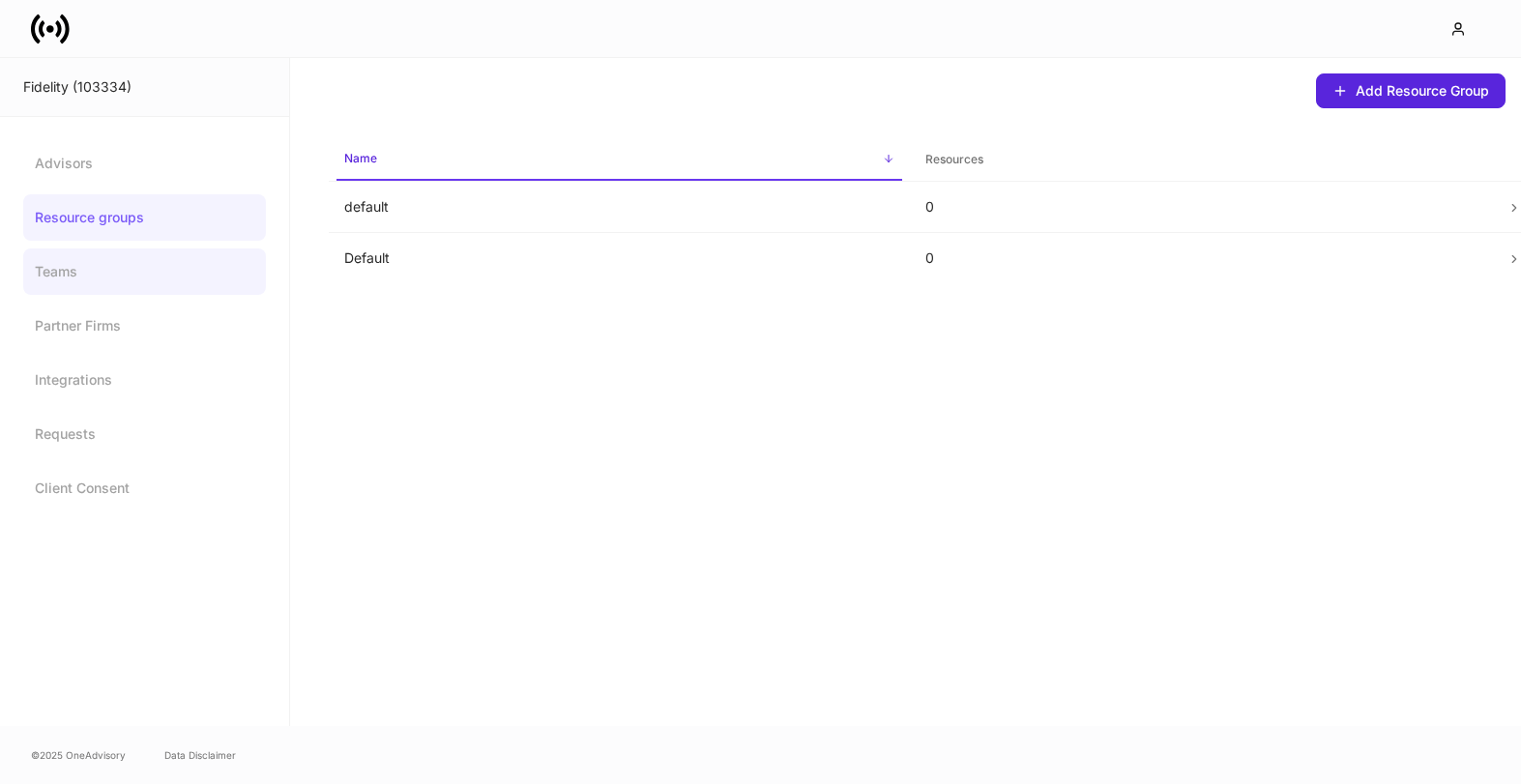
click at [79, 270] on link "Teams" at bounding box center [144, 271] width 243 height 46
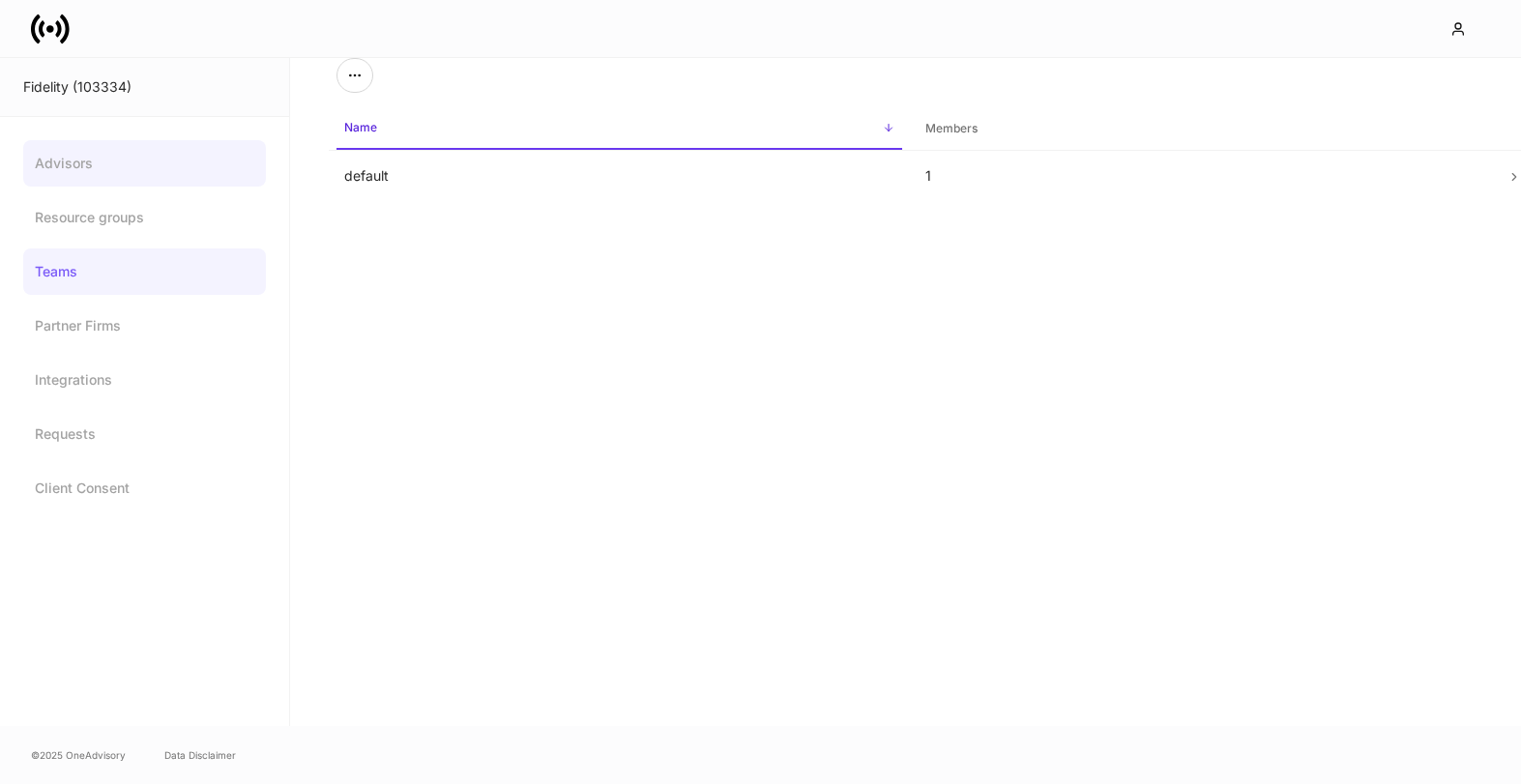
click at [91, 175] on link "Advisors" at bounding box center [144, 163] width 243 height 46
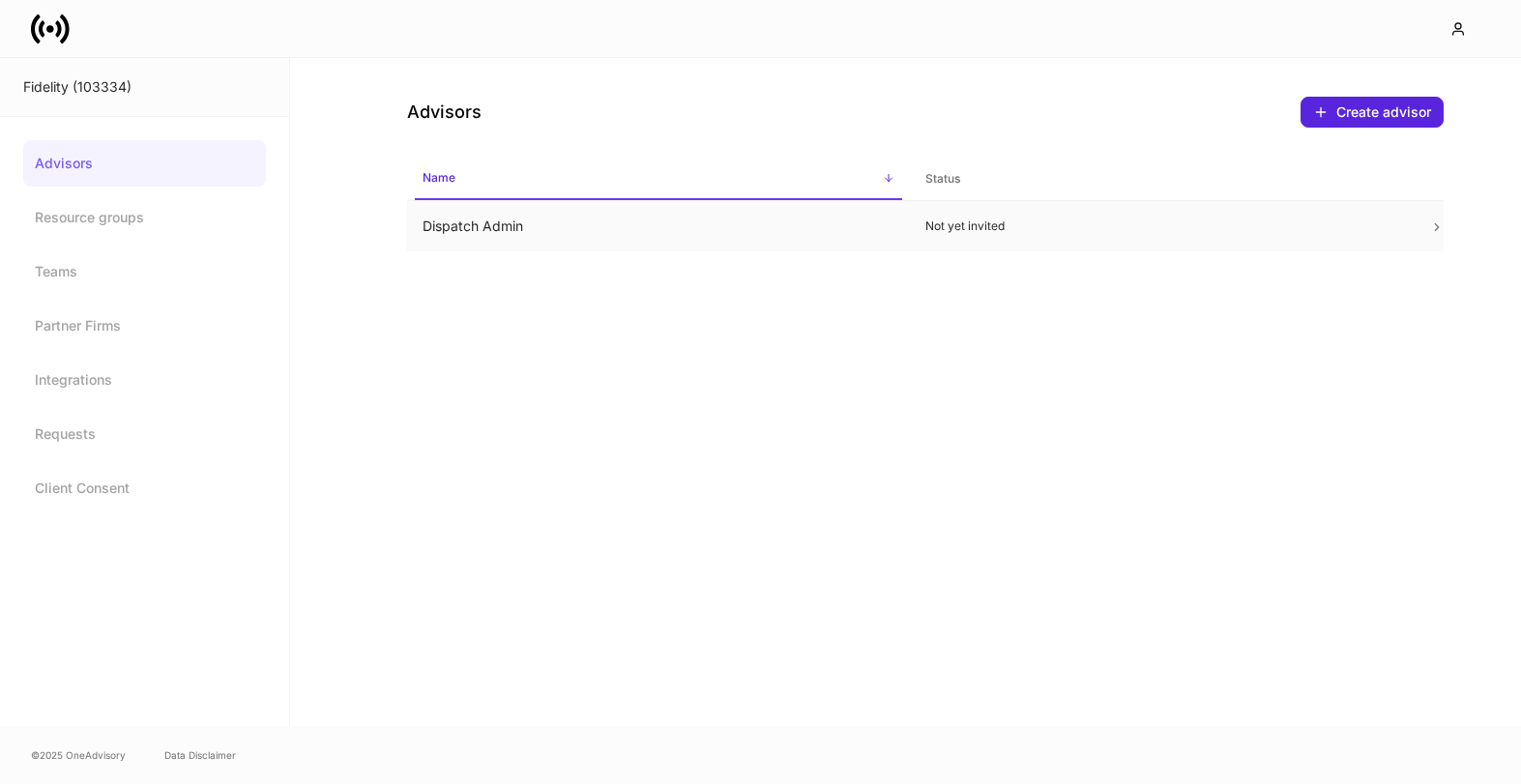
click at [628, 238] on td "Dispatch Admin" at bounding box center [658, 227] width 504 height 51
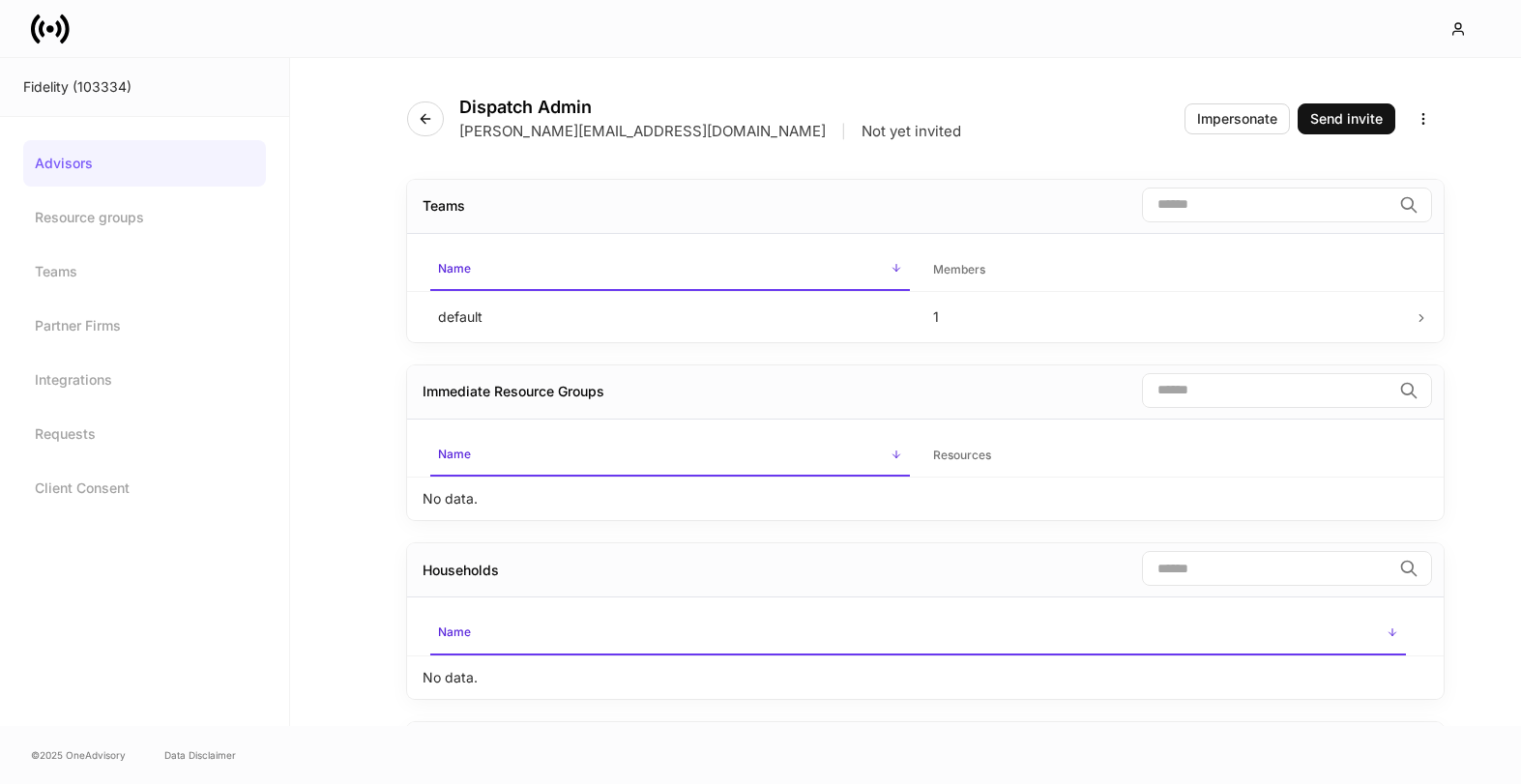
click at [63, 92] on div "Fidelity (103334)" at bounding box center [144, 87] width 243 height 20
click at [49, 73] on div "Fidelity (103334)" at bounding box center [144, 87] width 289 height 59
click at [74, 266] on link "Teams" at bounding box center [144, 271] width 243 height 46
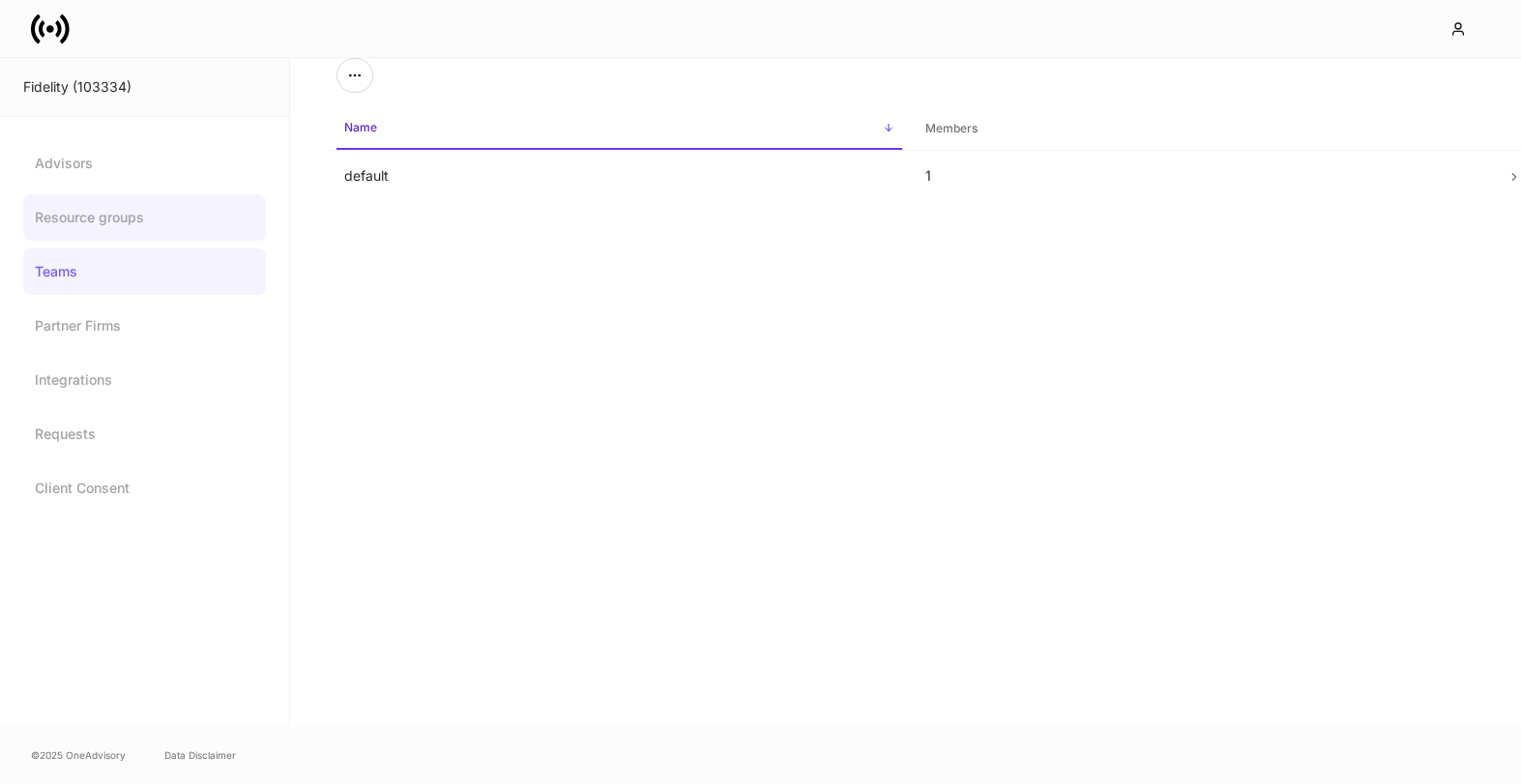
click at [79, 213] on link "Resource groups" at bounding box center [144, 217] width 243 height 46
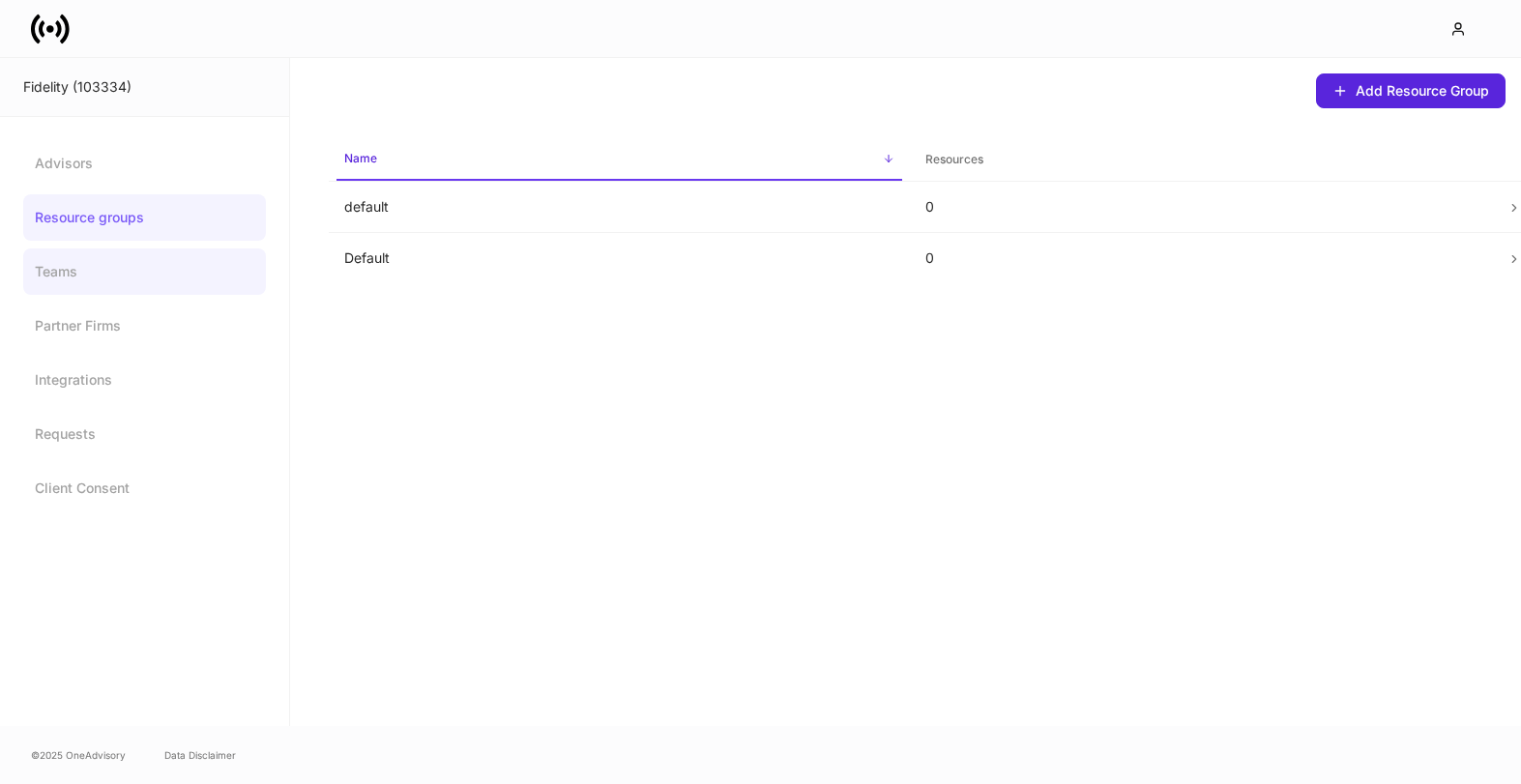
click at [77, 271] on link "Teams" at bounding box center [144, 271] width 243 height 46
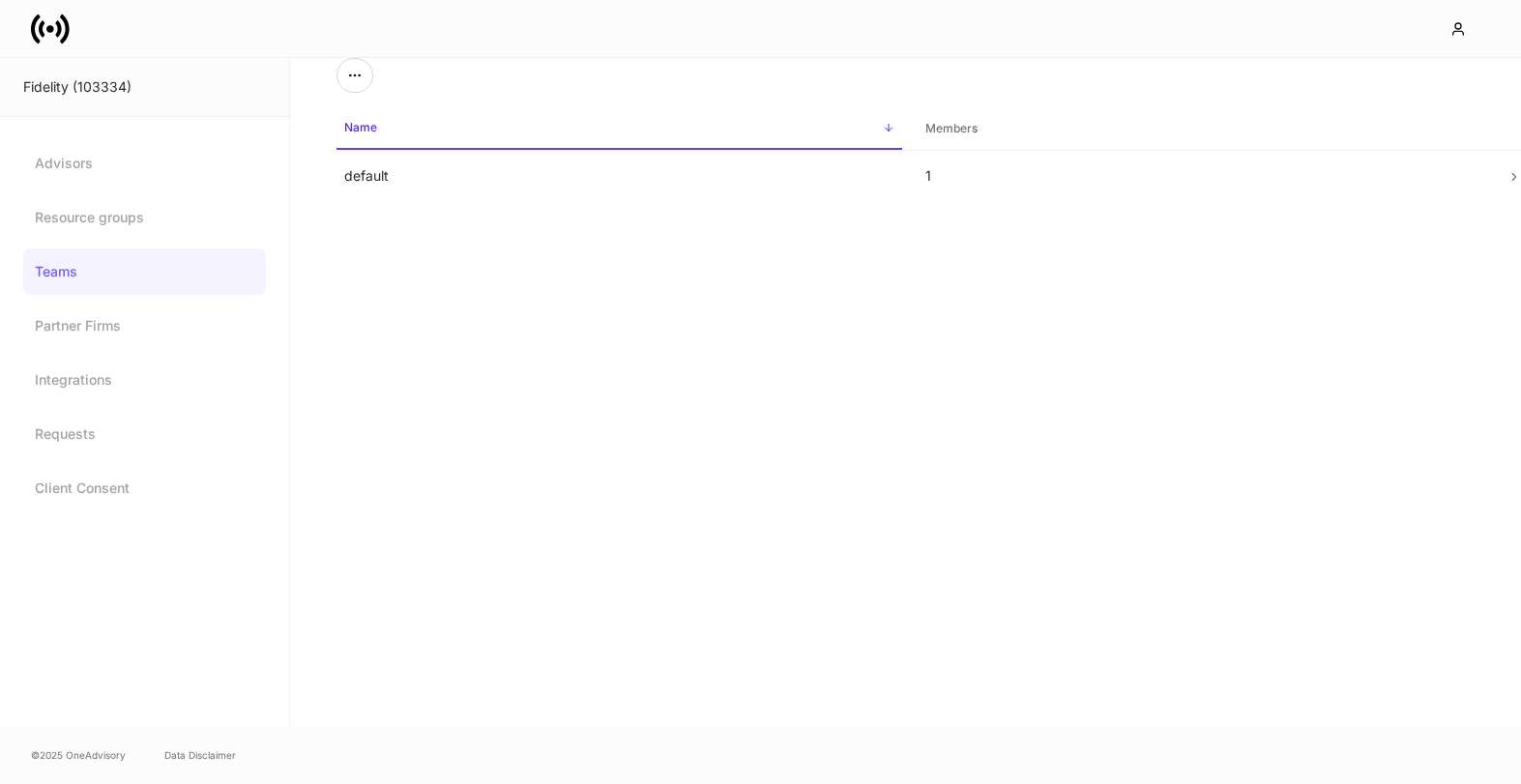
click at [144, 264] on link "Teams" at bounding box center [144, 271] width 243 height 46
click at [140, 210] on link "Resource groups" at bounding box center [144, 217] width 243 height 46
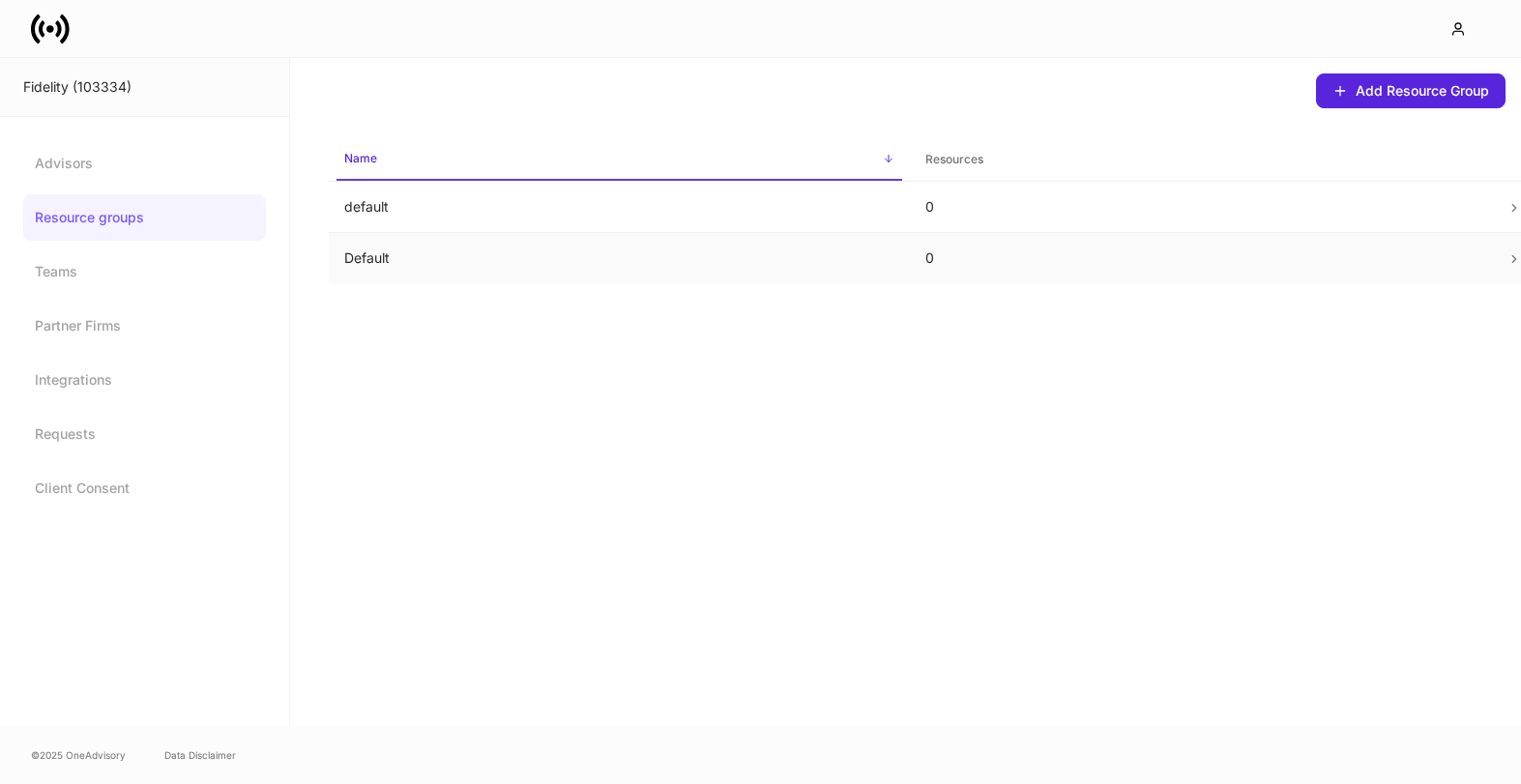
click at [453, 249] on p "Default" at bounding box center [619, 258] width 550 height 20
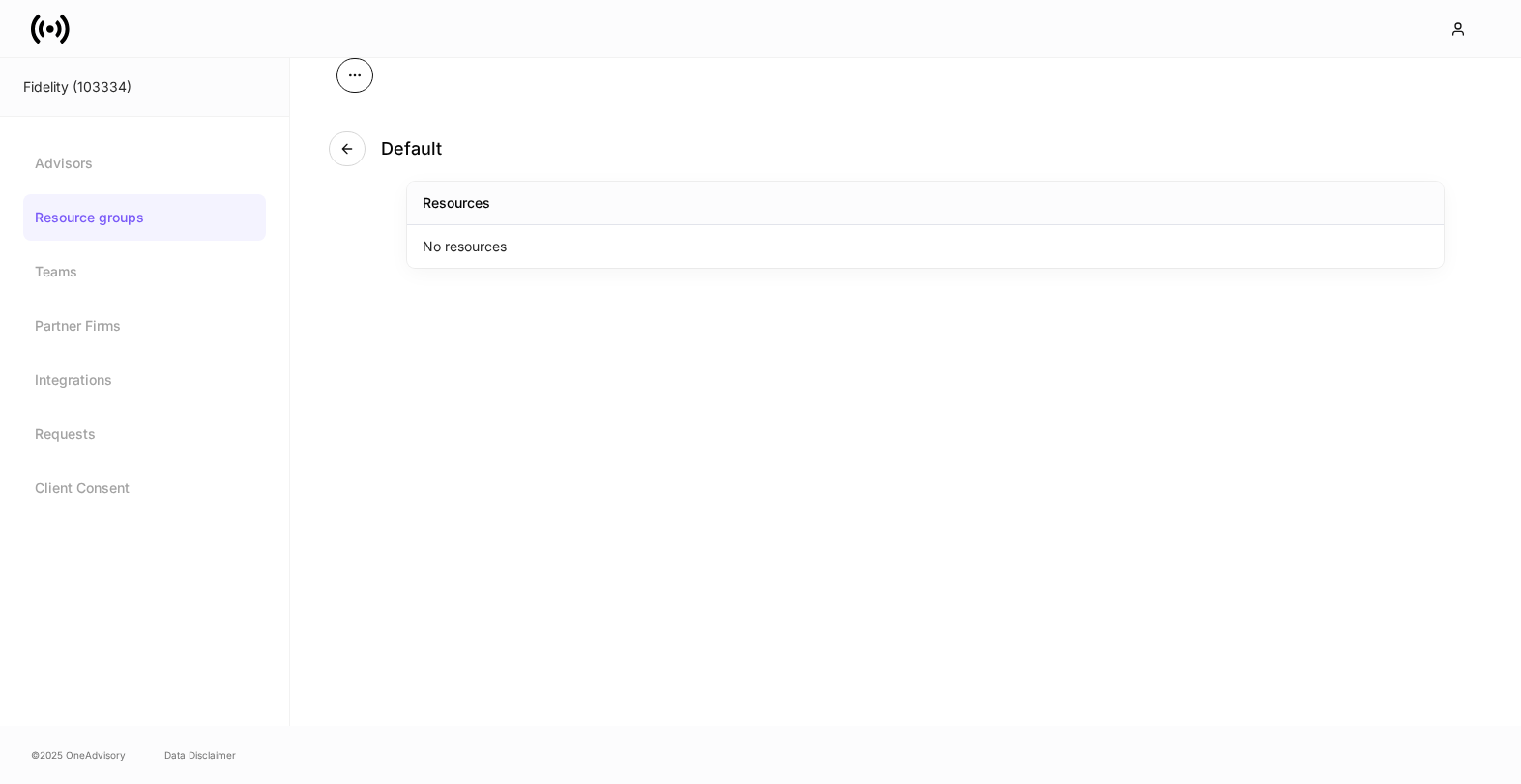
click at [353, 82] on icon "button" at bounding box center [355, 76] width 16 height 16
click at [332, 120] on li "Update Resource Group" at bounding box center [280, 123] width 184 height 30
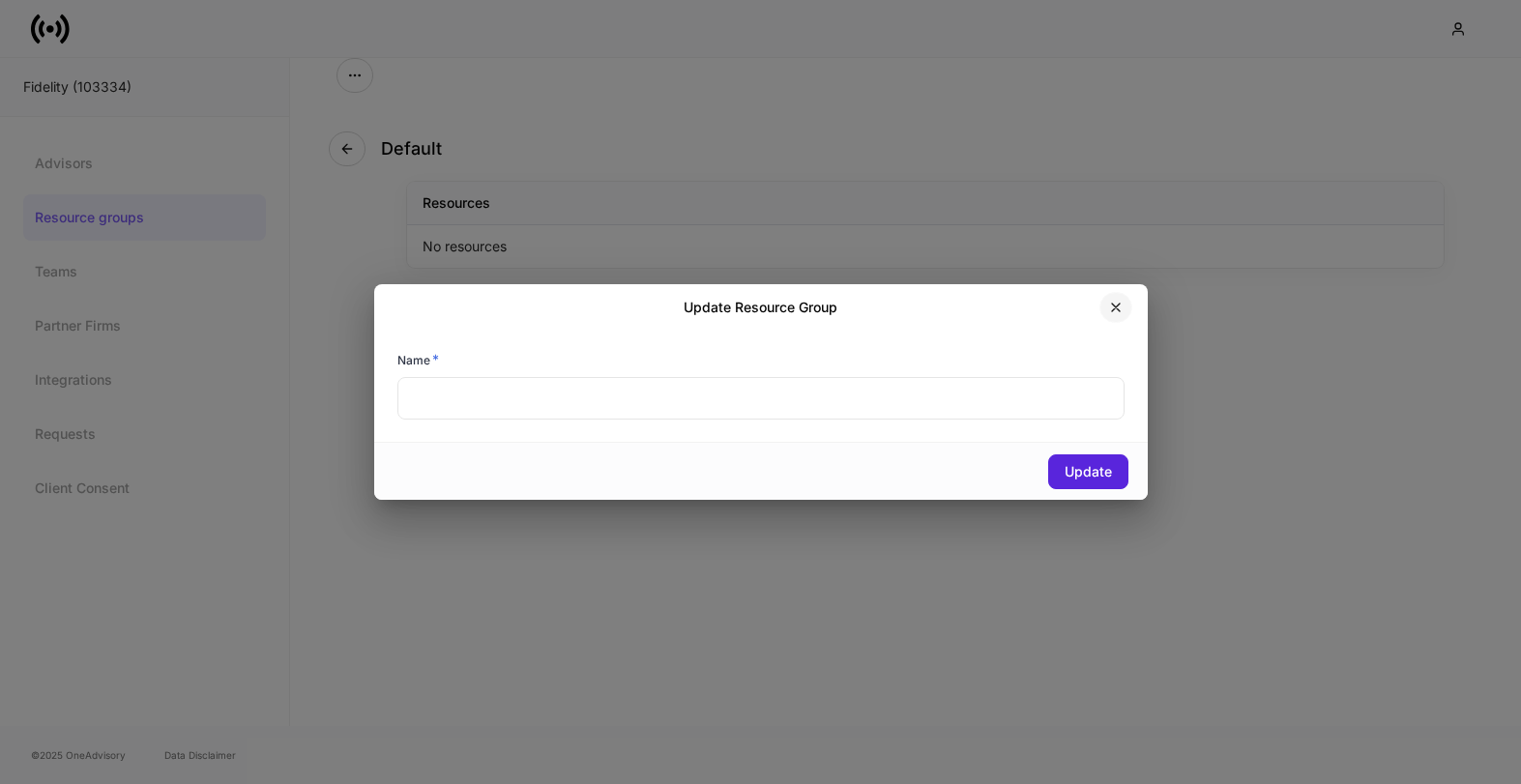
click at [1111, 309] on icon "button" at bounding box center [1116, 308] width 16 height 16
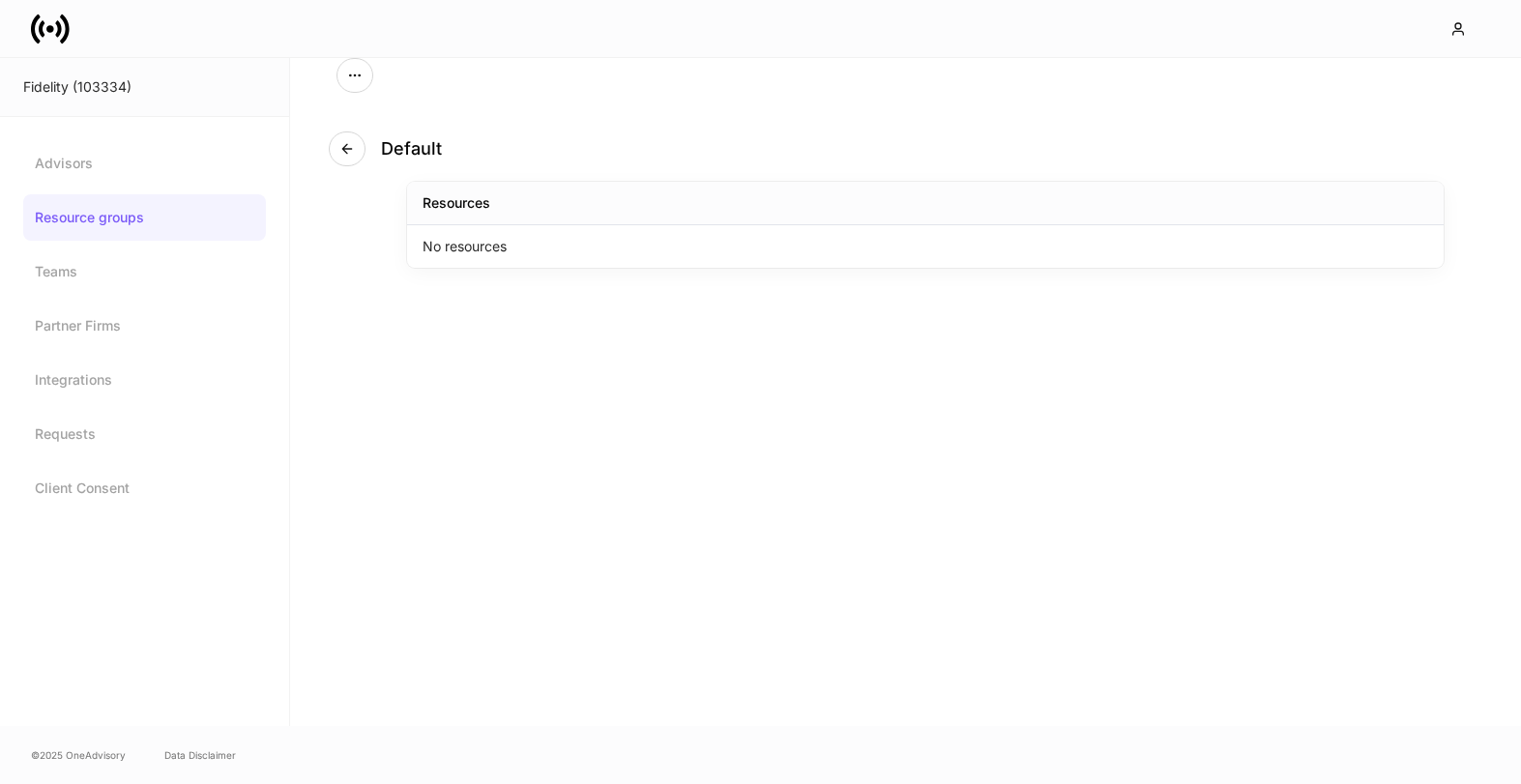
click at [94, 214] on link "Resource groups" at bounding box center [144, 217] width 243 height 46
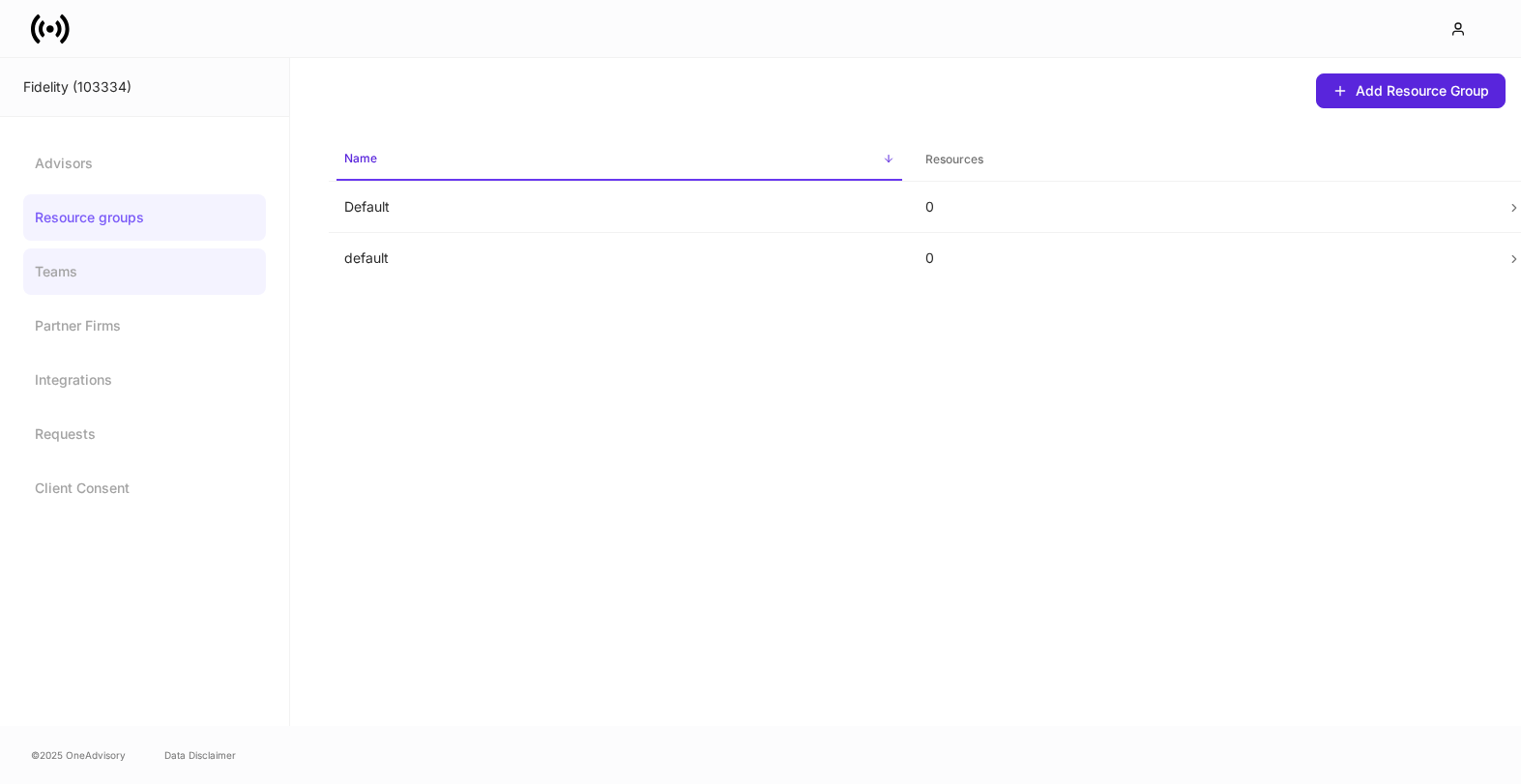
click at [80, 276] on link "Teams" at bounding box center [144, 271] width 243 height 46
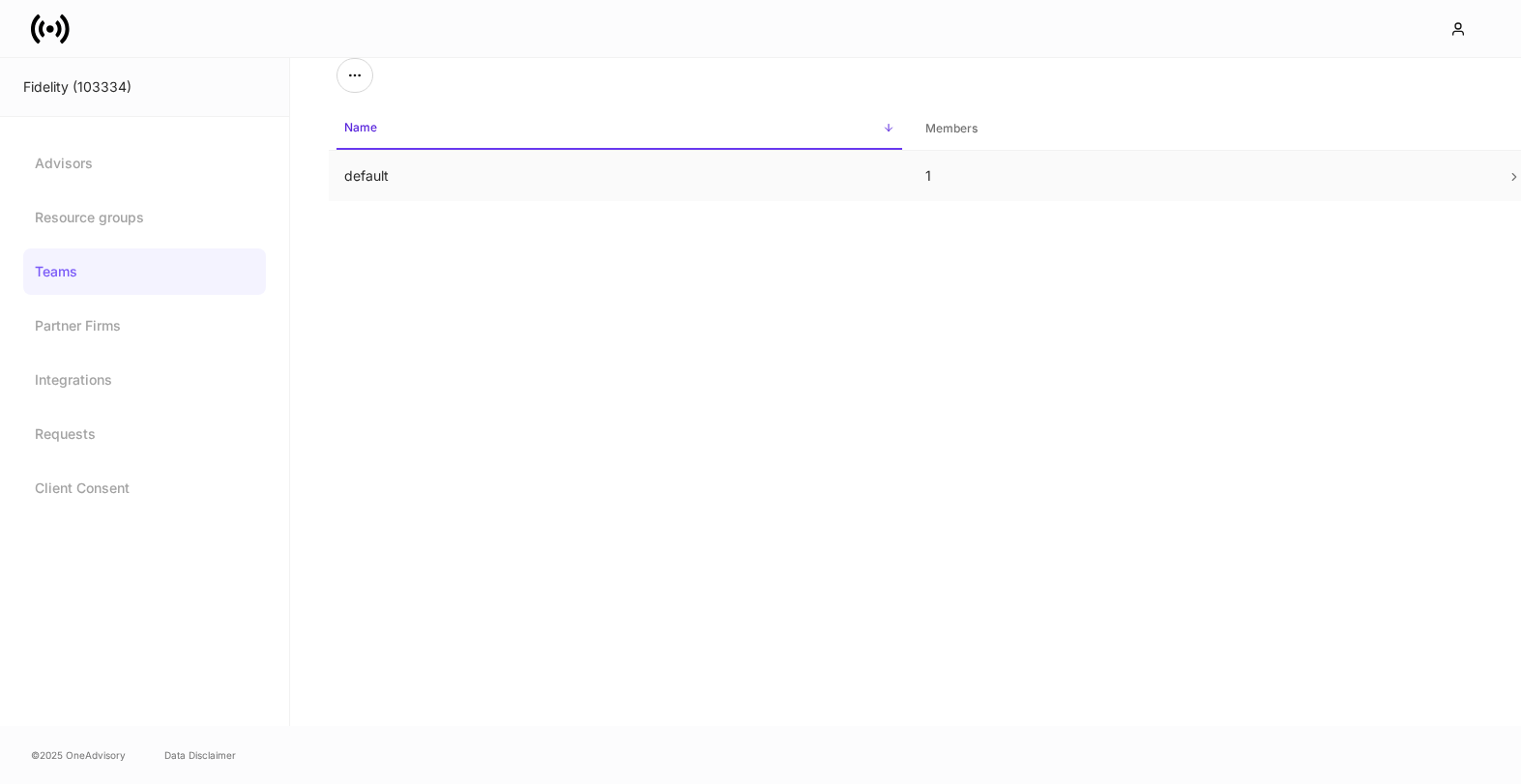
click at [468, 182] on td "default" at bounding box center [619, 177] width 581 height 51
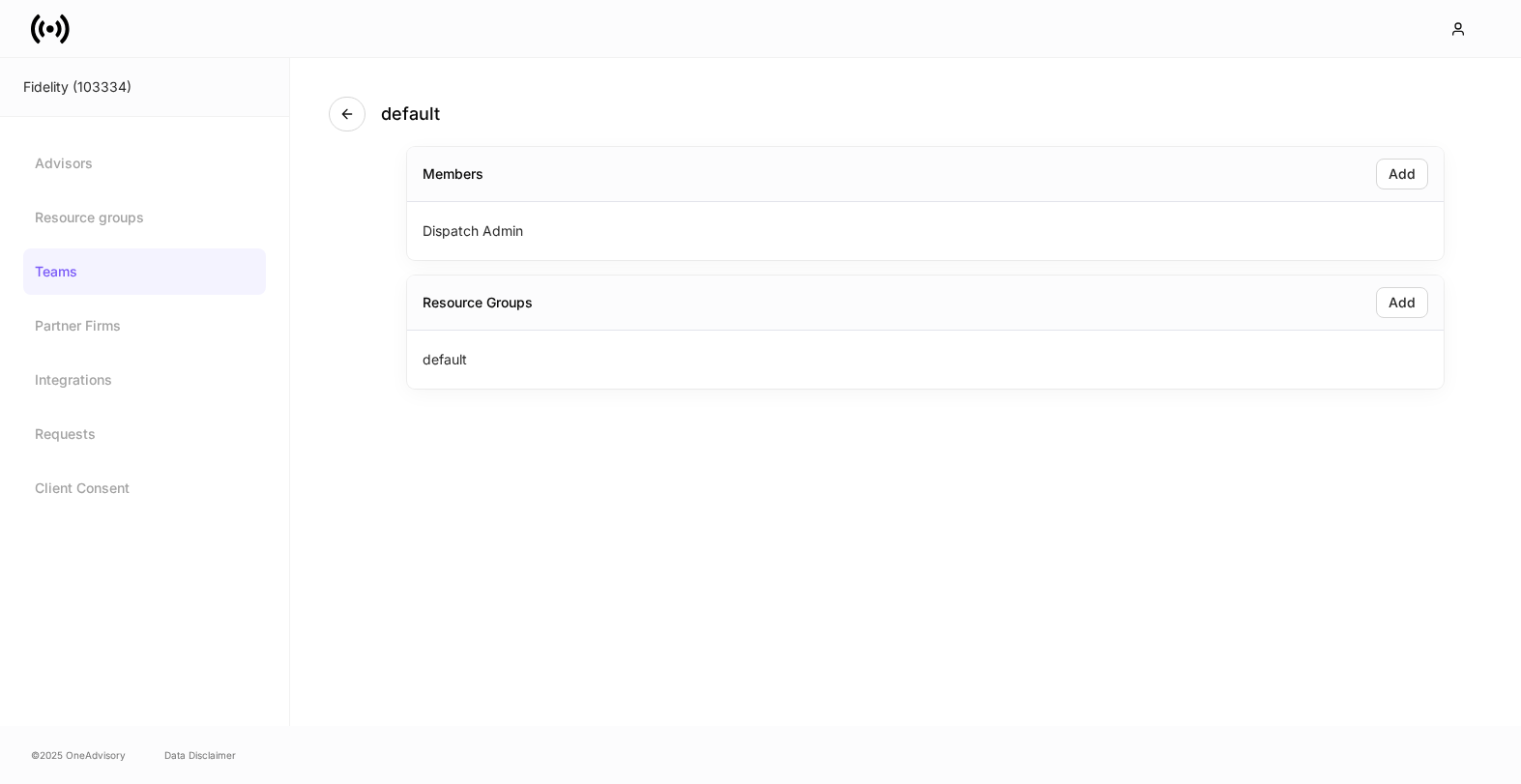
click at [65, 88] on div "Fidelity (103334)" at bounding box center [144, 87] width 243 height 20
click at [53, 43] on icon at bounding box center [49, 28] width 38 height 38
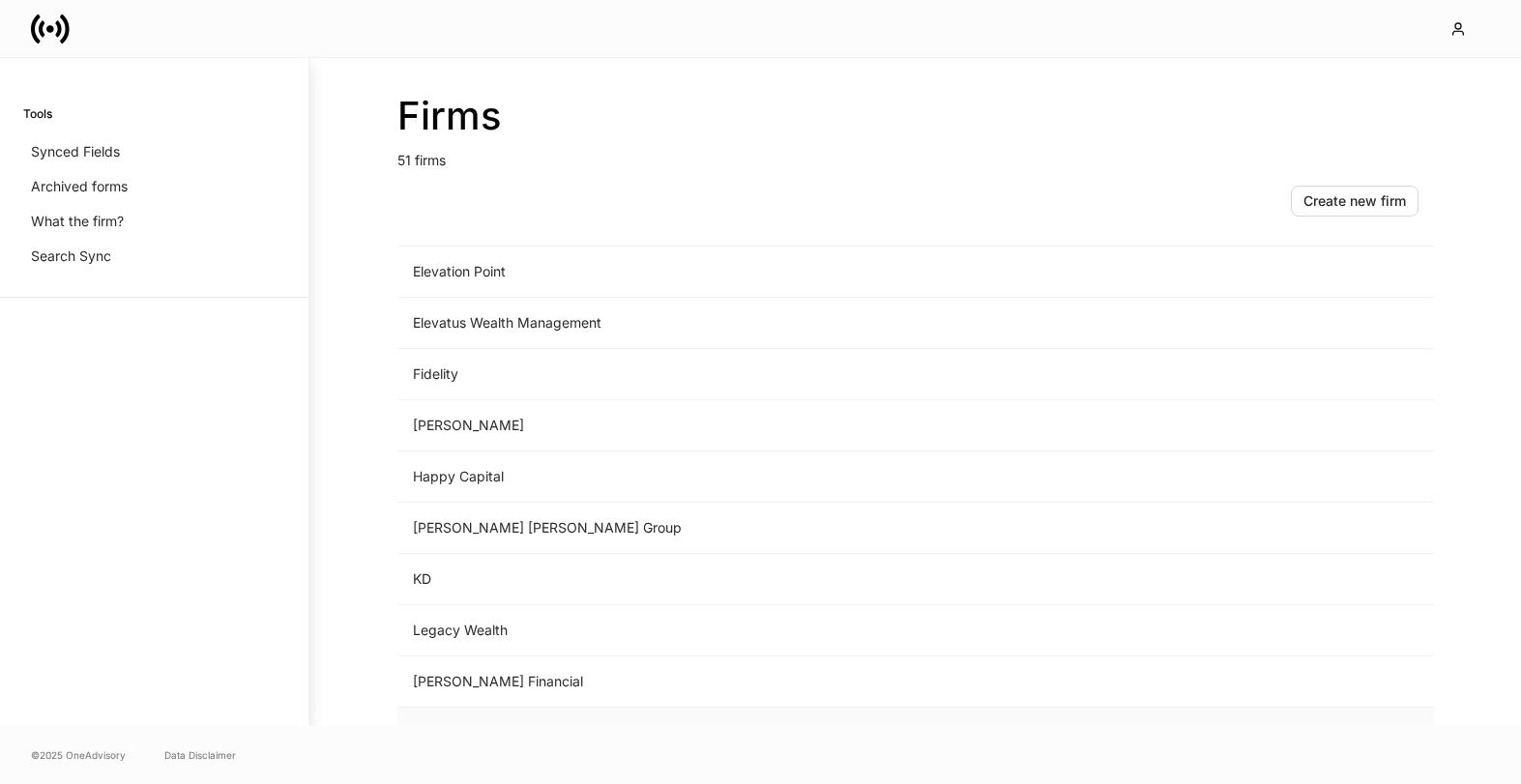
scroll to position [1102, 0]
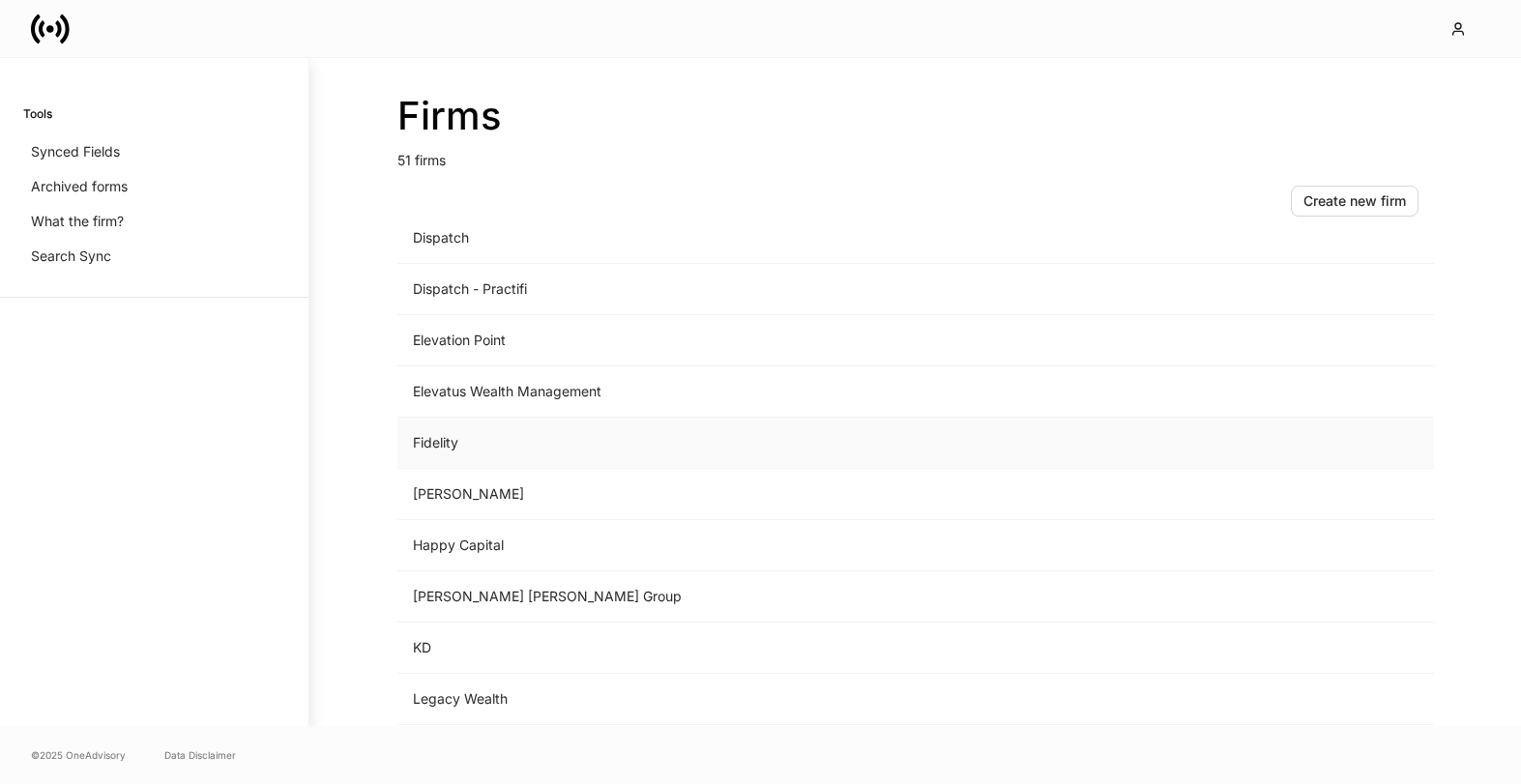
click at [460, 436] on td "Fidelity" at bounding box center [755, 443] width 715 height 51
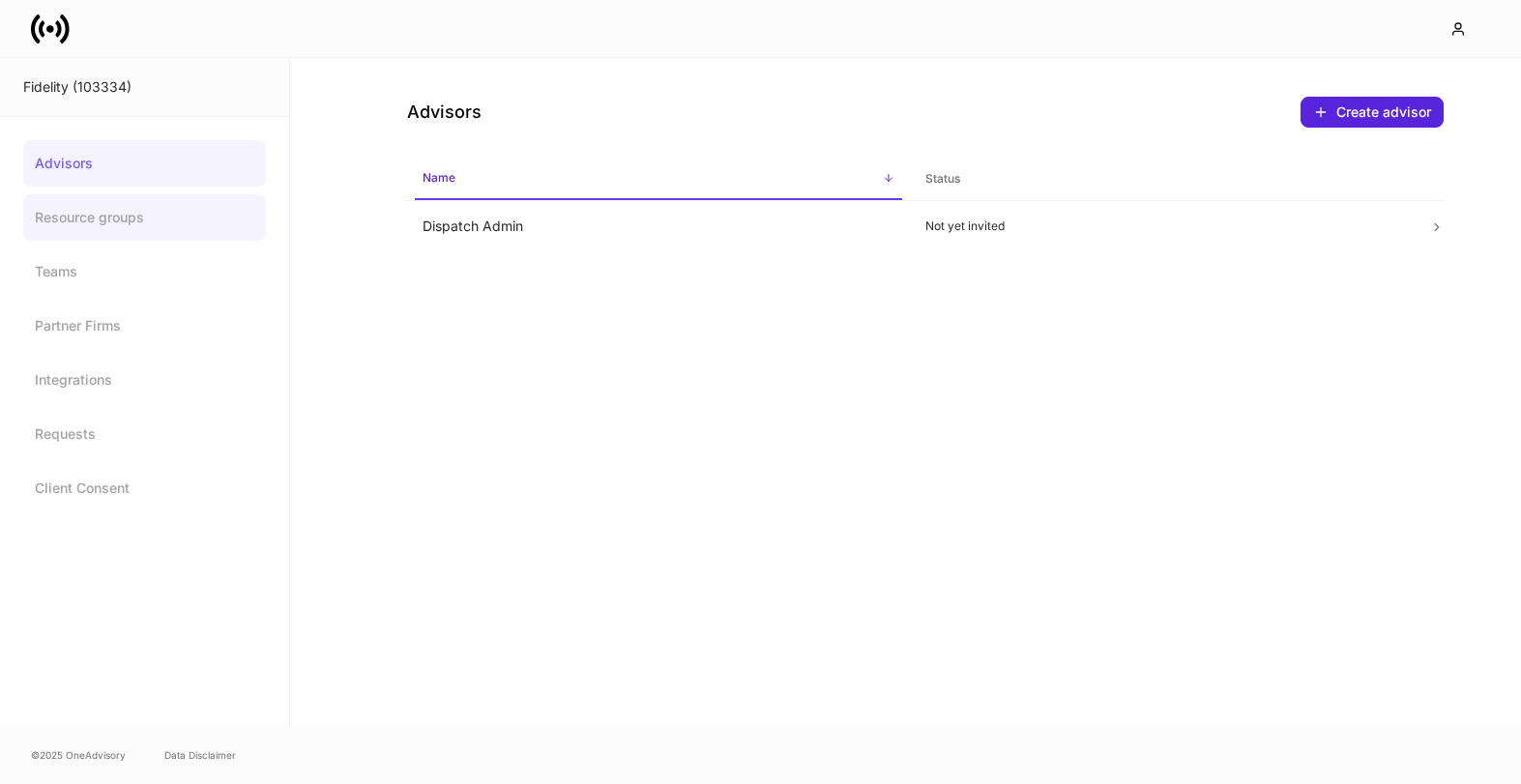
click at [110, 209] on link "Resource groups" at bounding box center [144, 217] width 243 height 46
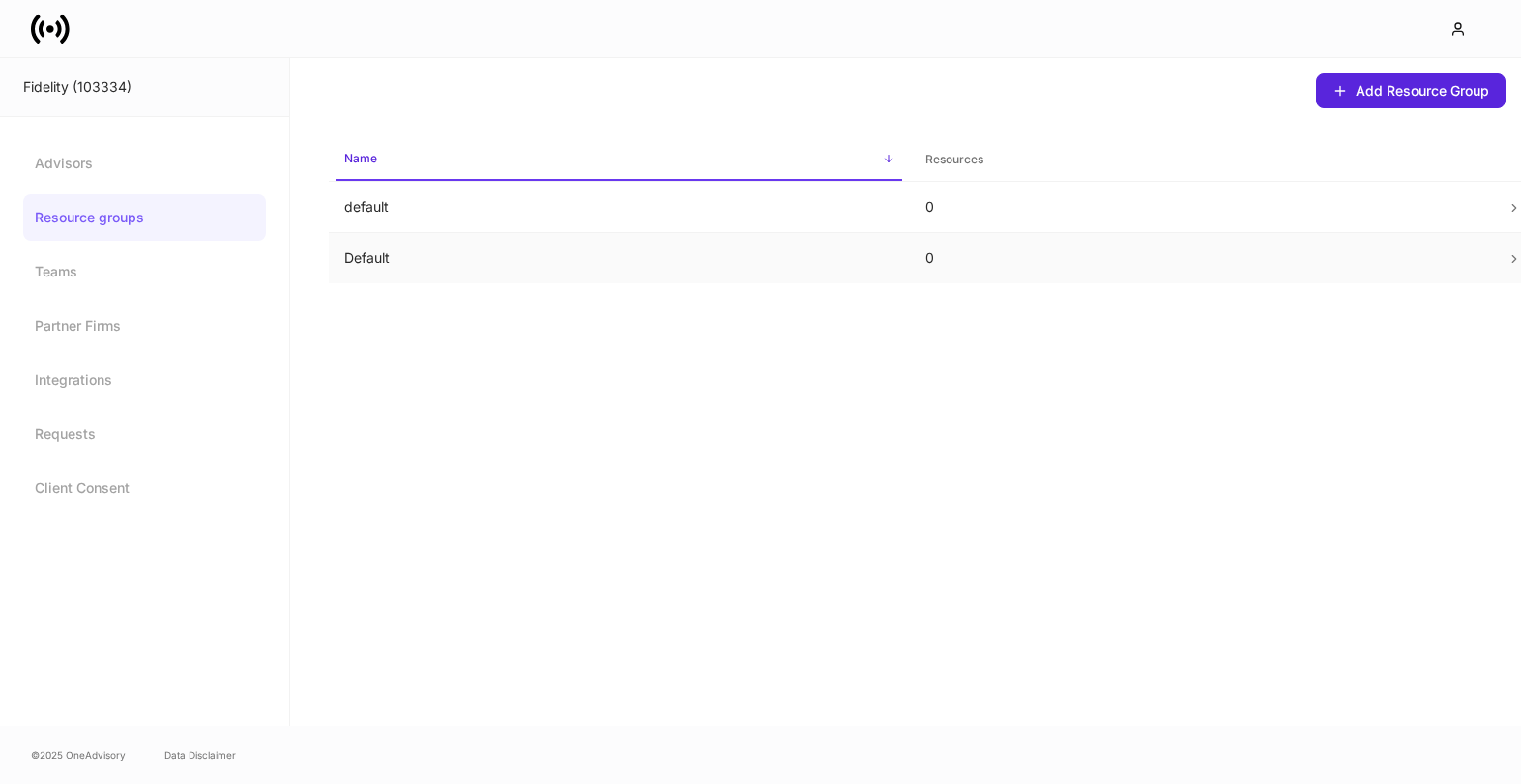
click at [472, 257] on p "Default" at bounding box center [619, 258] width 550 height 20
click at [99, 265] on link "Teams" at bounding box center [144, 271] width 243 height 46
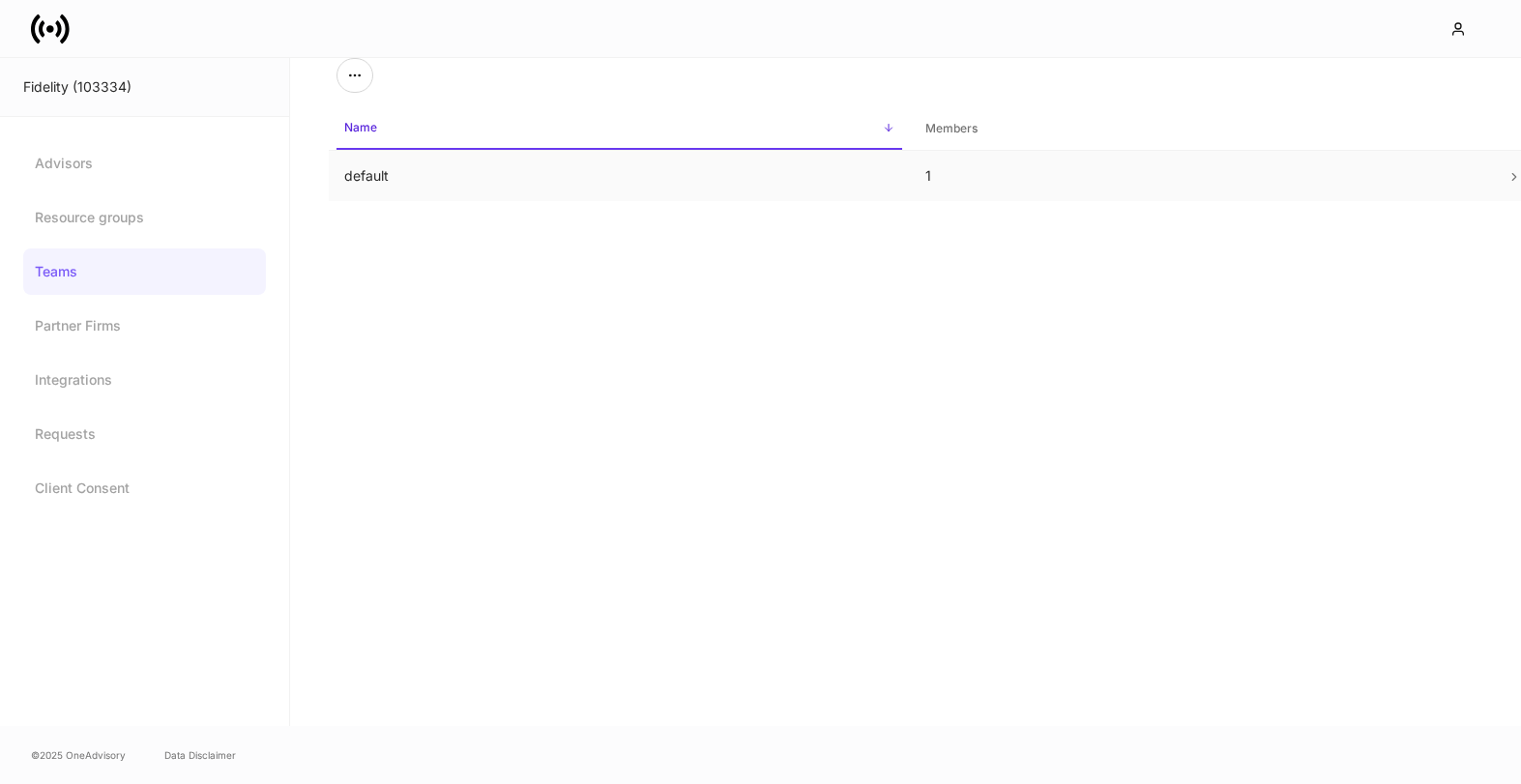
click at [386, 173] on td "default" at bounding box center [619, 177] width 581 height 51
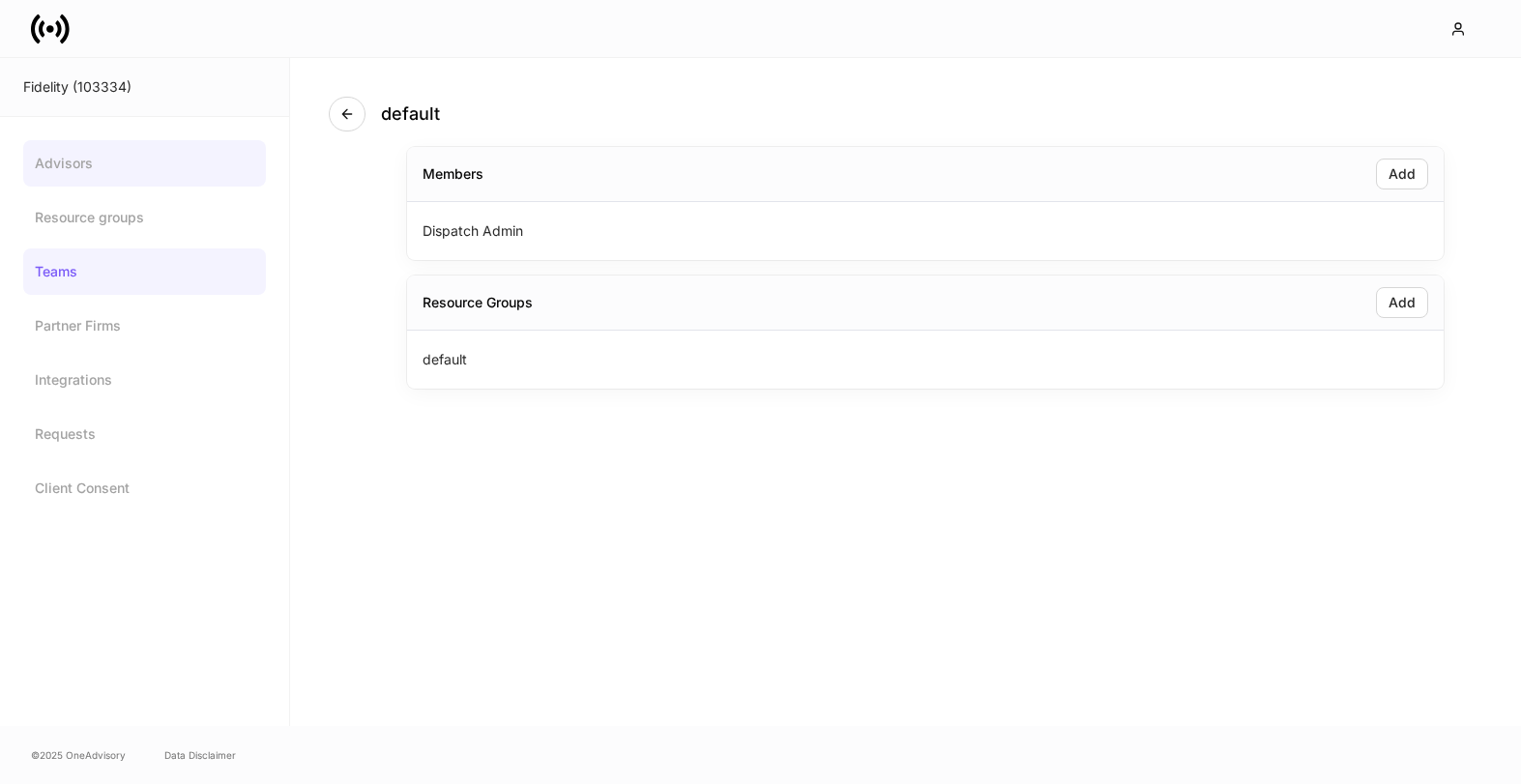
click at [137, 163] on link "Advisors" at bounding box center [144, 163] width 243 height 46
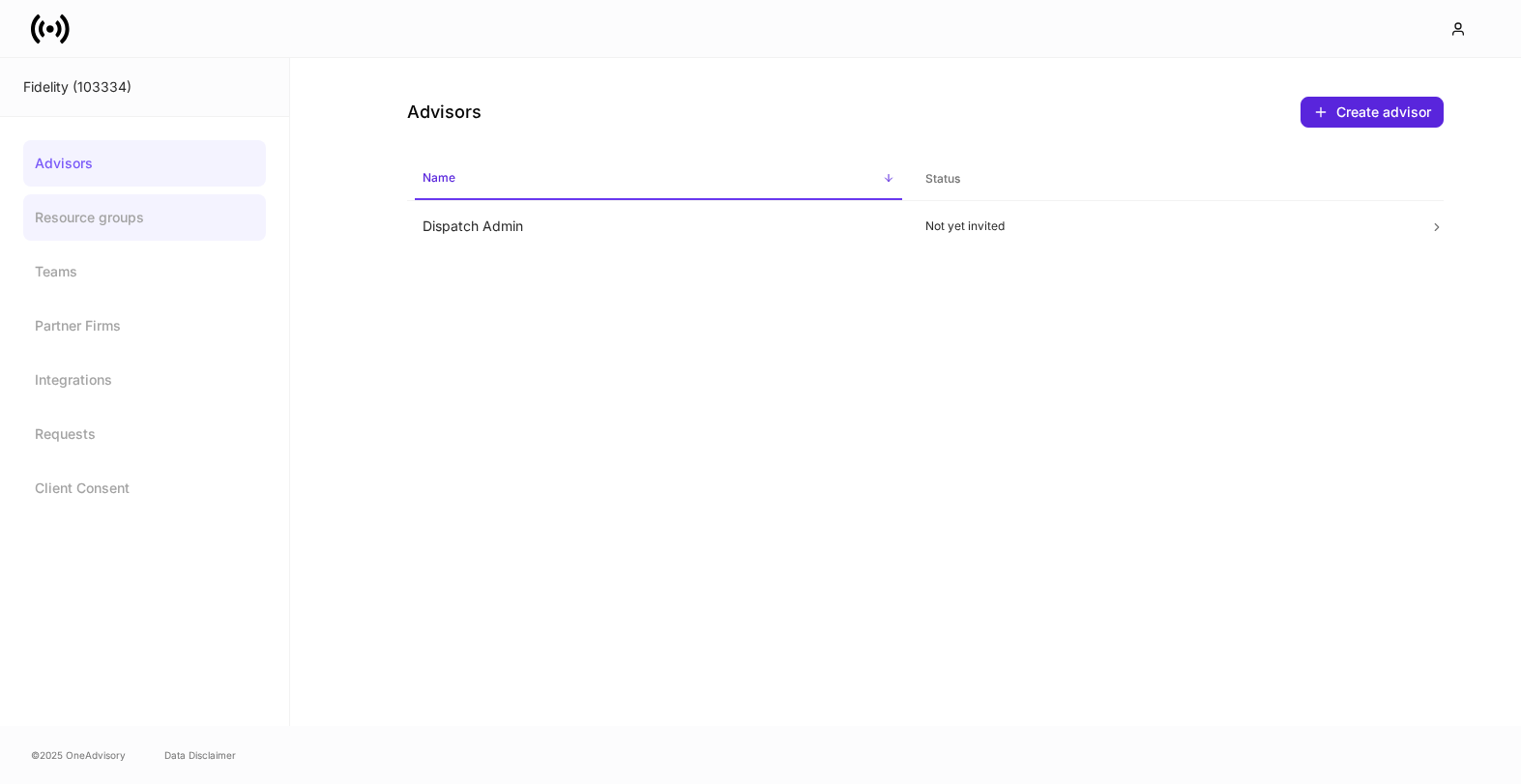
click at [120, 208] on link "Resource groups" at bounding box center [144, 217] width 243 height 46
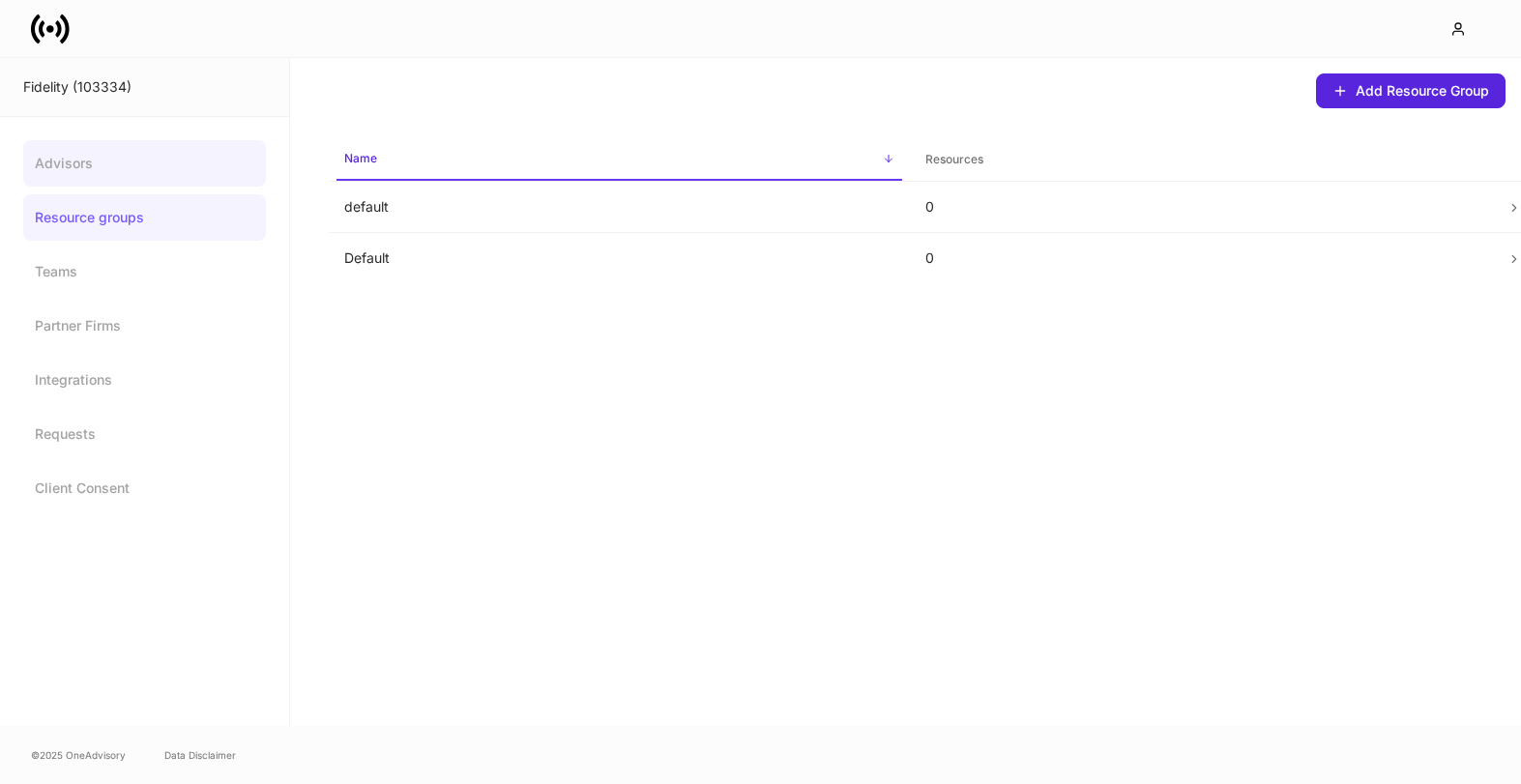
click at [153, 151] on link "Advisors" at bounding box center [144, 163] width 243 height 46
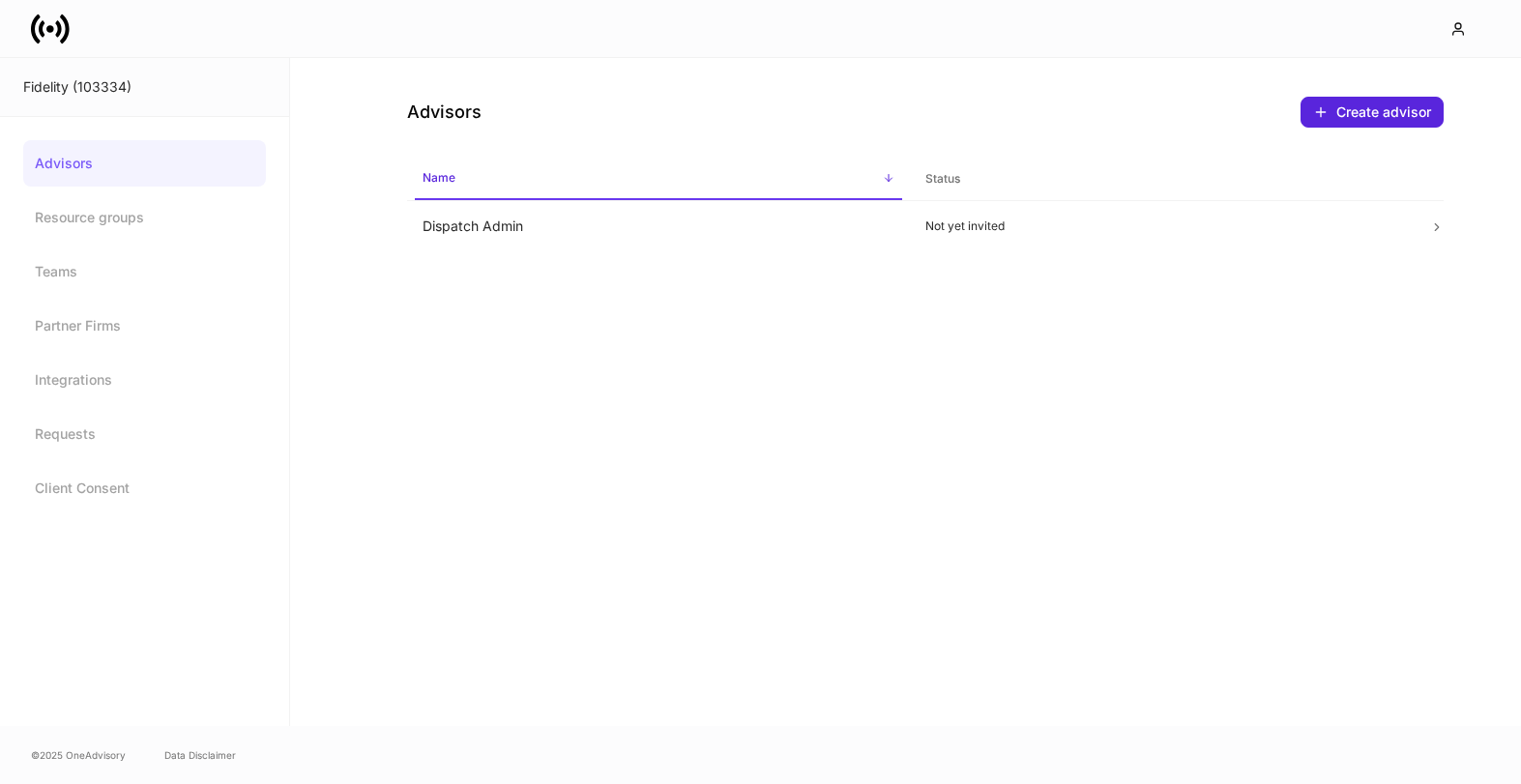
click at [951, 595] on div "Advisors Create advisor Name sorted ascending Status Dispatch Admin Not yet inv…" at bounding box center [905, 392] width 1231 height 668
